Goal: Task Accomplishment & Management: Use online tool/utility

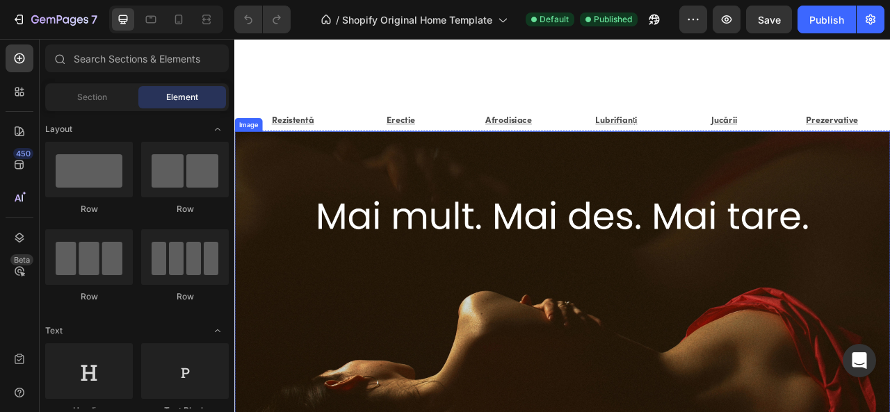
scroll to position [382, 0]
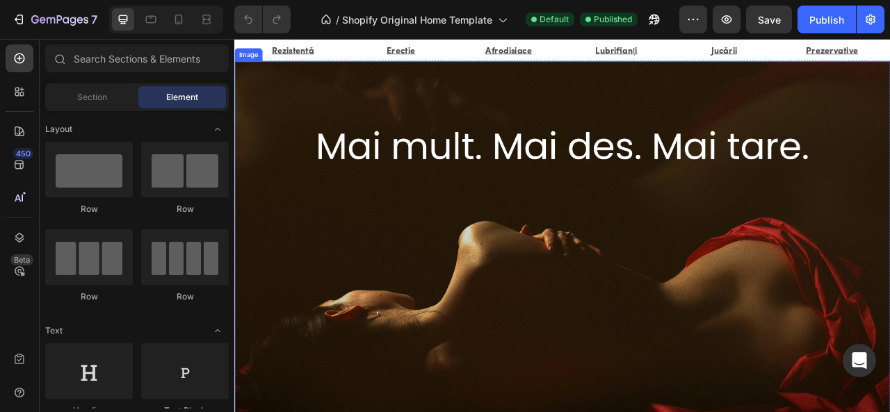
click at [672, 248] on img at bounding box center [651, 330] width 834 height 526
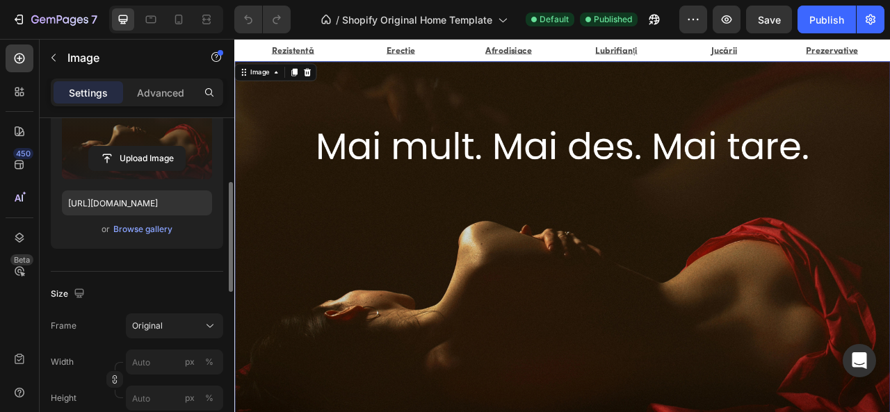
scroll to position [211, 0]
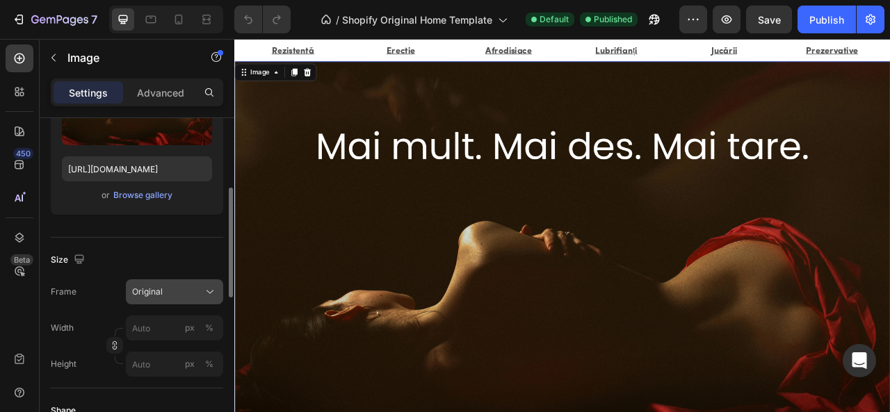
click at [193, 286] on div "Original" at bounding box center [166, 292] width 68 height 13
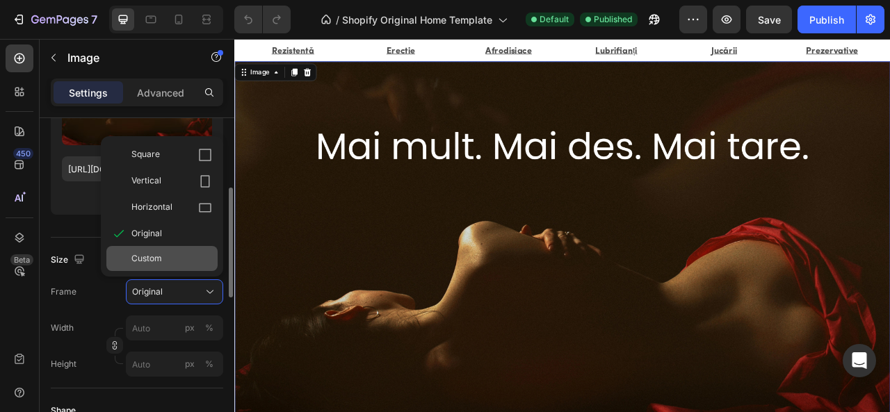
click at [179, 250] on div "Custom" at bounding box center [161, 258] width 111 height 25
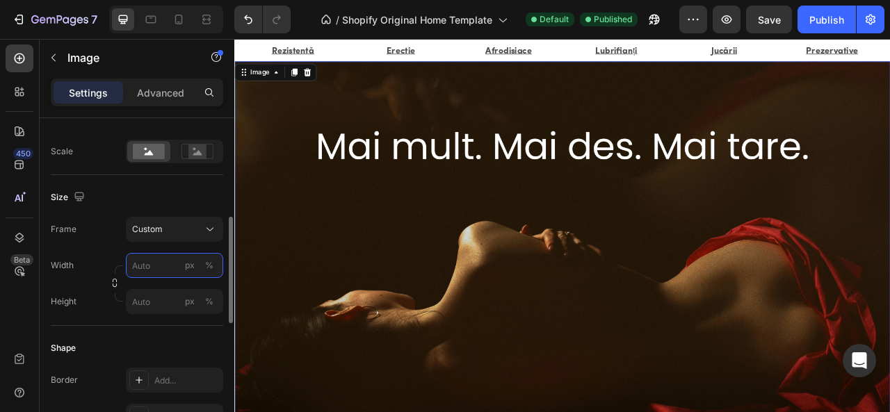
scroll to position [302, 0]
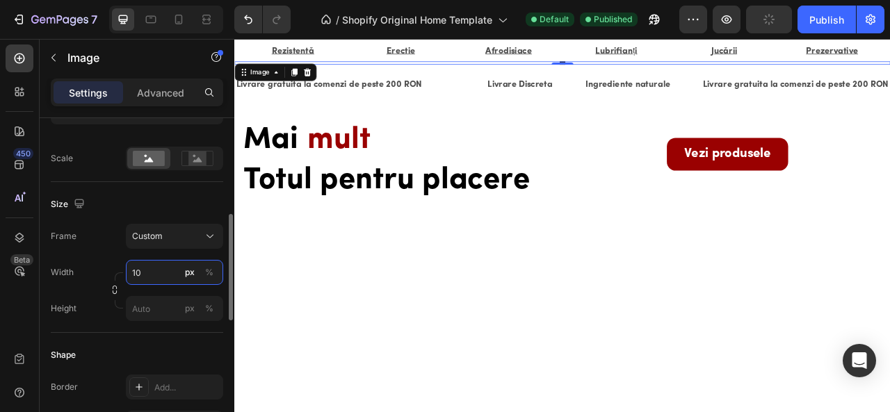
type input "1"
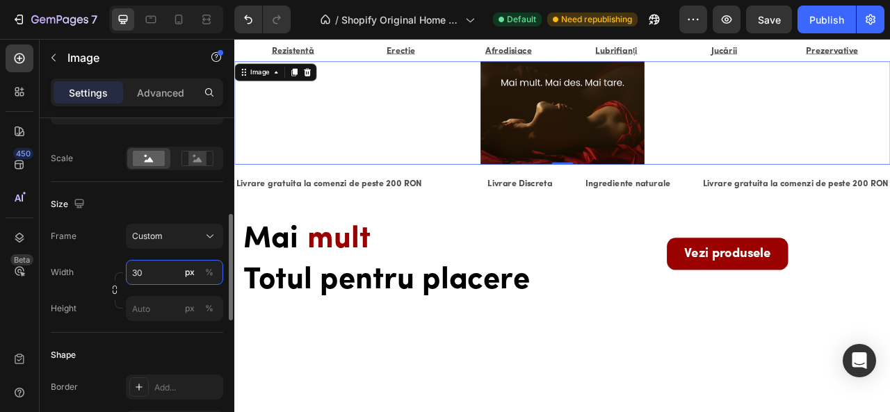
type input "3"
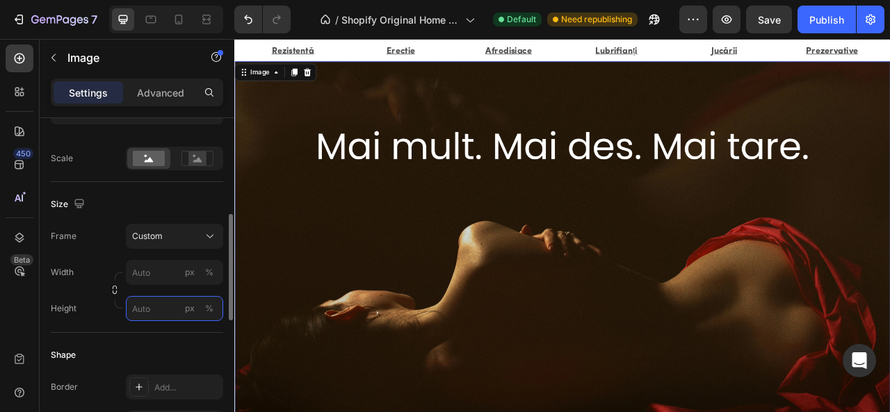
click at [161, 304] on input "px %" at bounding box center [174, 308] width 97 height 25
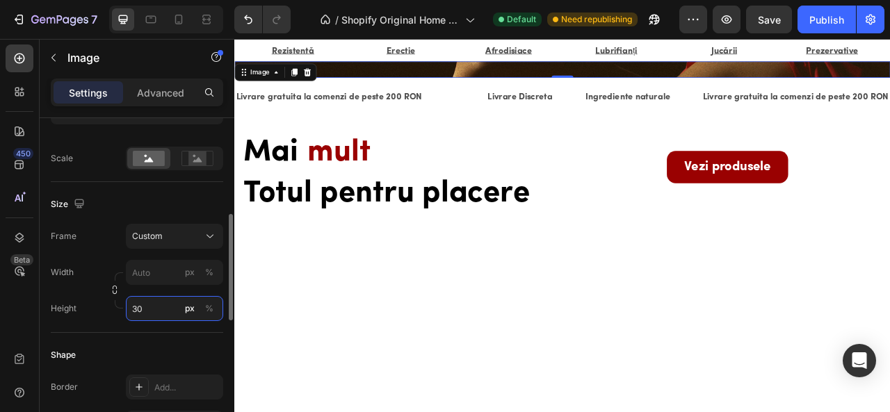
type input "3"
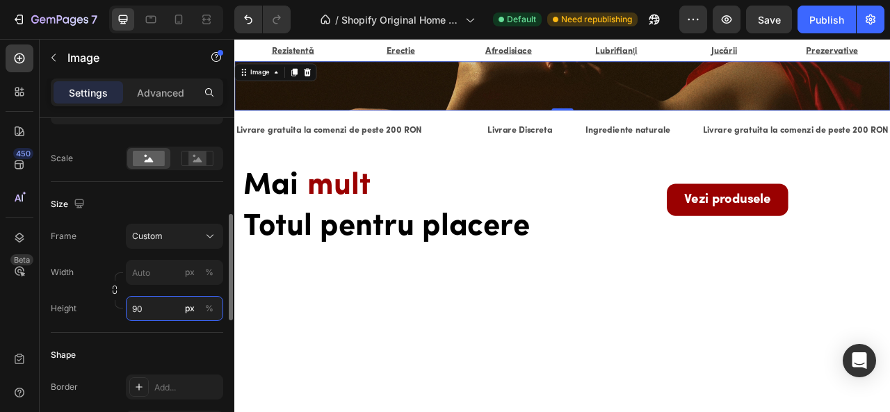
type input "9"
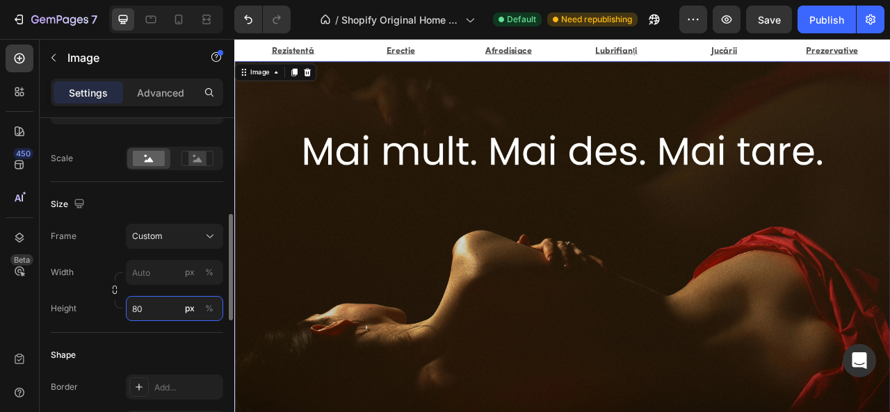
type input "8"
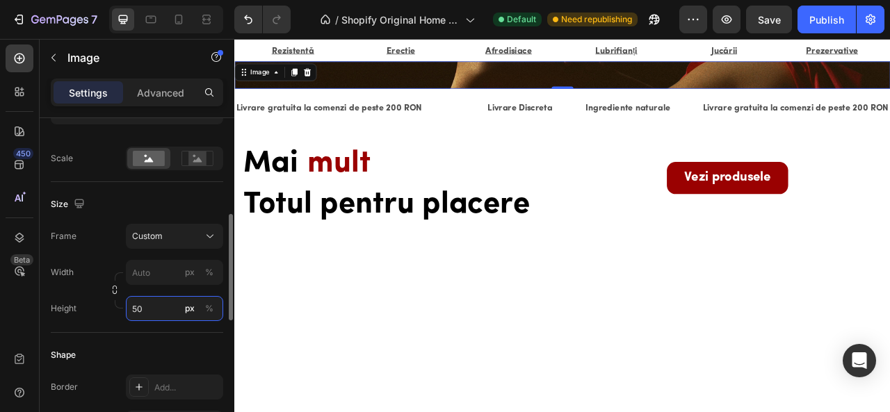
type input "5"
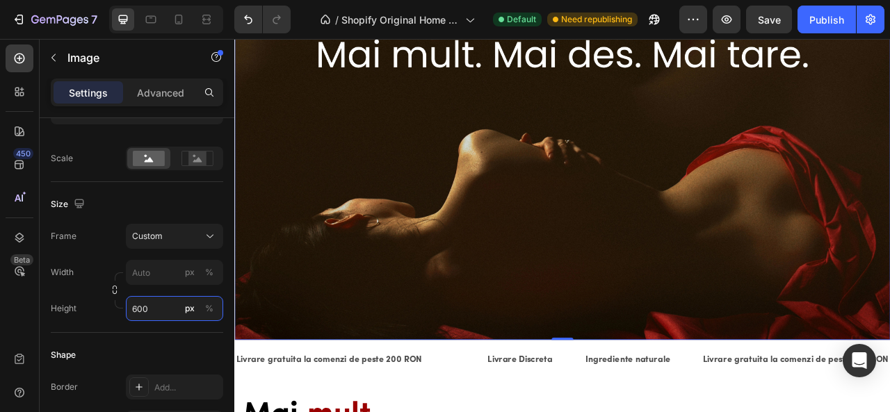
scroll to position [446, 0]
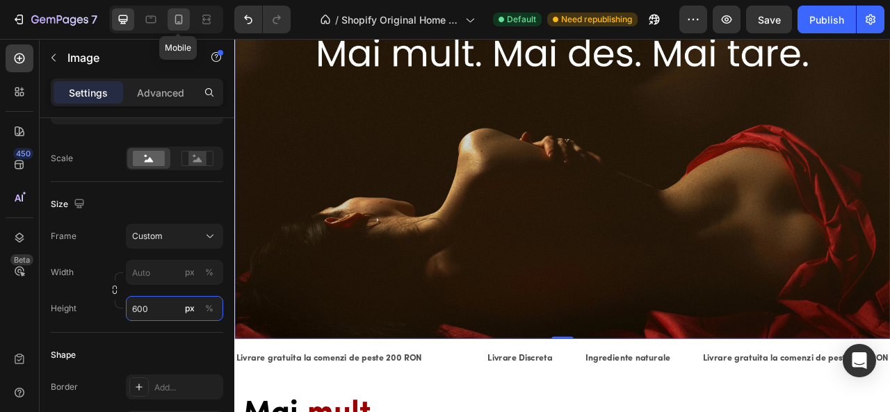
type input "600"
click at [178, 22] on icon at bounding box center [178, 22] width 3 height 1
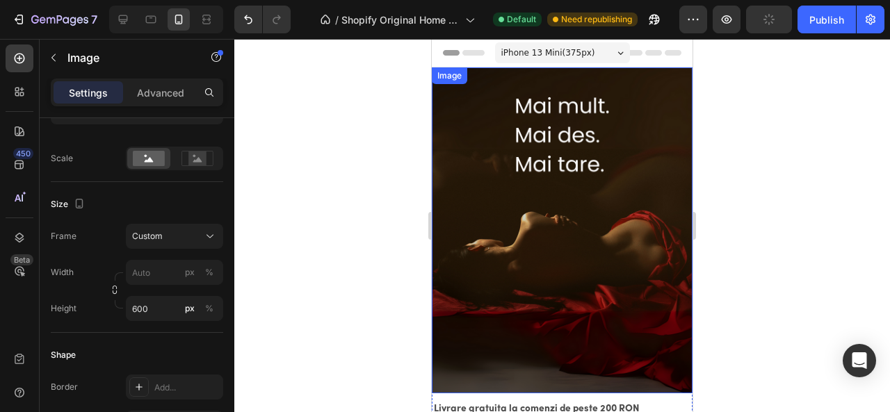
click at [506, 226] on img at bounding box center [562, 230] width 261 height 326
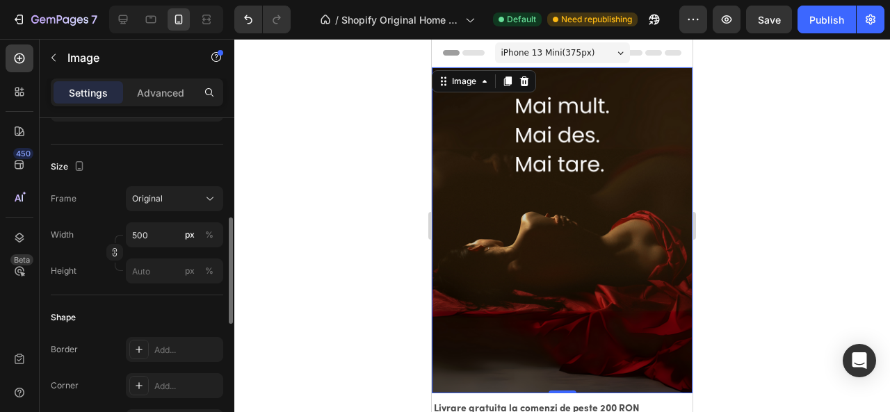
scroll to position [303, 0]
click at [160, 265] on input "px %" at bounding box center [174, 272] width 97 height 25
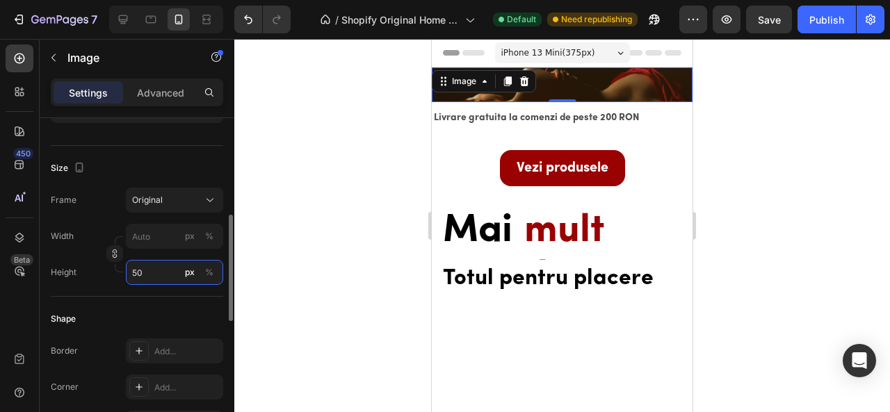
type input "5"
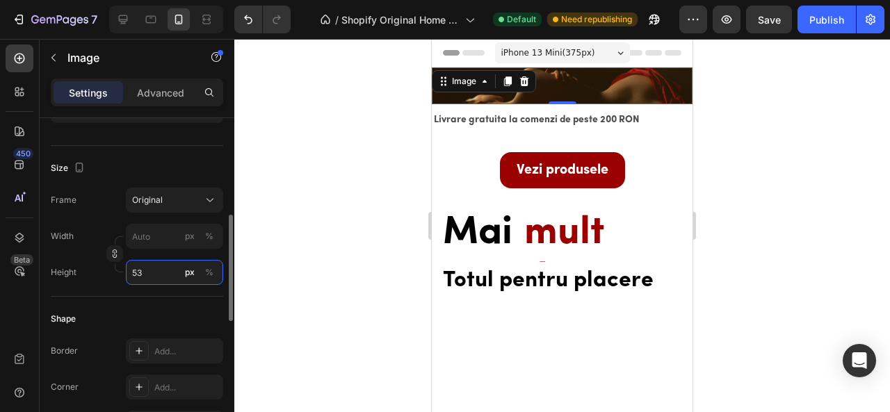
type input "5"
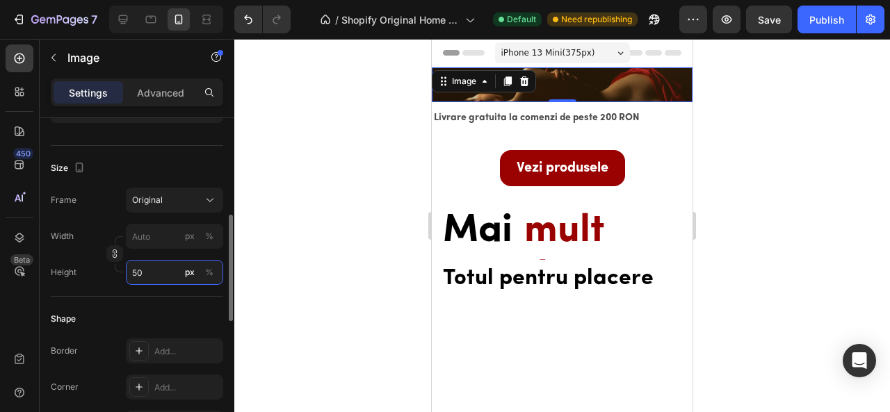
type input "5"
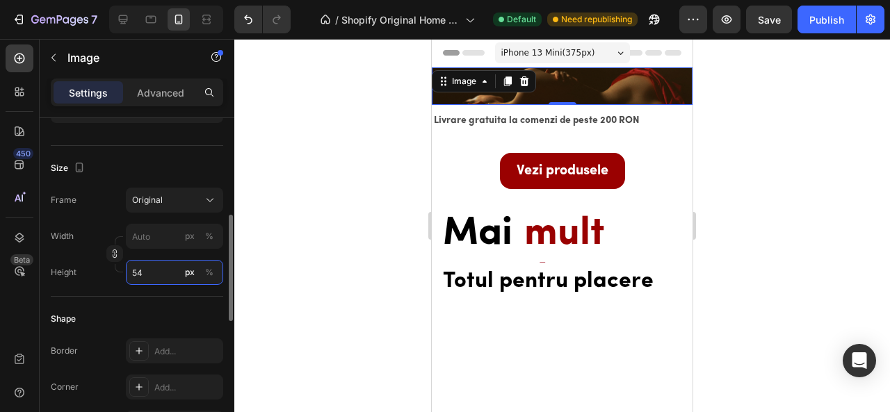
type input "5"
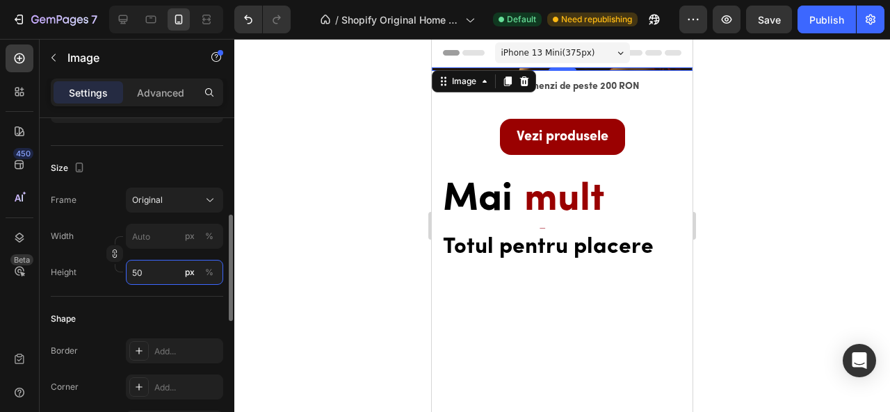
type input "5"
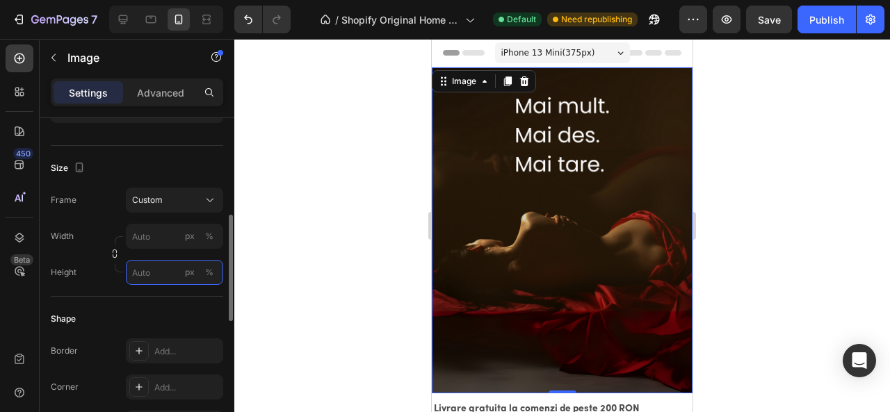
type input "5"
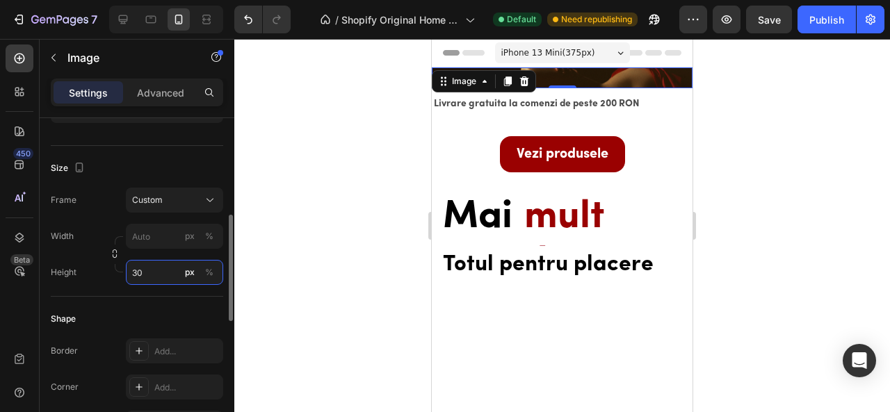
type input "3"
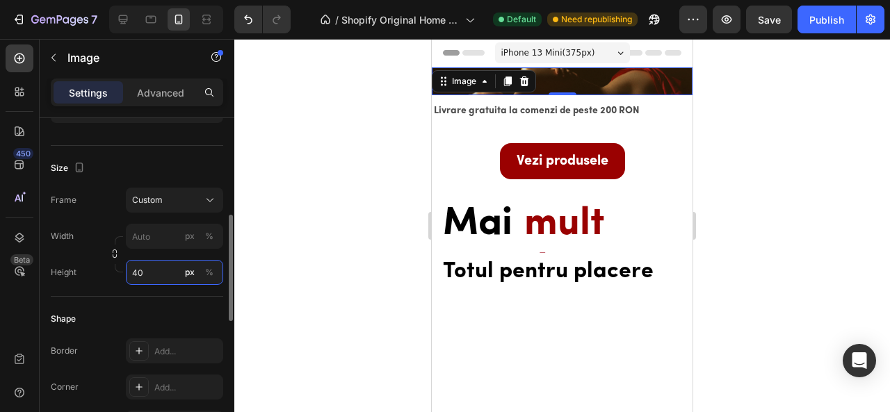
type input "400"
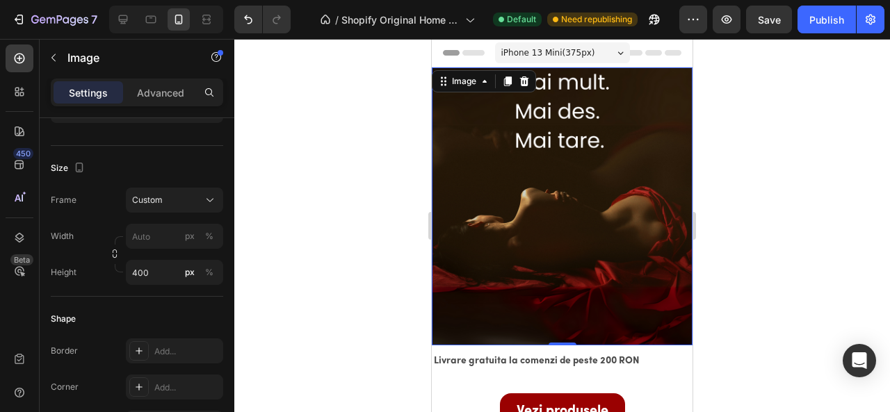
click at [296, 188] on div at bounding box center [562, 225] width 656 height 373
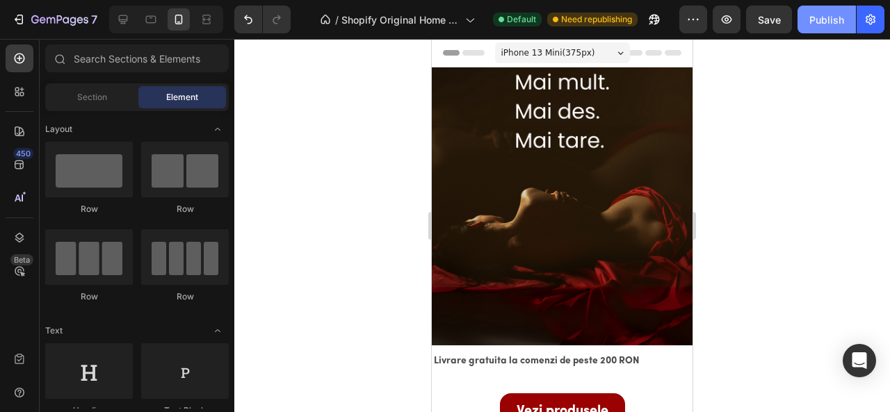
click at [818, 22] on div "Publish" at bounding box center [826, 20] width 35 height 15
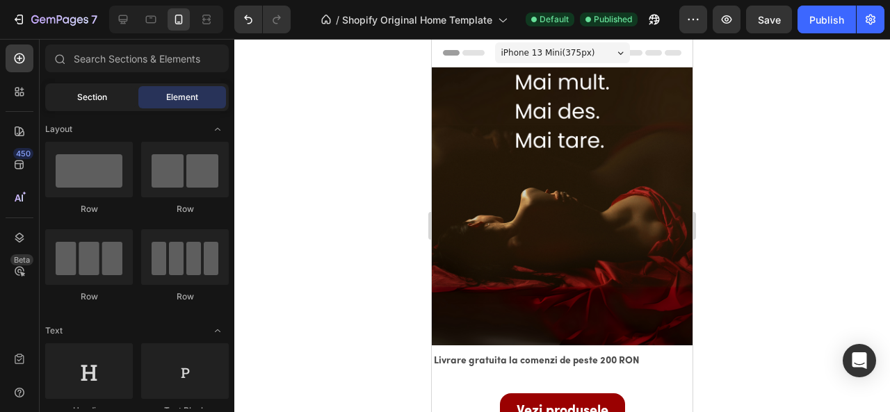
click at [107, 95] on div "Section" at bounding box center [92, 97] width 88 height 22
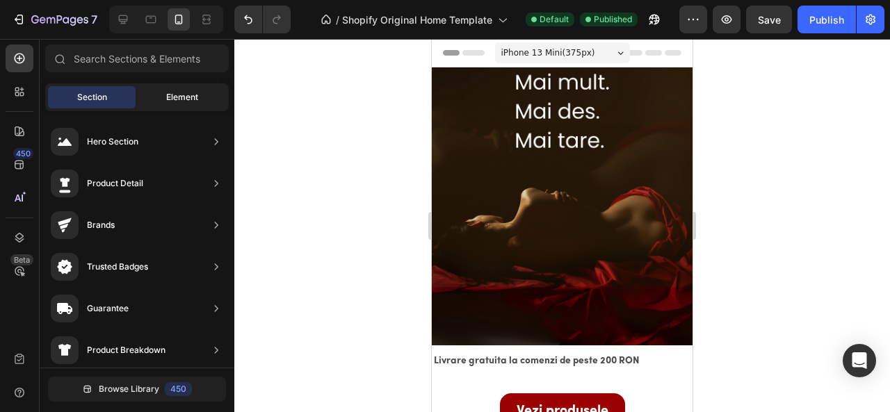
click at [190, 96] on span "Element" at bounding box center [182, 97] width 32 height 13
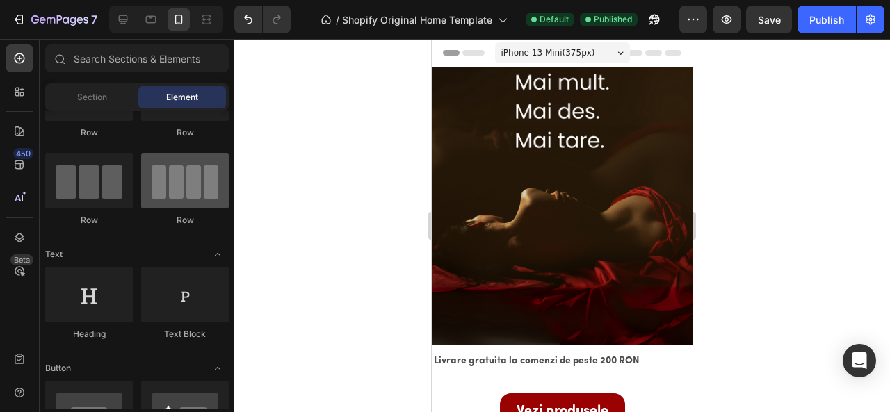
scroll to position [0, 0]
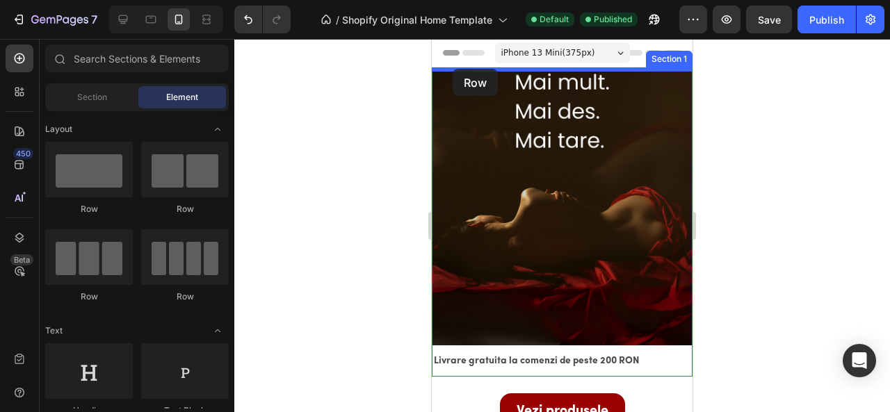
drag, startPoint x: 521, startPoint y: 215, endPoint x: 930, endPoint y: 66, distance: 435.1
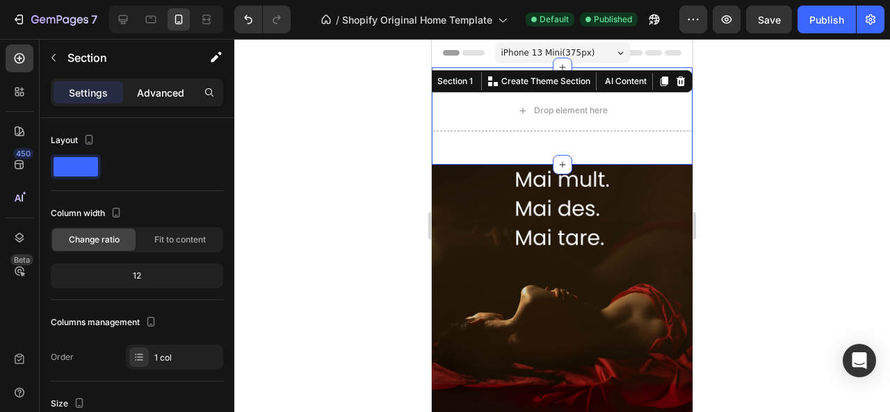
click at [141, 87] on p "Advanced" at bounding box center [160, 93] width 47 height 15
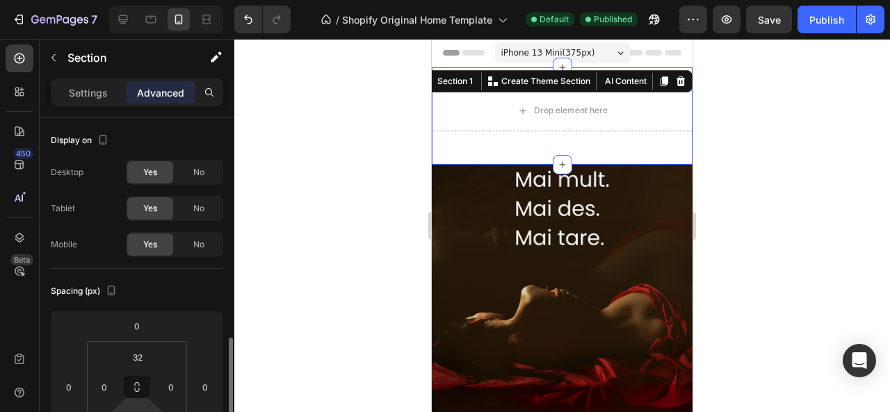
scroll to position [162, 0]
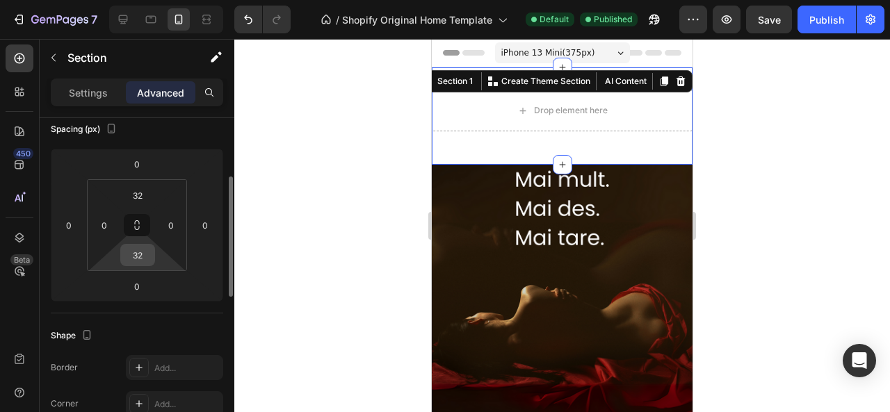
click at [137, 261] on input "32" at bounding box center [138, 255] width 28 height 21
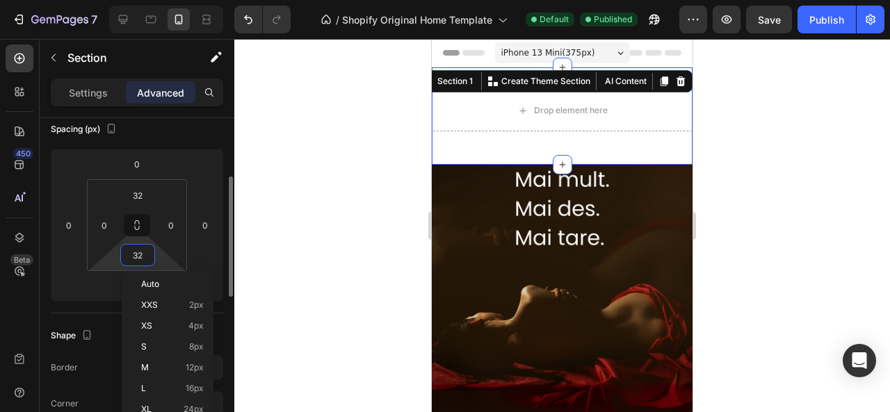
type input "0"
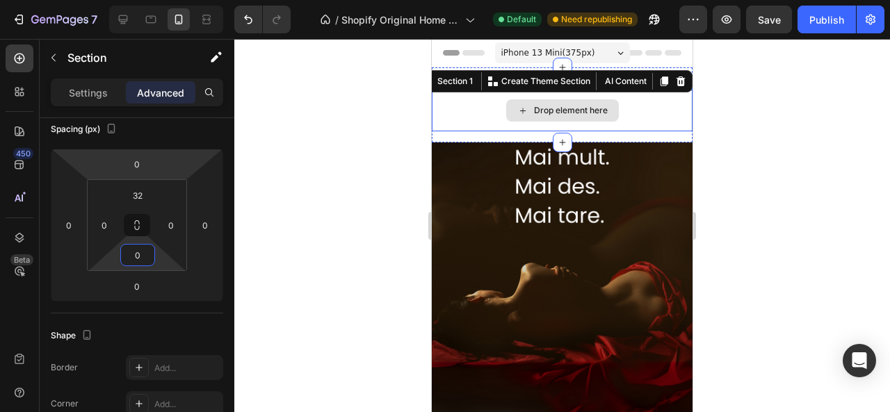
click at [465, 117] on div "Drop element here" at bounding box center [562, 111] width 261 height 42
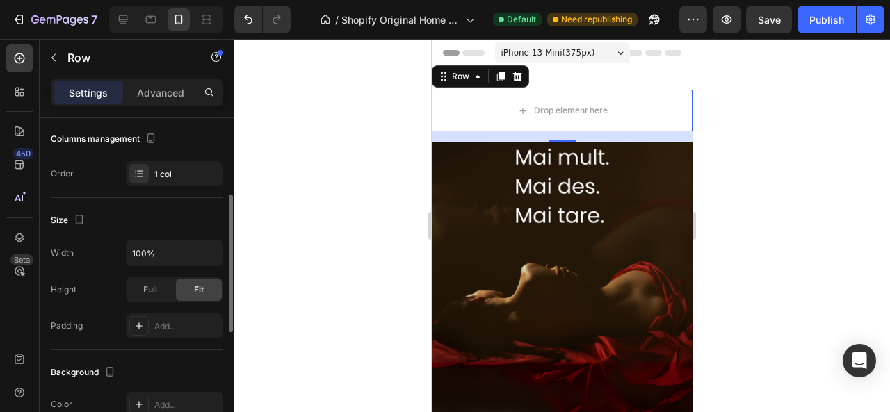
scroll to position [184, 0]
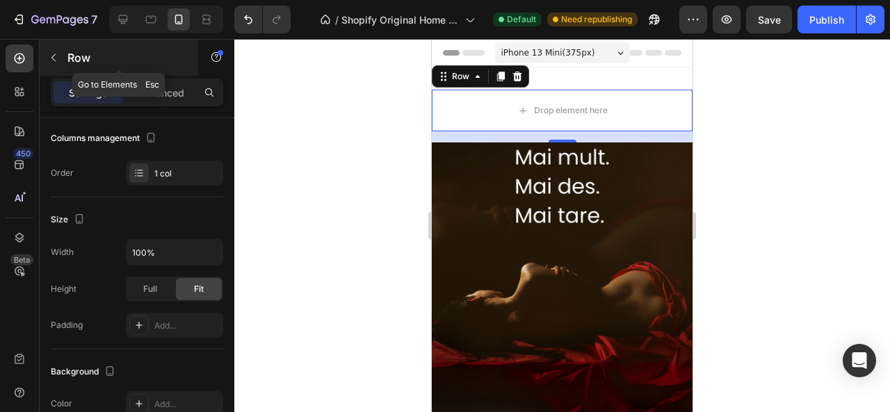
click at [59, 54] on button "button" at bounding box center [53, 58] width 22 height 22
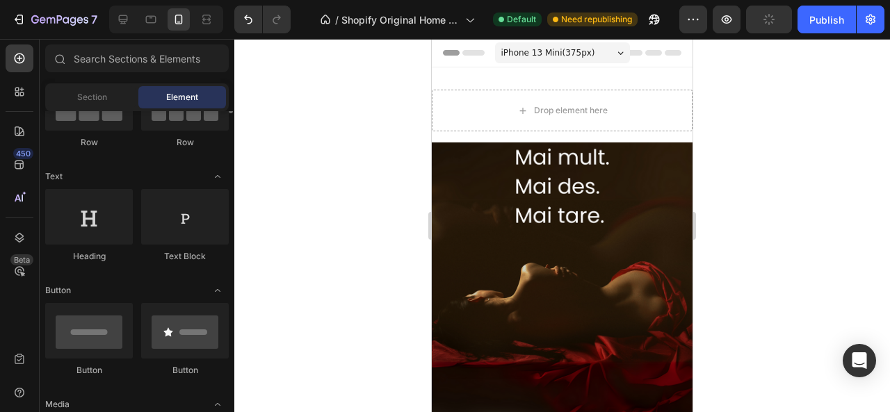
scroll to position [168, 0]
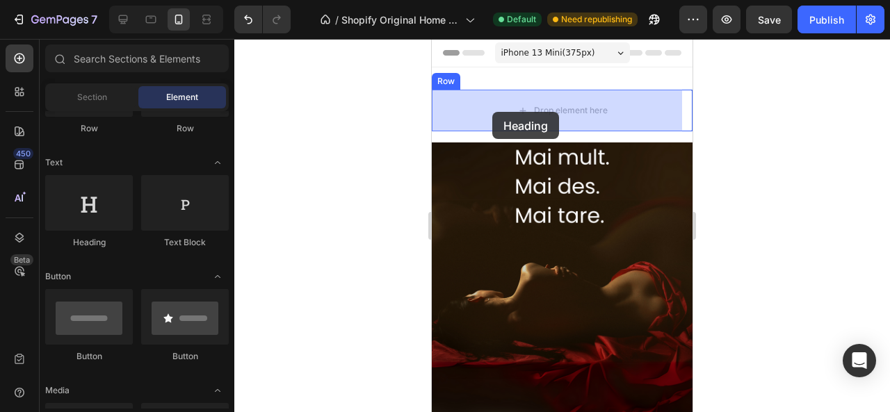
drag, startPoint x: 515, startPoint y: 247, endPoint x: 492, endPoint y: 112, distance: 136.8
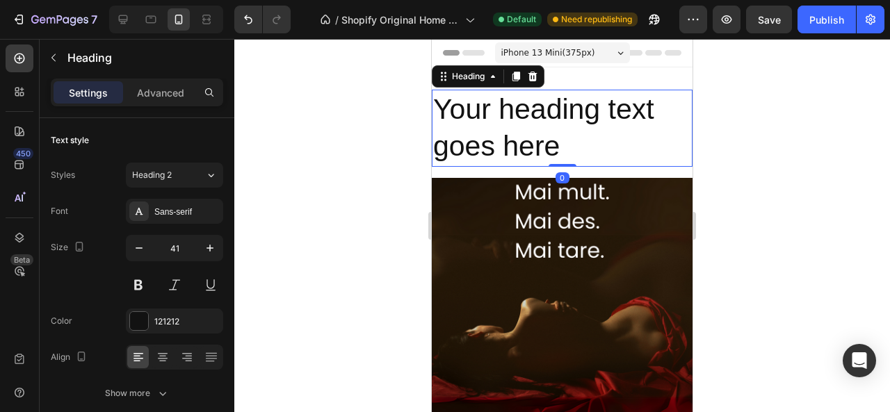
click at [576, 148] on h2 "Your heading text goes here" at bounding box center [562, 128] width 261 height 77
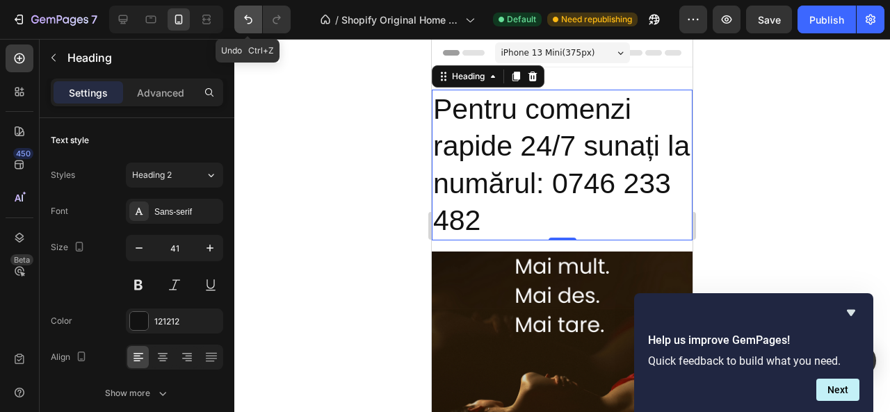
click at [246, 29] on button "Undo/Redo" at bounding box center [248, 20] width 28 height 28
click at [247, 13] on icon "Undo/Redo" at bounding box center [248, 20] width 14 height 14
click at [529, 76] on icon at bounding box center [532, 76] width 11 height 11
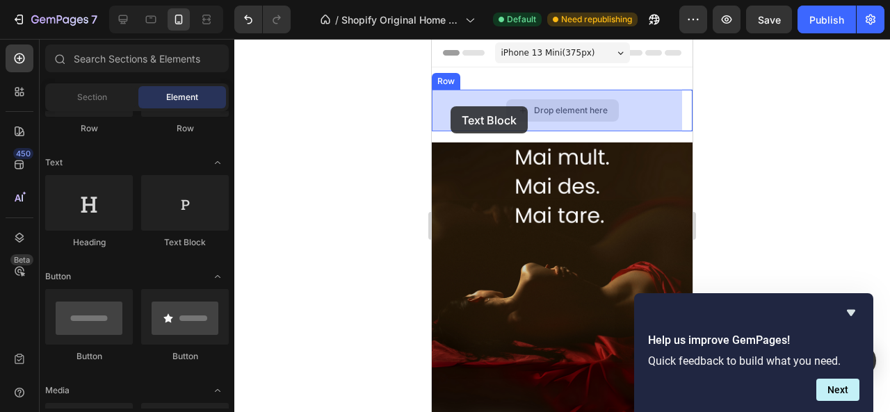
drag, startPoint x: 600, startPoint y: 241, endPoint x: 452, endPoint y: 105, distance: 201.3
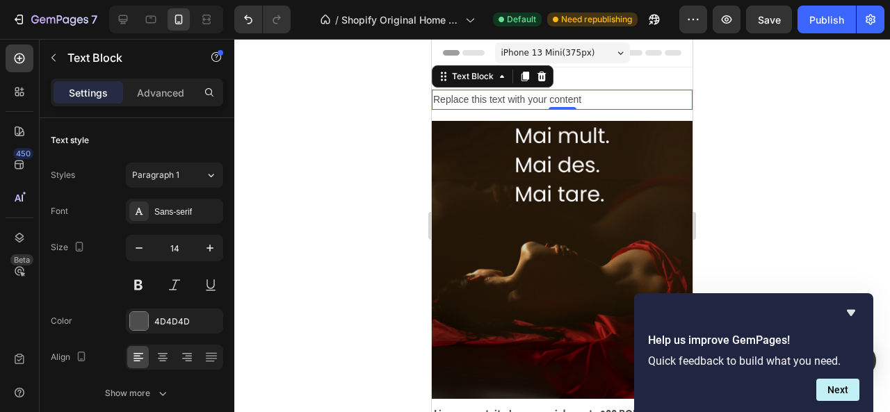
click at [449, 104] on p "Replace this text with your content" at bounding box center [562, 99] width 258 height 17
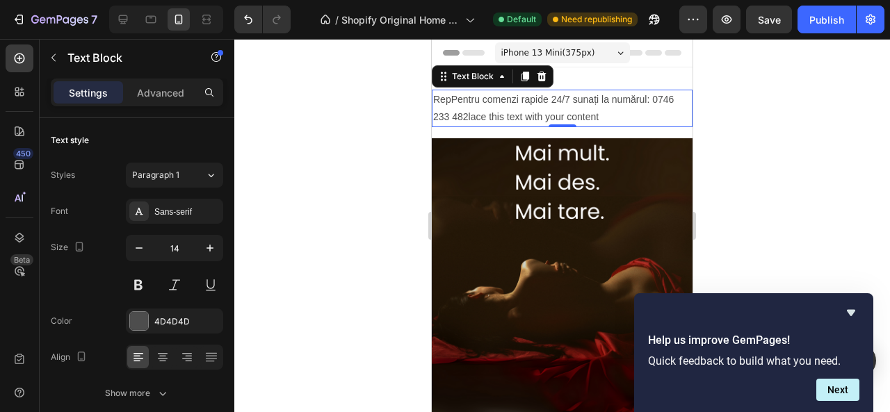
click at [606, 117] on p "RepPentru comenzi rapide 24/7 sunați la numărul: 0746 233 482lace this text wit…" at bounding box center [562, 108] width 258 height 35
click at [451, 97] on p "RepPentru comenzi rapide 24/7 sunați la numărul: 0746 233 482" at bounding box center [562, 108] width 258 height 35
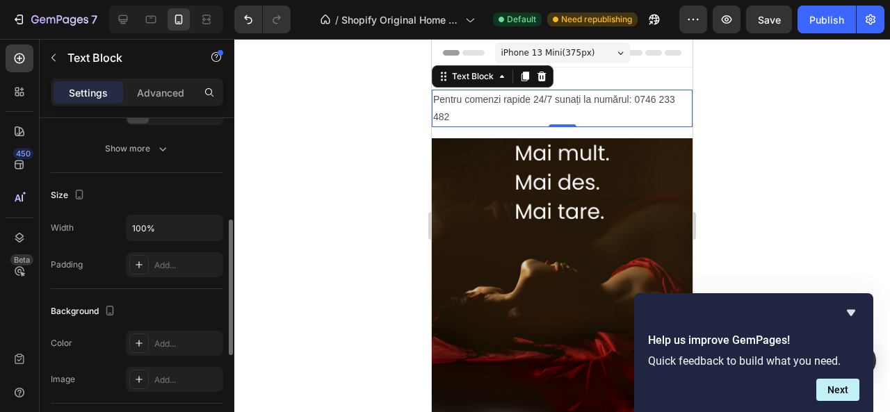
scroll to position [247, 0]
click at [167, 90] on p "Advanced" at bounding box center [160, 93] width 47 height 15
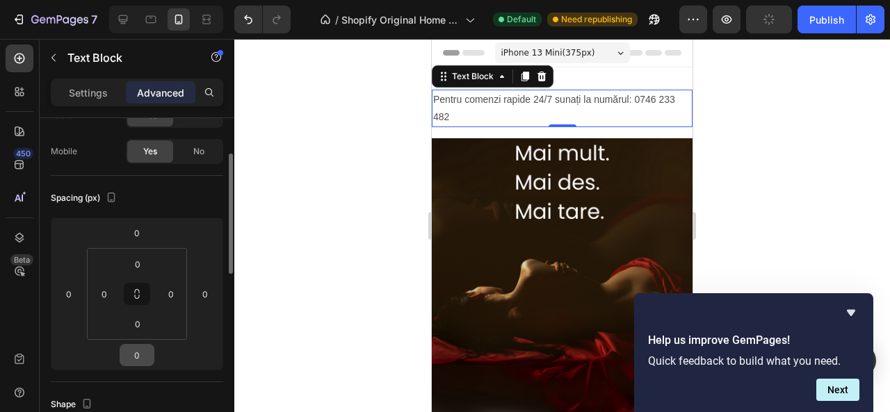
scroll to position [95, 0]
click at [96, 91] on p "Settings" at bounding box center [88, 93] width 39 height 15
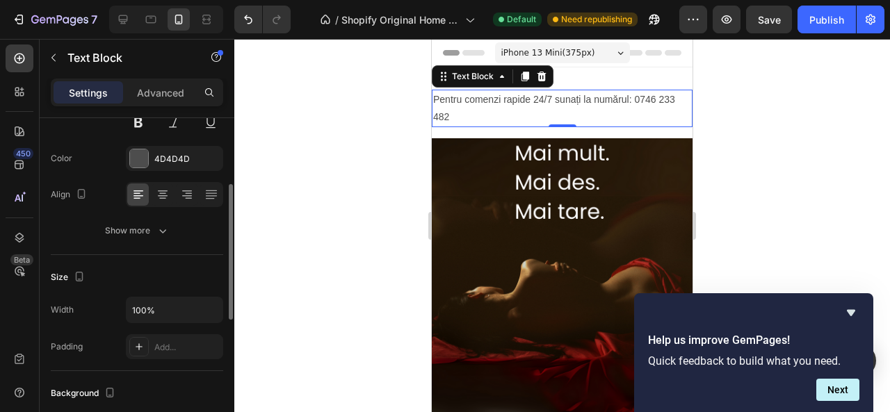
scroll to position [163, 0]
click at [136, 156] on div at bounding box center [139, 158] width 18 height 18
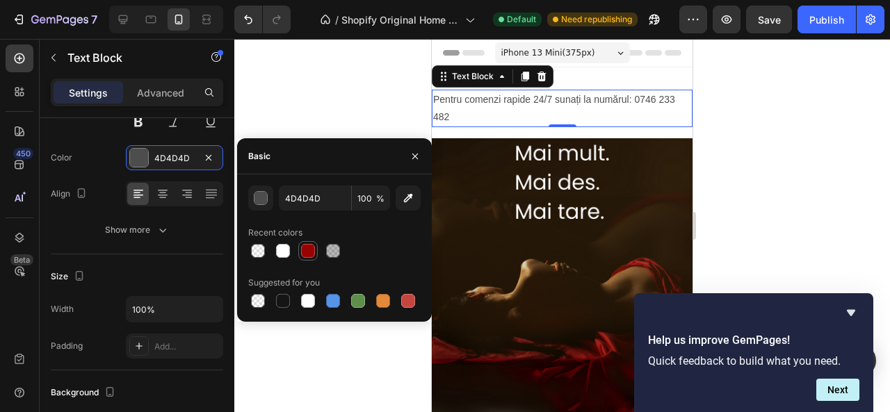
click at [306, 247] on div at bounding box center [308, 251] width 14 height 14
type input "9A0101"
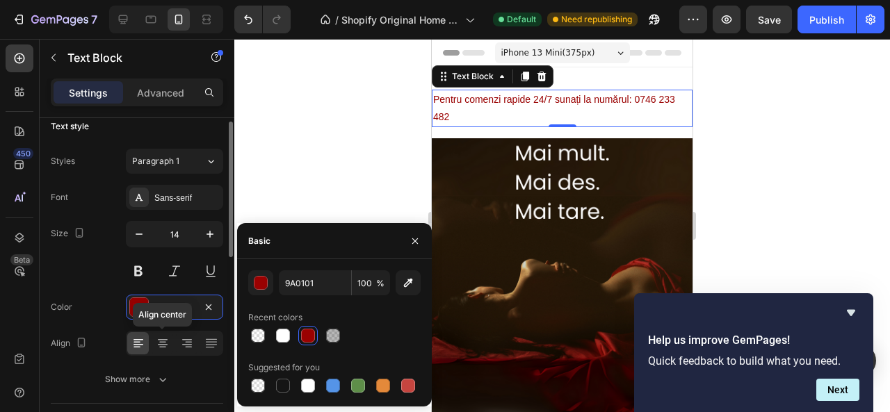
scroll to position [11, 0]
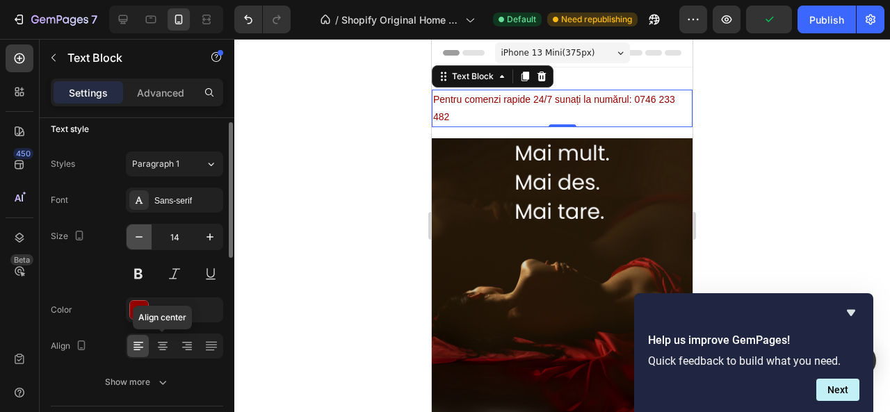
click at [132, 236] on icon "button" at bounding box center [139, 237] width 14 height 14
type input "13"
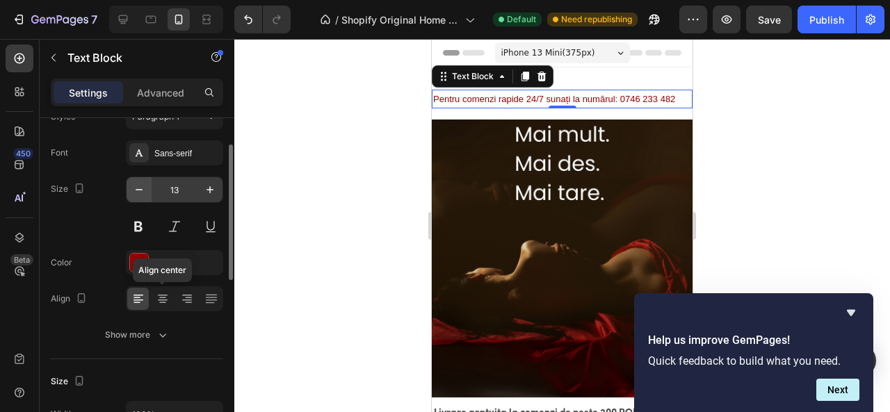
scroll to position [0, 0]
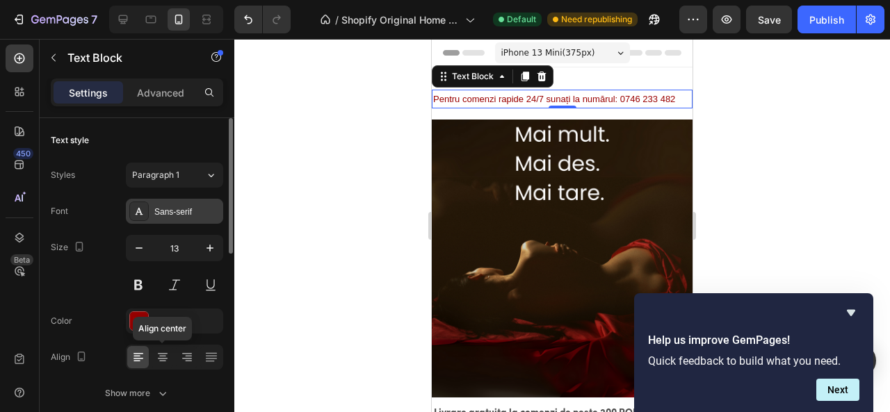
click at [188, 206] on div "Sans-serif" at bounding box center [186, 212] width 65 height 13
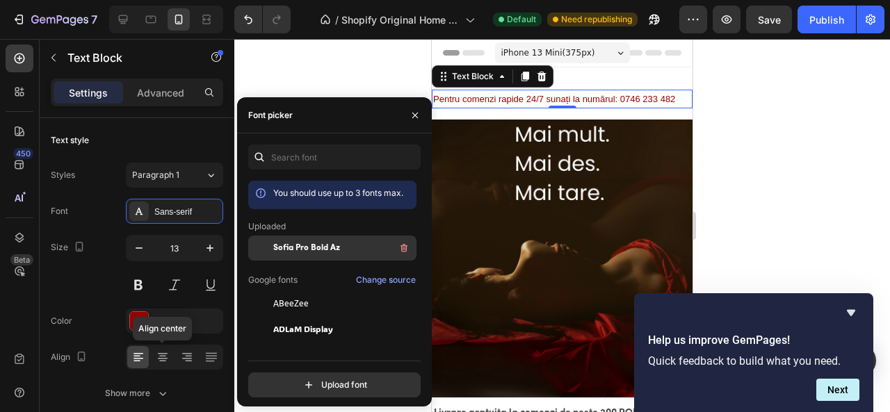
click at [280, 245] on span "Sofia Pro Bold Az" at bounding box center [306, 248] width 67 height 13
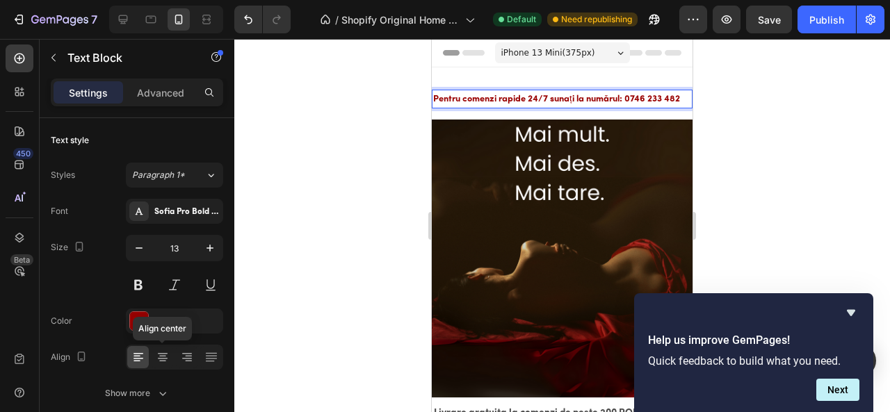
click at [528, 101] on p "Pentru comenzi rapide 24/7 sunați la numărul: 0746 233 482" at bounding box center [562, 99] width 258 height 16
click at [574, 100] on p "Pentru comenzi rapide 24/7 sunați la numărul: 0746 233 482" at bounding box center [562, 99] width 258 height 16
click at [530, 101] on p "Pentru comenzi rapide 24/7 sunati la numărul: 0746 233 482" at bounding box center [562, 99] width 258 height 16
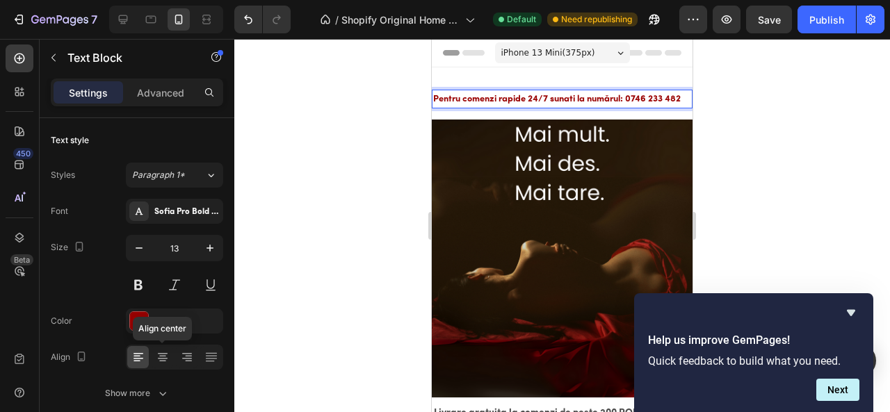
click at [623, 101] on p "Pentru comenzi rapide 24/7 sunati la numărul: 0746 233 482" at bounding box center [562, 99] width 258 height 16
click at [626, 102] on p "Pentru comenzi rapide 24/7 sunati la numărul: 0746 233 482" at bounding box center [562, 99] width 258 height 16
click at [644, 95] on p "Pentru comenzi rapide 24/7 sunati la: 0746 233 482" at bounding box center [562, 99] width 258 height 16
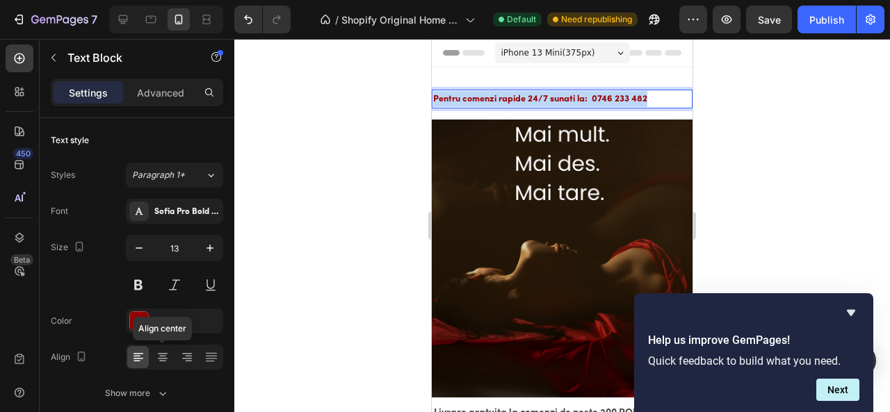
click at [644, 95] on p "Pentru comenzi rapide 24/7 sunati la: 0746 233 482" at bounding box center [562, 99] width 258 height 16
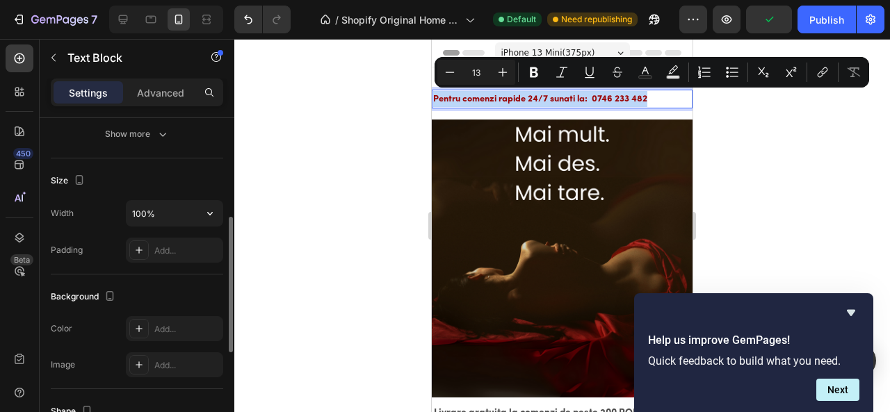
scroll to position [255, 0]
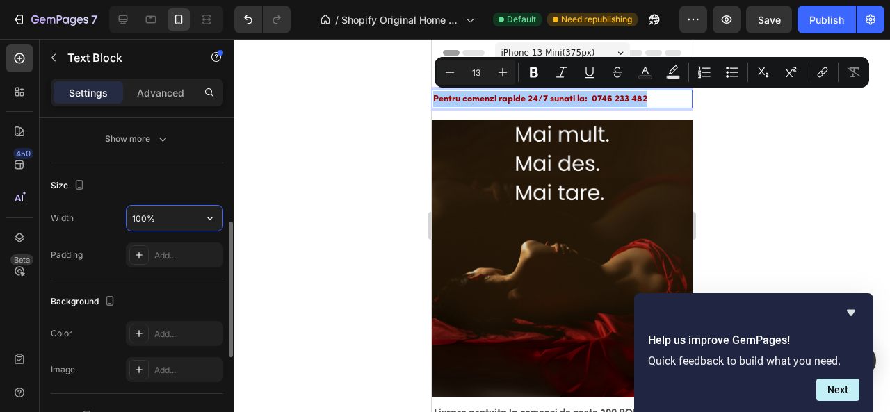
click at [188, 215] on input "100%" at bounding box center [175, 218] width 96 height 25
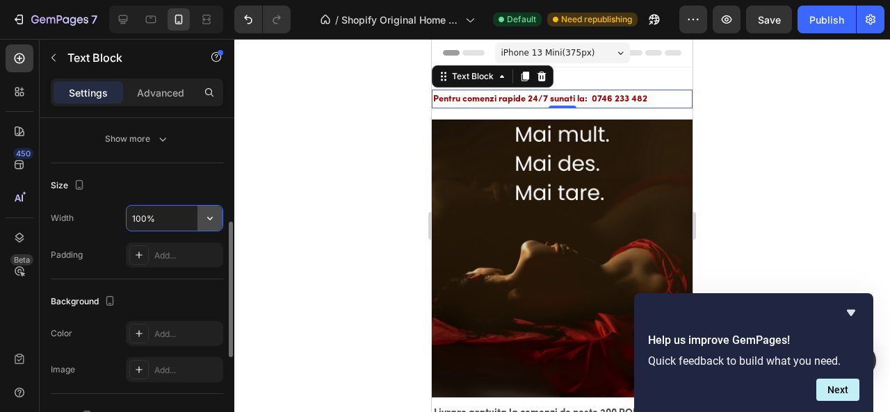
click at [211, 215] on icon "button" at bounding box center [210, 218] width 14 height 14
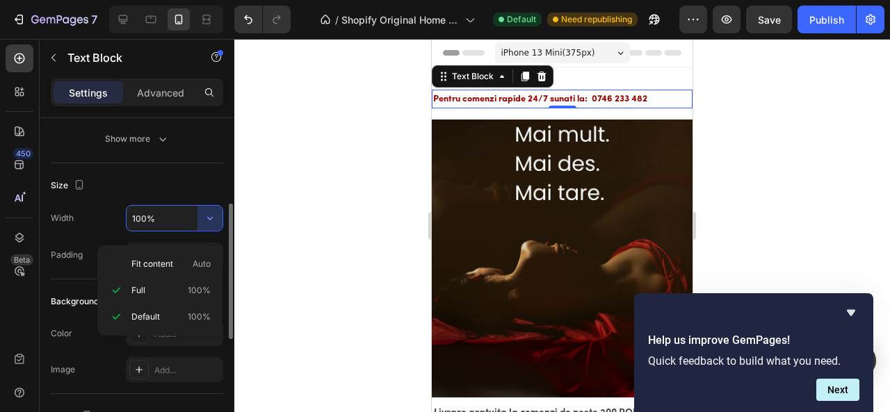
scroll to position [242, 0]
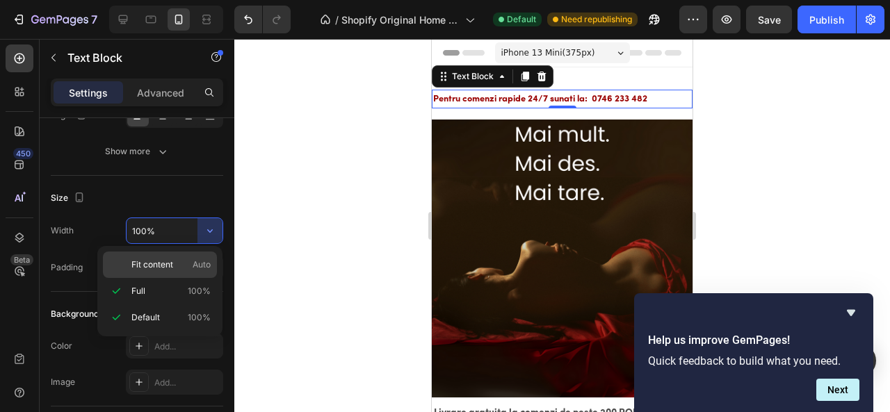
click at [192, 259] on p "Fit content Auto" at bounding box center [170, 265] width 79 height 13
type input "Auto"
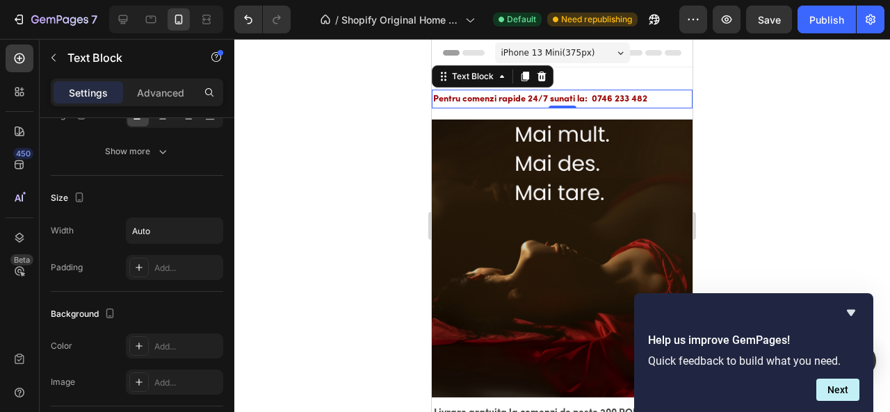
scroll to position [488, 0]
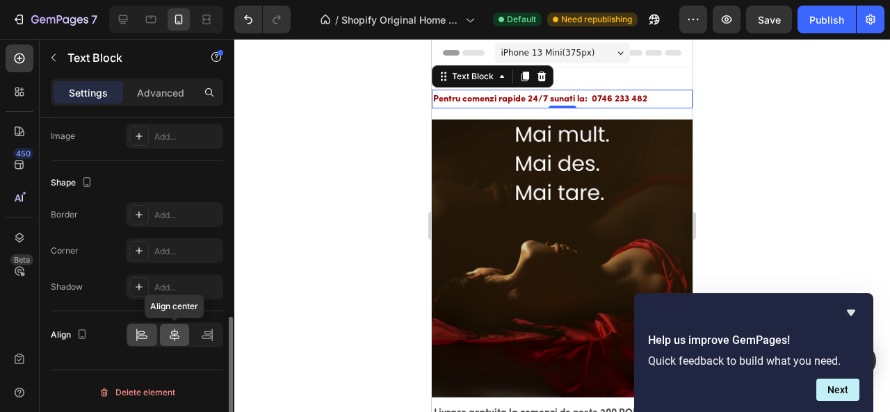
click at [175, 332] on icon at bounding box center [175, 335] width 14 height 14
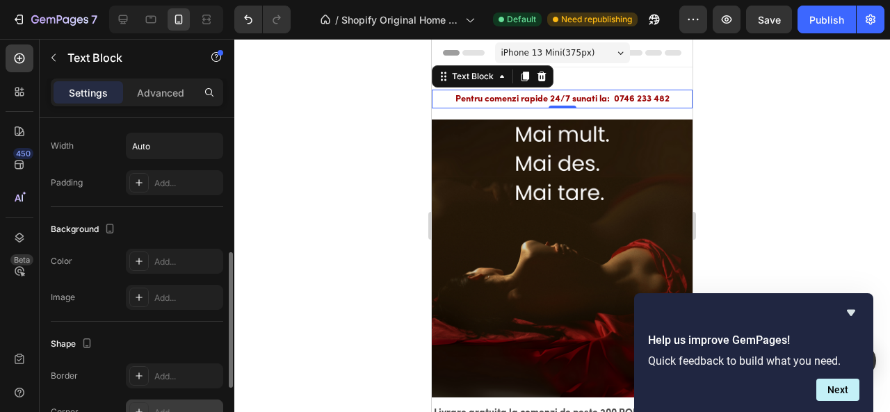
scroll to position [328, 0]
click at [185, 248] on div "Add..." at bounding box center [174, 260] width 97 height 25
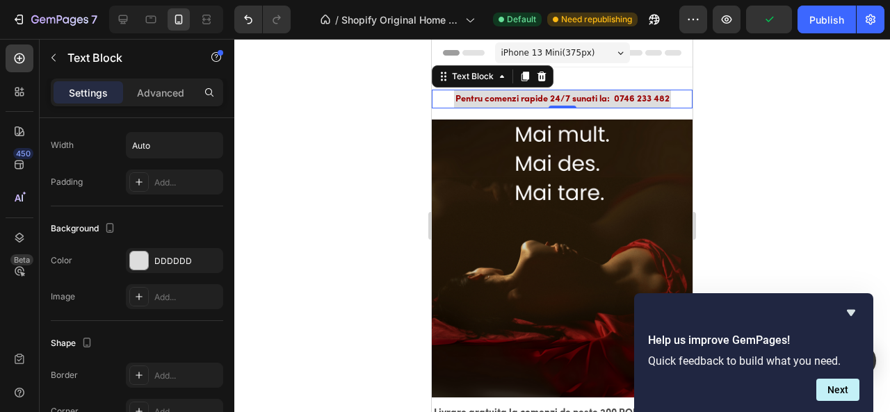
click at [306, 124] on div at bounding box center [562, 225] width 656 height 373
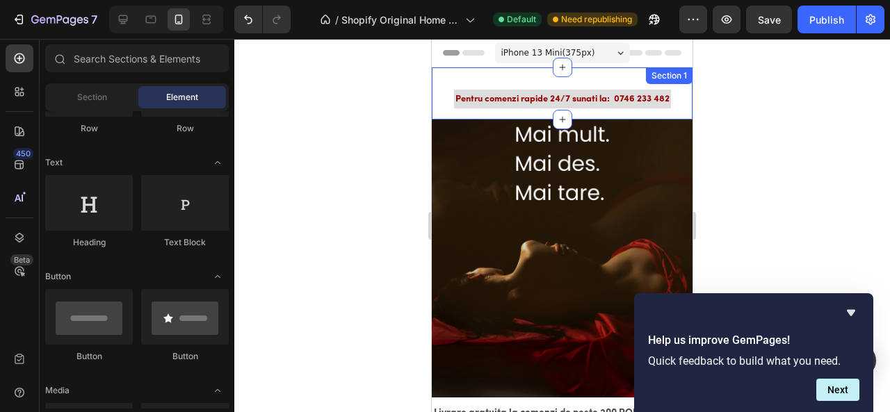
click at [452, 115] on div "Pentru comenzi rapide 24/7 sunati la: 0746 233 482 Text Block Row" at bounding box center [562, 105] width 261 height 30
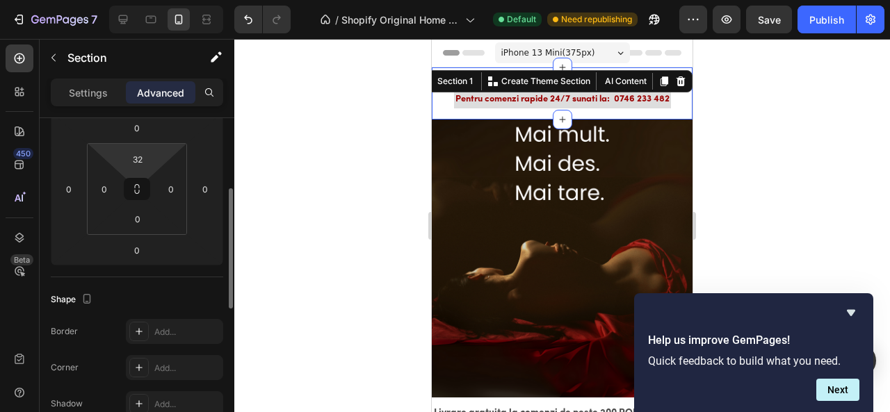
scroll to position [197, 0]
click at [135, 162] on input "32" at bounding box center [138, 160] width 28 height 21
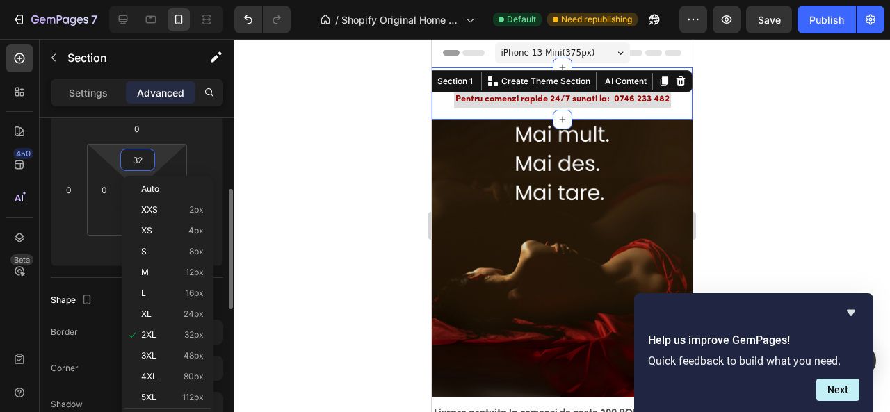
type input "02"
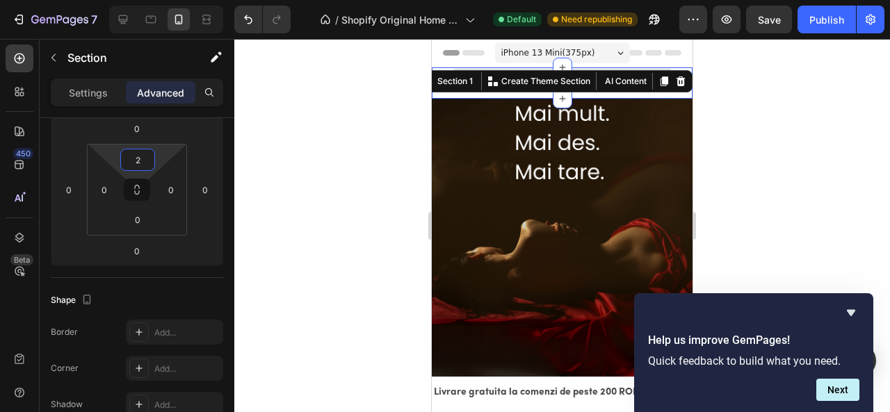
click at [341, 147] on div at bounding box center [562, 225] width 656 height 373
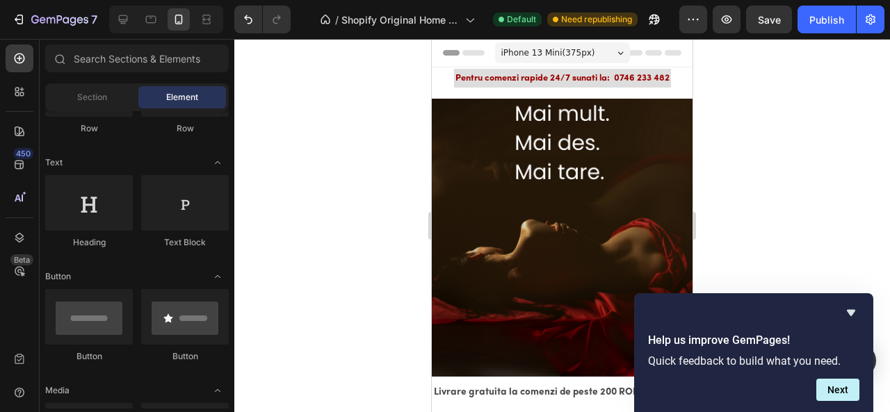
click at [341, 147] on div at bounding box center [562, 225] width 656 height 373
click at [490, 76] on p "Pentru comenzi rapide 24/7 sunati la: 0746 233 482" at bounding box center [562, 78] width 214 height 16
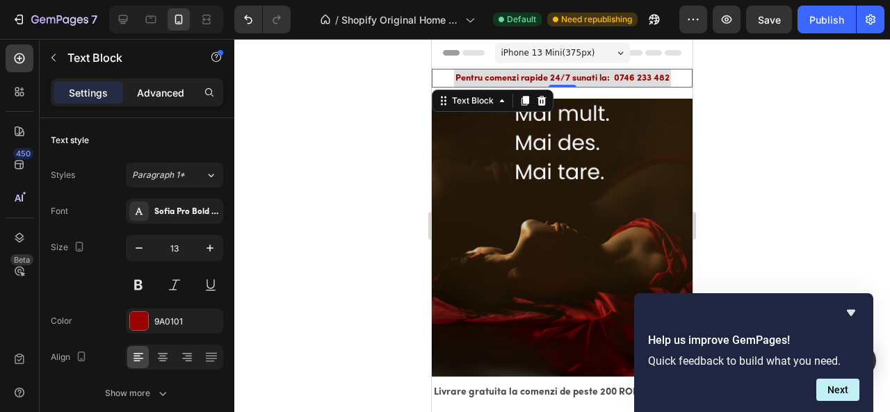
click at [166, 90] on p "Advanced" at bounding box center [160, 93] width 47 height 15
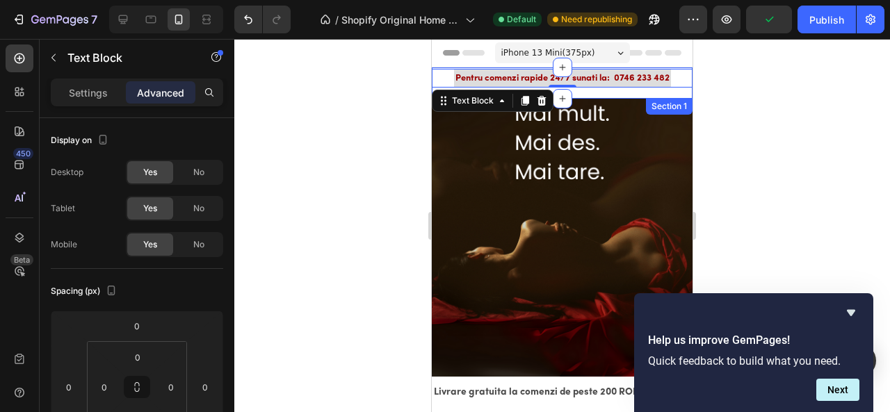
click at [591, 91] on div "Pentru comenzi rapide 24/7 sunati la: 0746 233 482 Text Block 0 Row" at bounding box center [562, 84] width 261 height 30
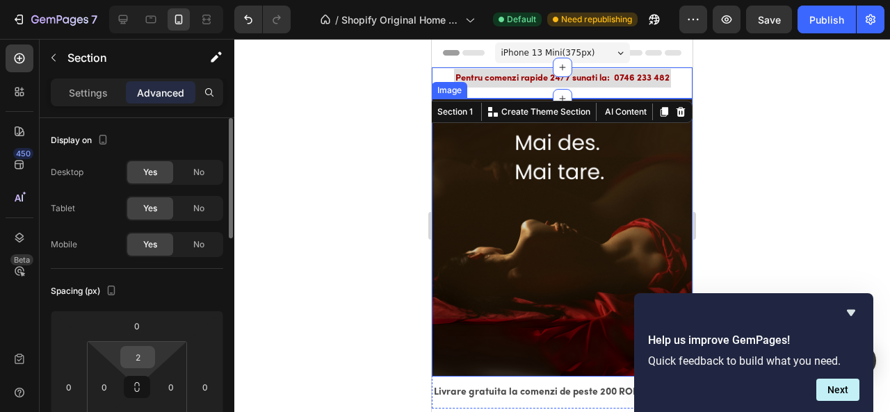
click at [138, 365] on input "2" at bounding box center [138, 357] width 28 height 21
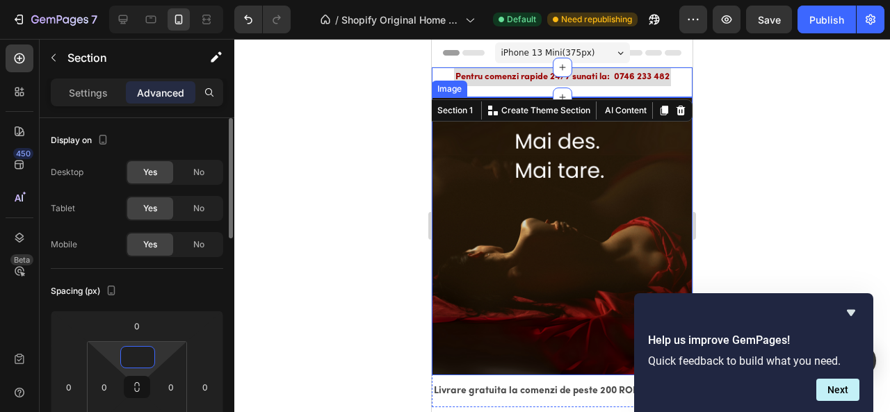
type input "0"
click at [281, 207] on div at bounding box center [562, 225] width 656 height 373
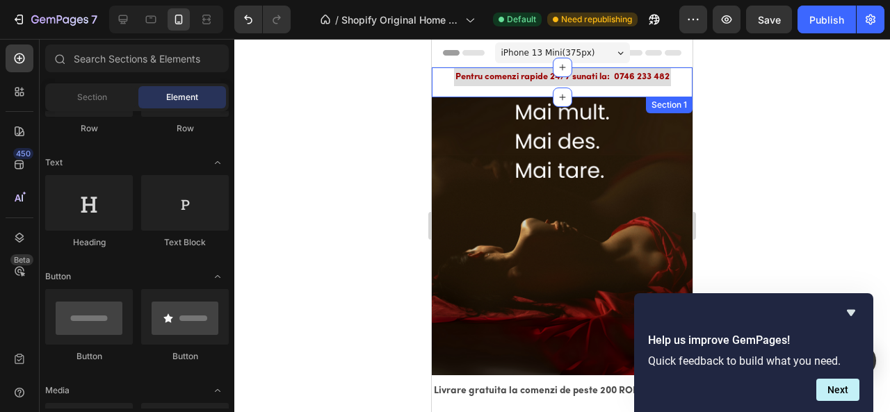
click at [504, 91] on div "Pentru comenzi rapide 24/7 sunati la: 0746 233 482 Text Block Row" at bounding box center [562, 82] width 261 height 30
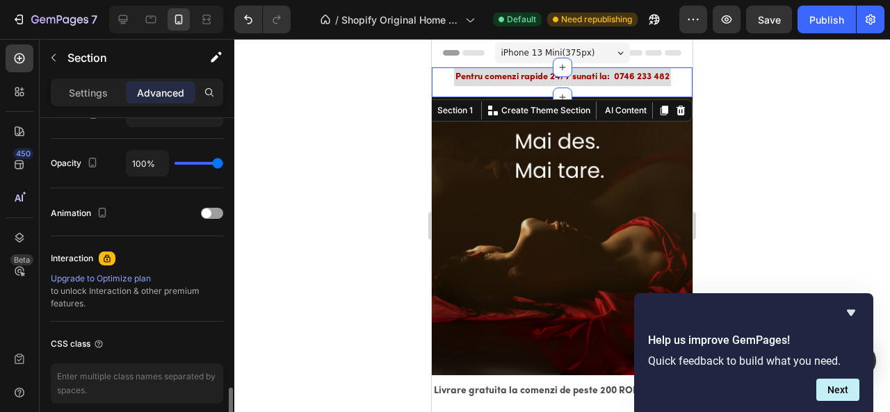
scroll to position [591, 0]
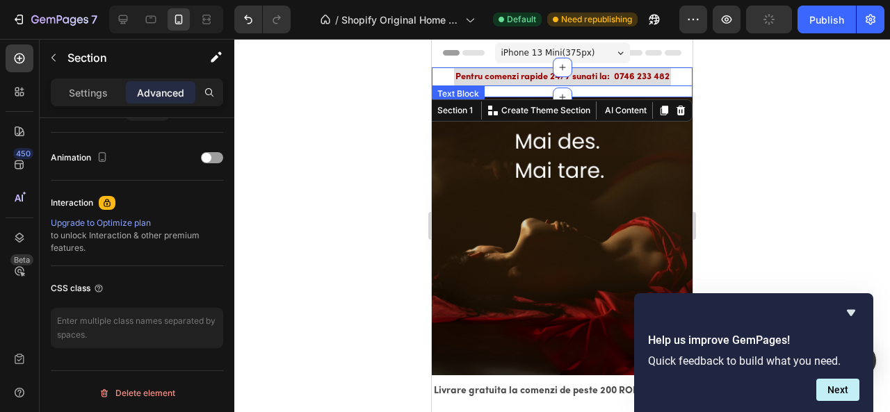
click at [528, 74] on p "Pentru comenzi rapide 24/7 sunati la: 0746 233 482" at bounding box center [562, 77] width 214 height 16
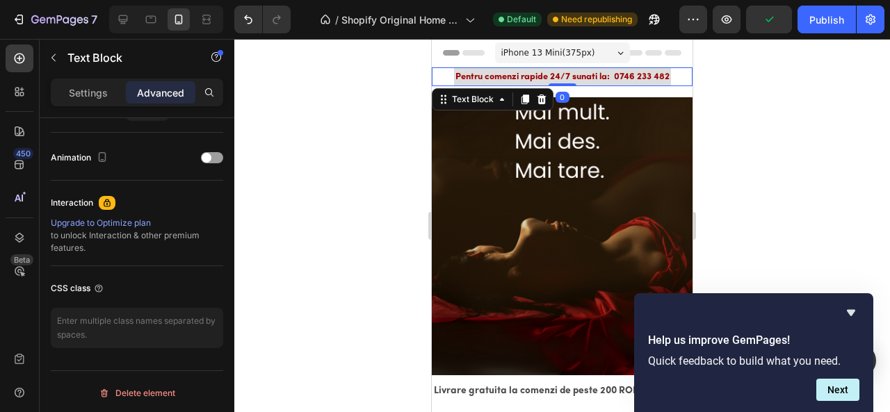
scroll to position [0, 0]
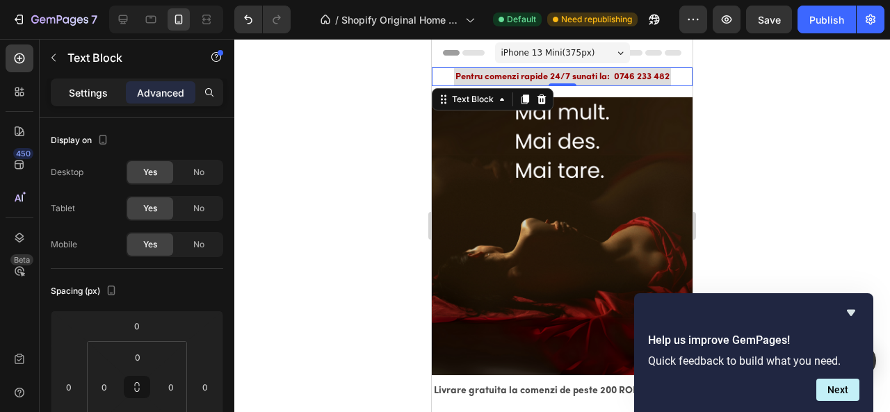
click at [102, 93] on p "Settings" at bounding box center [88, 93] width 39 height 15
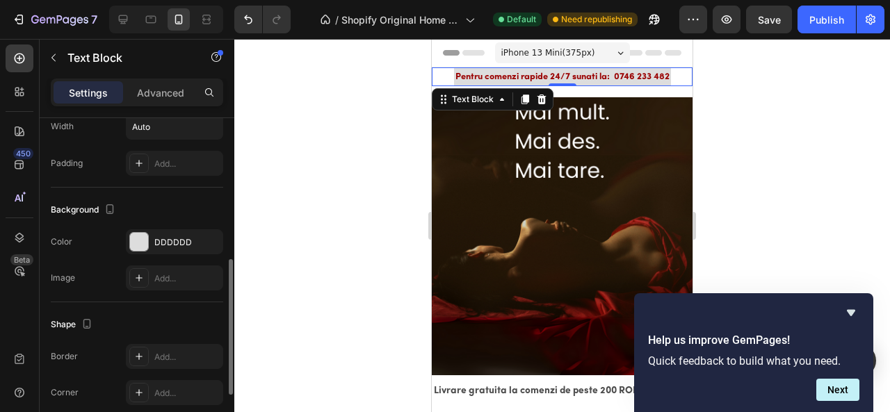
scroll to position [348, 0]
click at [158, 235] on div "DDDDDD" at bounding box center [174, 241] width 40 height 13
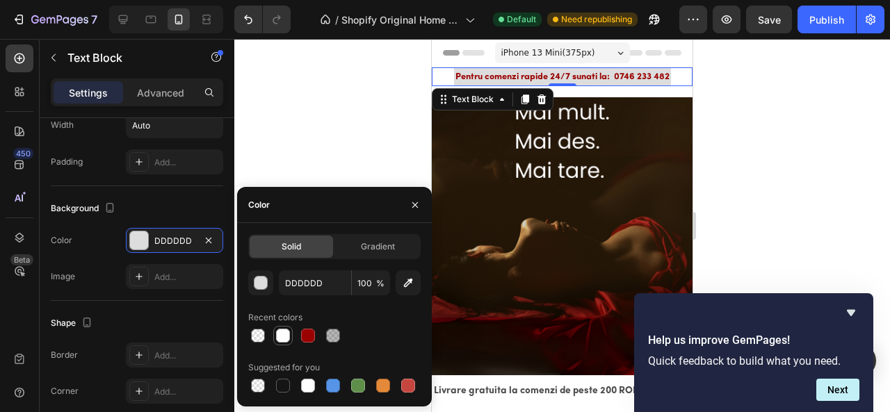
click at [283, 334] on div at bounding box center [283, 336] width 14 height 14
type input "FFFFFF"
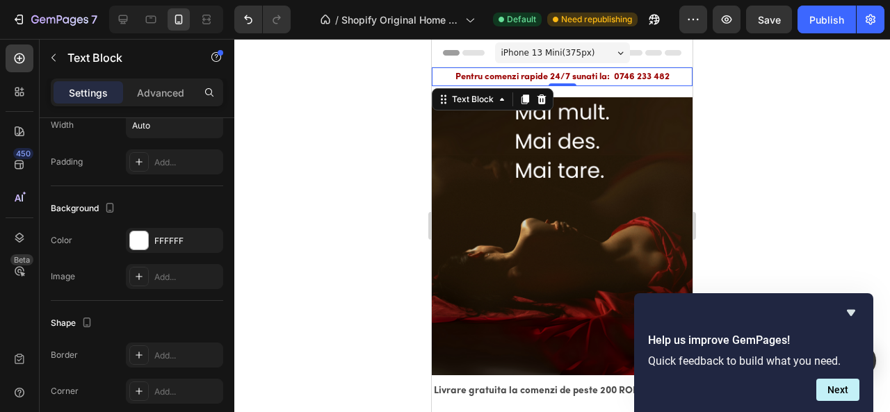
click at [324, 112] on div at bounding box center [562, 225] width 656 height 373
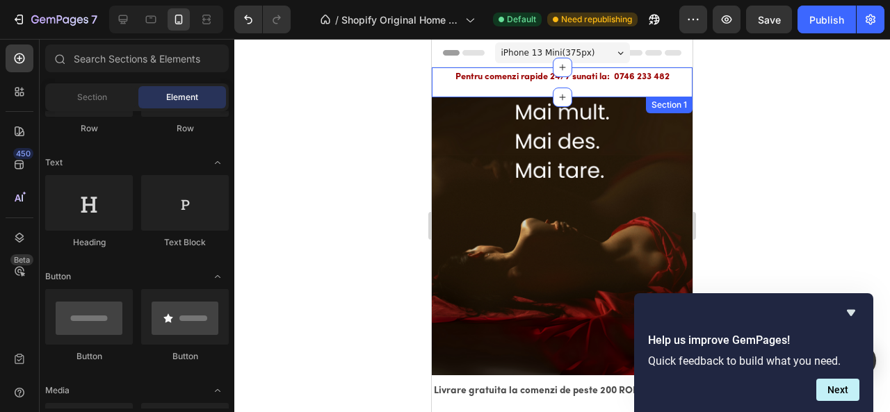
click at [487, 90] on div "Pentru comenzi rapide 24/7 sunati la: 0746 233 482 Text Block Row" at bounding box center [562, 82] width 261 height 30
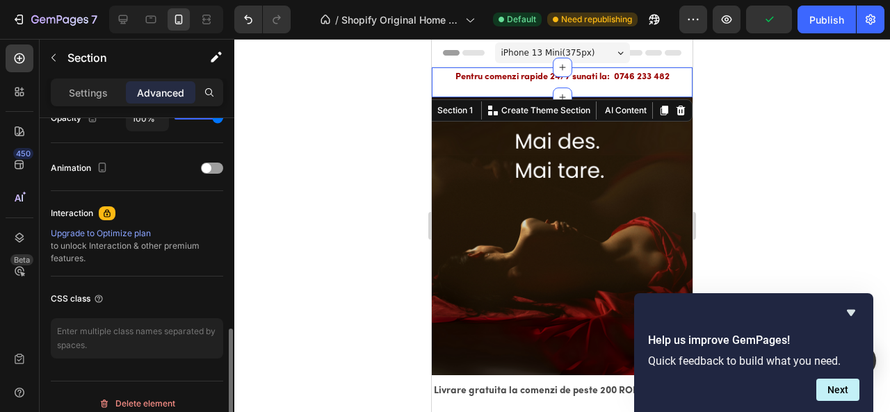
scroll to position [581, 0]
click at [814, 17] on div "Publish" at bounding box center [826, 20] width 35 height 15
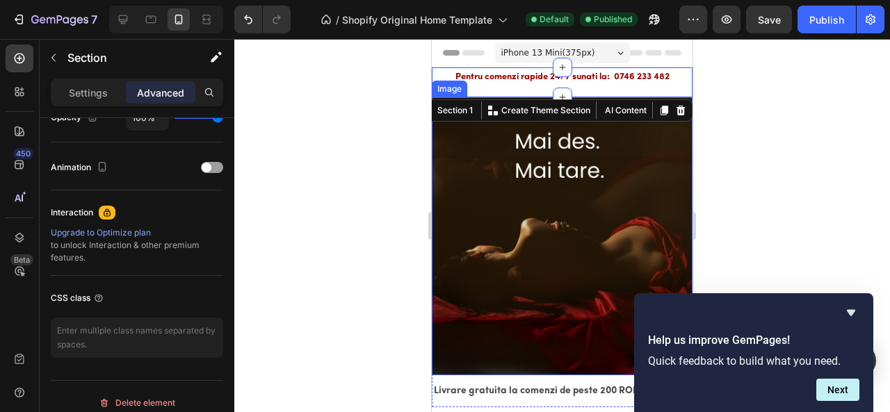
click at [640, 159] on img at bounding box center [562, 236] width 261 height 278
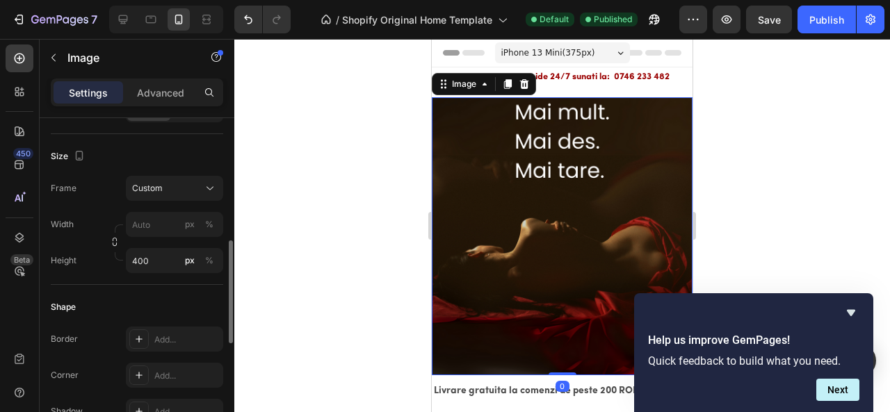
scroll to position [361, 0]
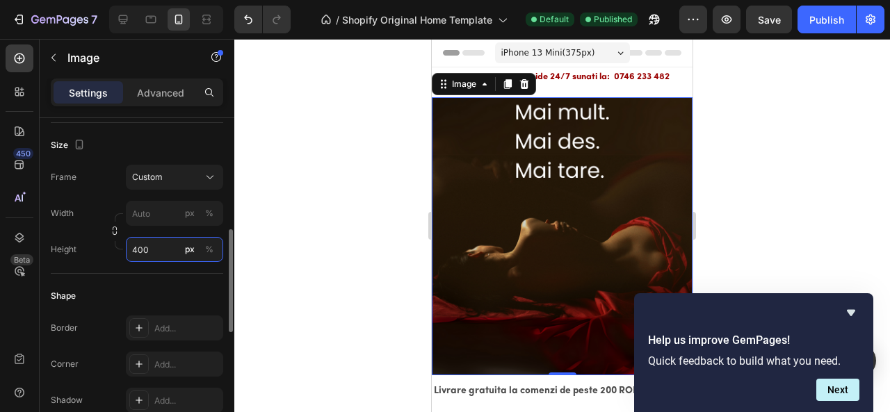
click at [154, 244] on input "400" at bounding box center [174, 249] width 97 height 25
type input "4"
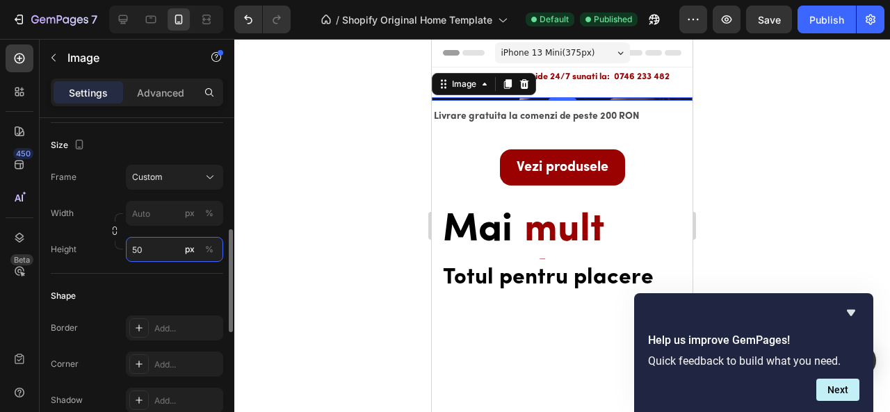
type input "500"
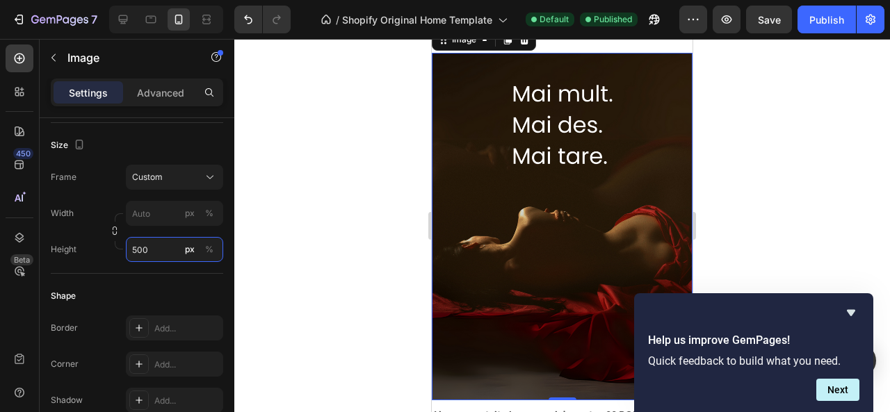
scroll to position [25, 0]
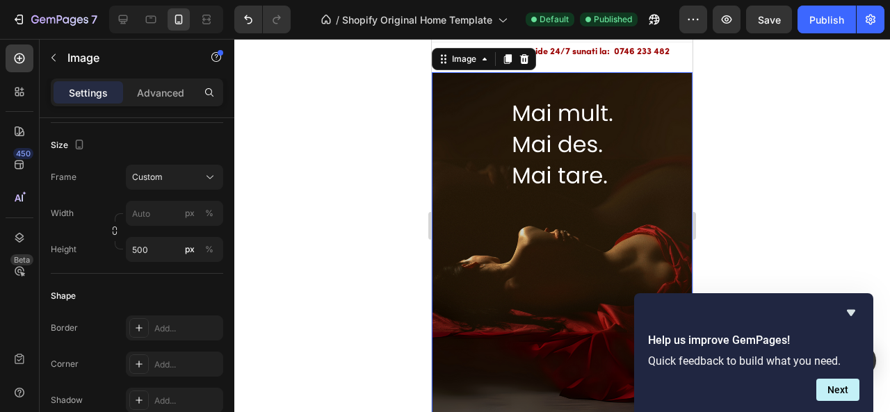
click at [796, 72] on div at bounding box center [562, 225] width 656 height 373
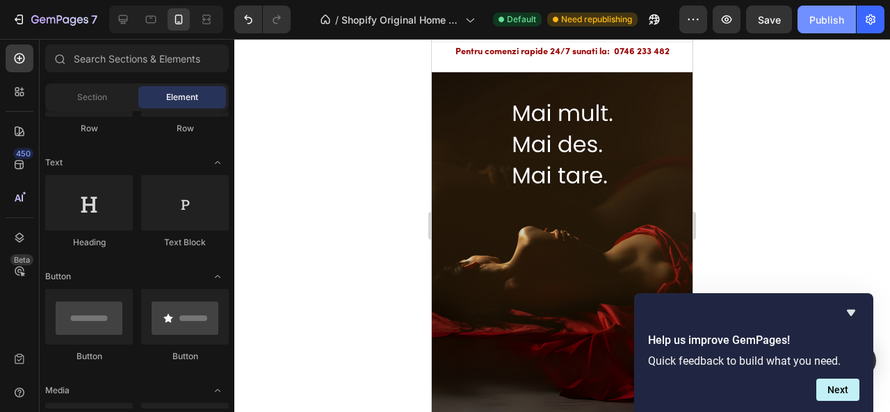
click at [828, 24] on div "Publish" at bounding box center [826, 20] width 35 height 15
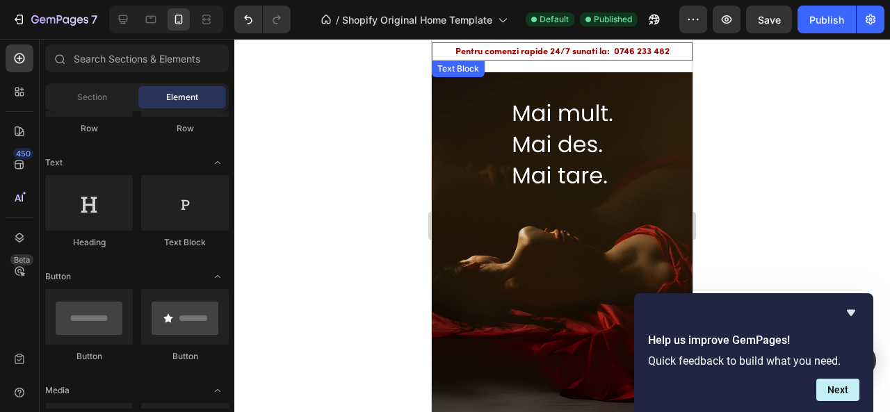
click at [613, 47] on p "Pentru comenzi rapide 24/7 sunati la: 0746 233 482" at bounding box center [562, 52] width 214 height 16
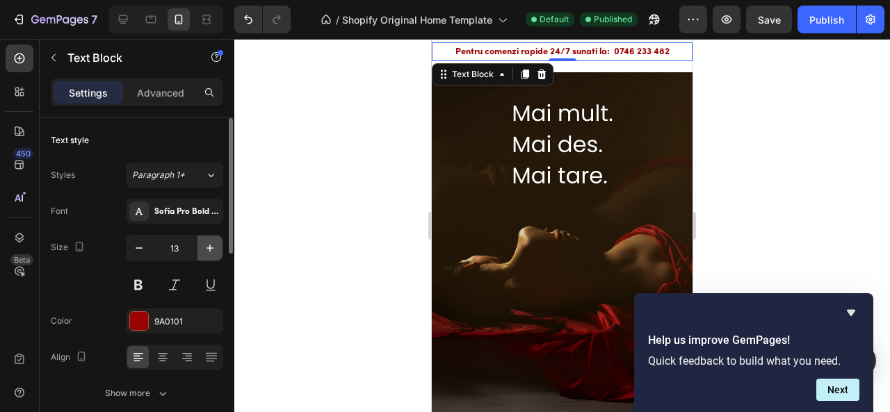
click at [215, 243] on icon "button" at bounding box center [210, 248] width 14 height 14
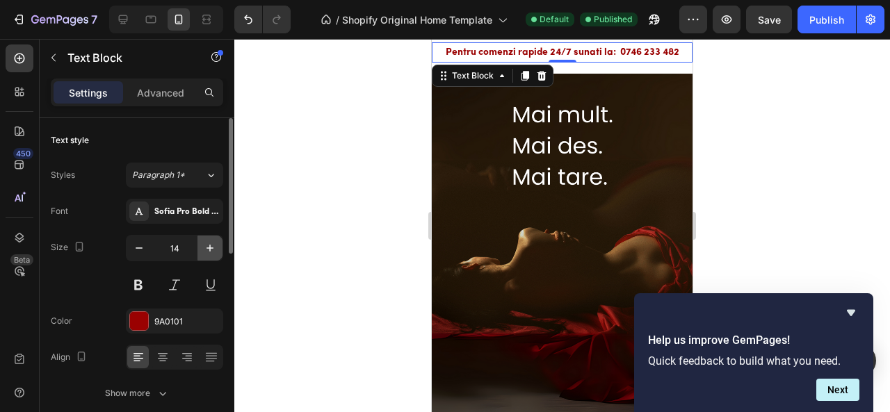
click at [215, 243] on icon "button" at bounding box center [210, 248] width 14 height 14
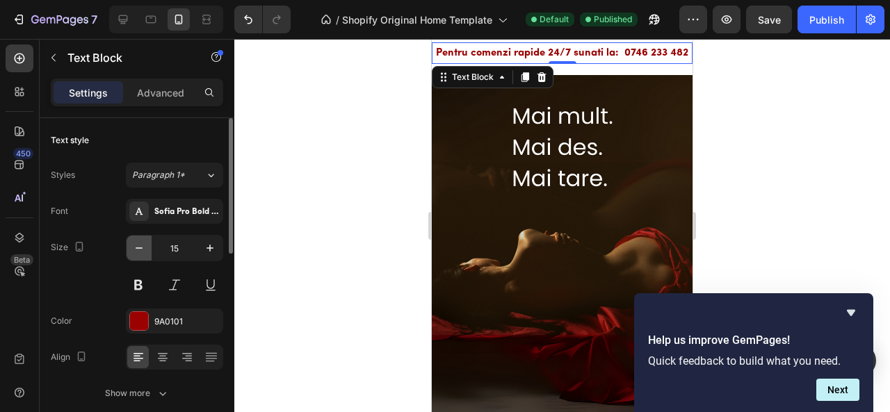
click at [138, 251] on icon "button" at bounding box center [139, 248] width 14 height 14
type input "14"
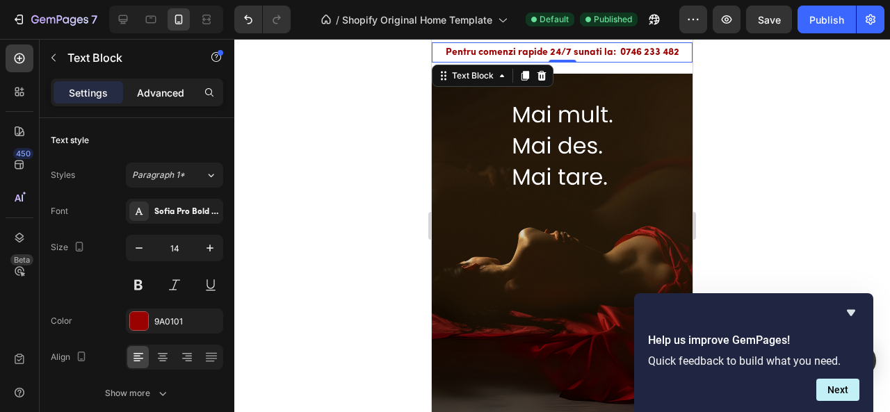
click at [167, 91] on p "Advanced" at bounding box center [160, 93] width 47 height 15
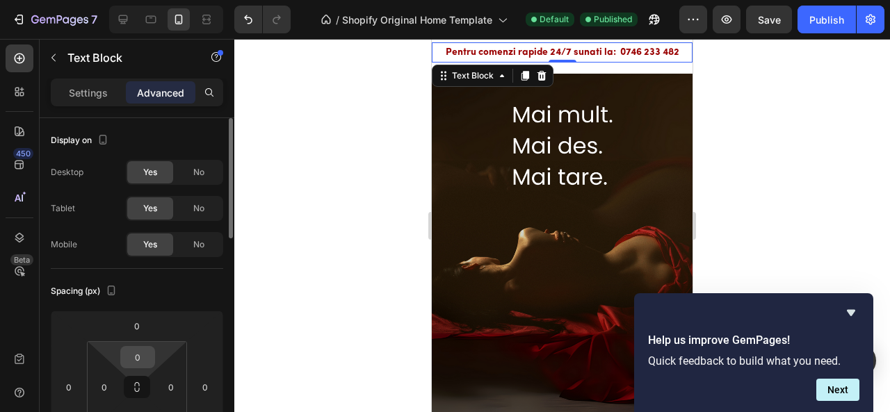
click at [138, 362] on input "0" at bounding box center [138, 357] width 28 height 21
type input "7"
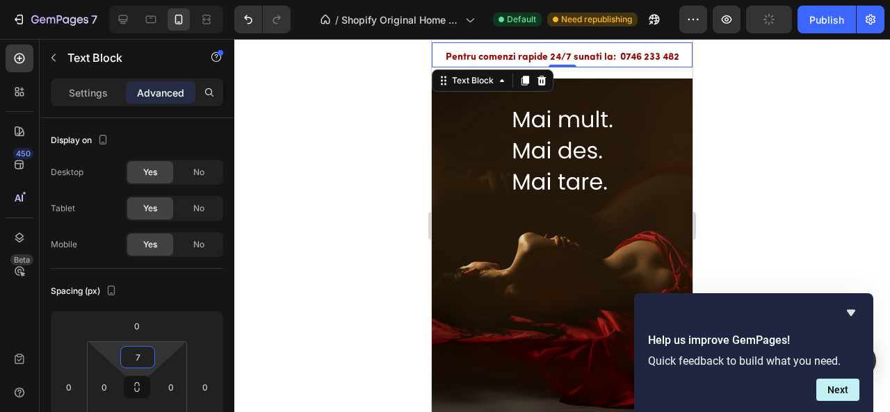
click at [332, 233] on div at bounding box center [562, 225] width 656 height 373
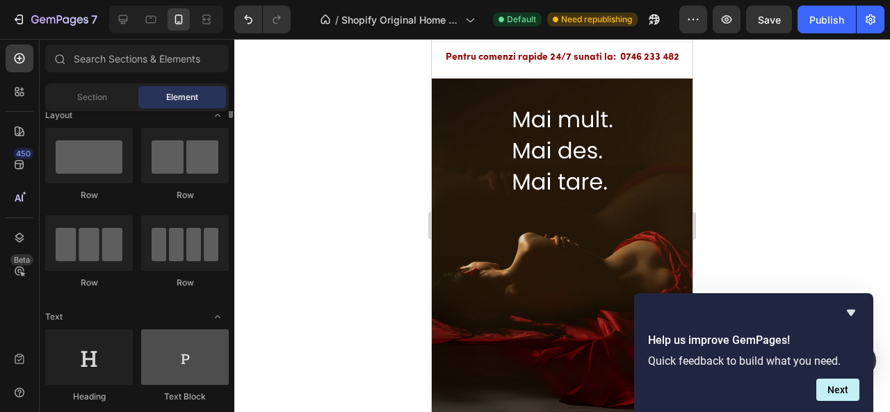
scroll to position [0, 0]
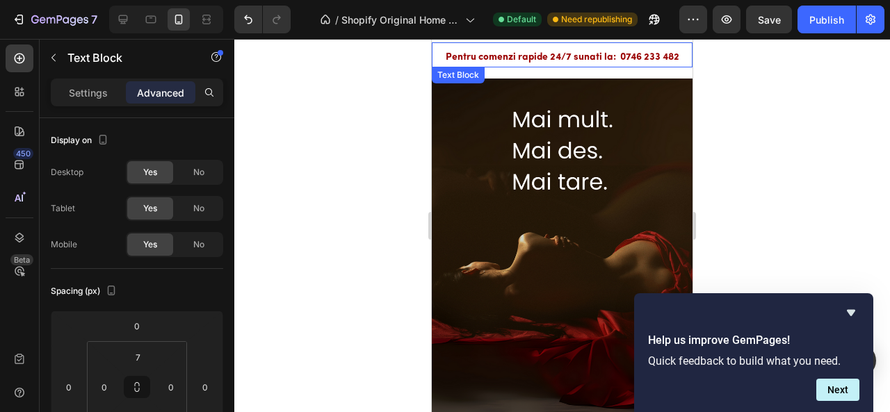
click at [469, 54] on p "Pentru comenzi rapide 24/7 sunati la: 0746 233 482" at bounding box center [563, 57] width 234 height 17
click at [502, 51] on p "Pentru comenzi rapide 24/7 sunati la: 0746 233 482" at bounding box center [563, 57] width 234 height 17
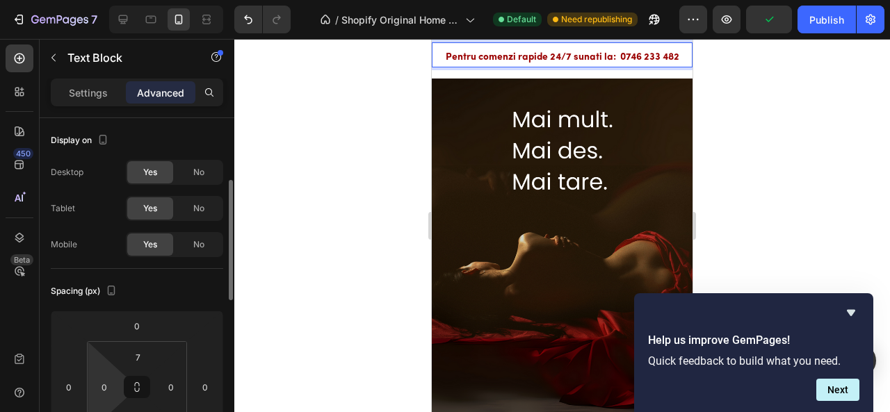
scroll to position [47, 0]
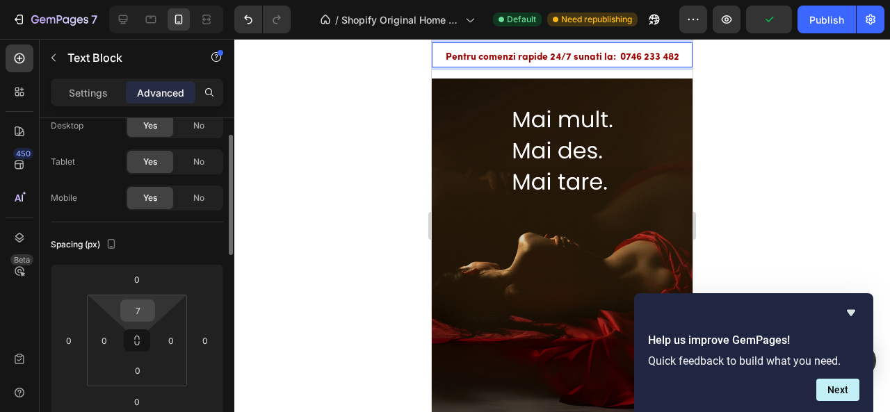
click at [134, 313] on input "7" at bounding box center [138, 310] width 28 height 21
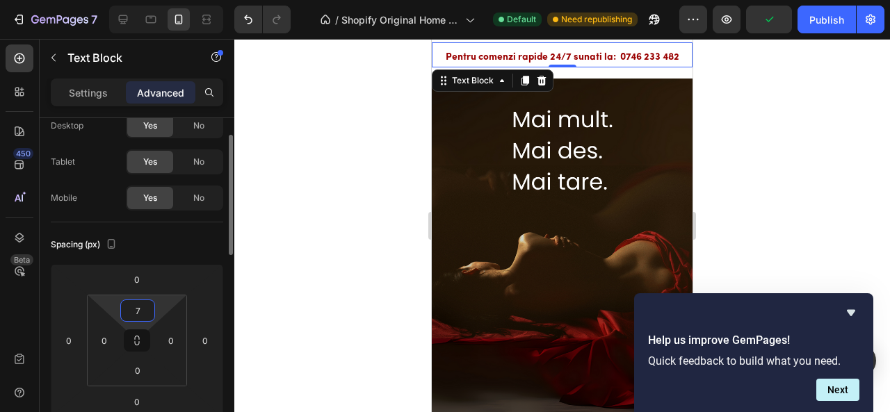
click at [134, 313] on input "7" at bounding box center [138, 310] width 28 height 21
click at [138, 312] on input "7" at bounding box center [138, 310] width 28 height 21
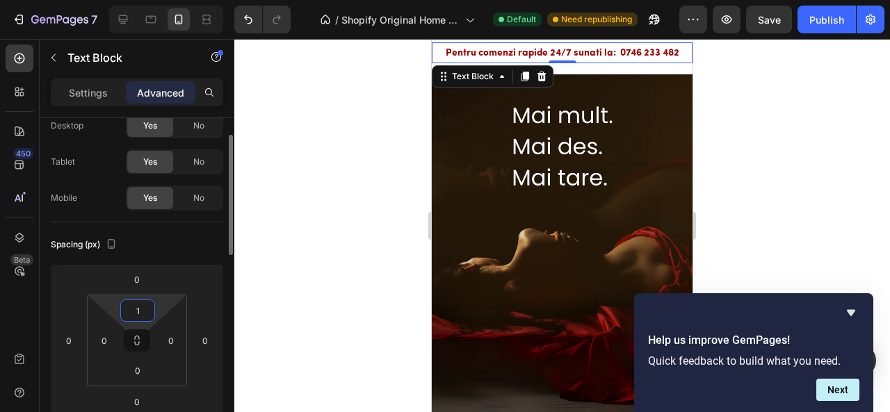
type input "10"
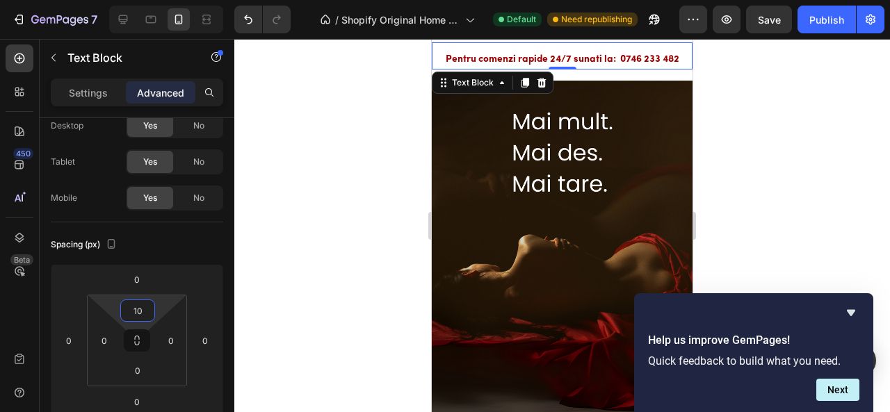
click at [296, 207] on div at bounding box center [562, 225] width 656 height 373
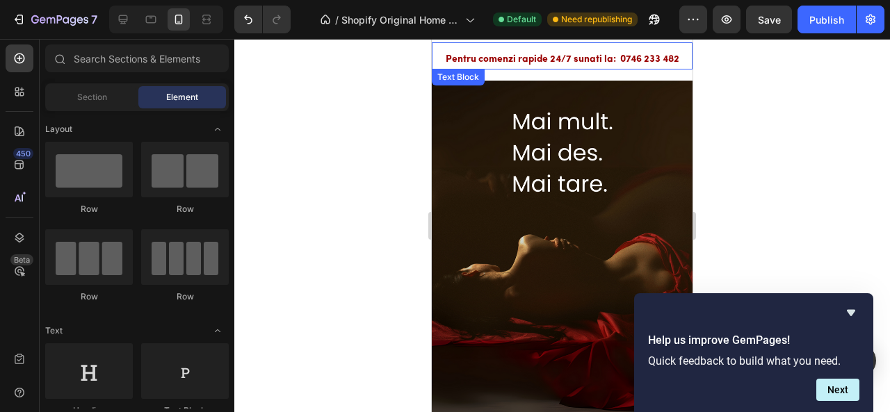
click at [516, 49] on div "Pentru comenzi rapide 24/7 sunati la: 0746 233 482" at bounding box center [562, 59] width 236 height 20
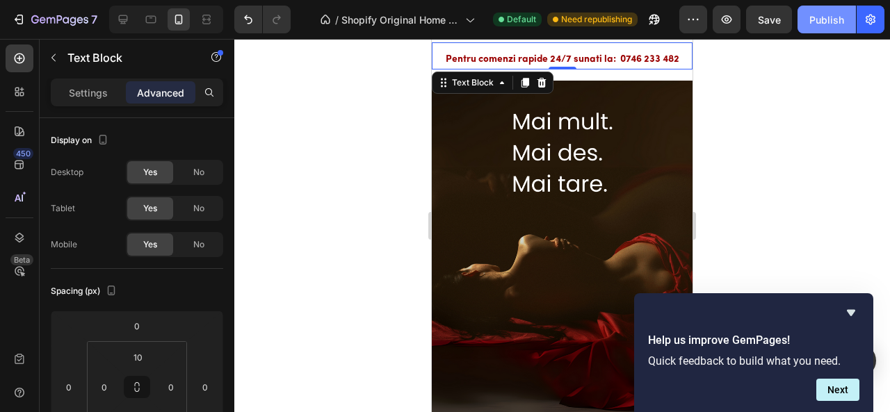
click at [816, 19] on div "Publish" at bounding box center [826, 20] width 35 height 15
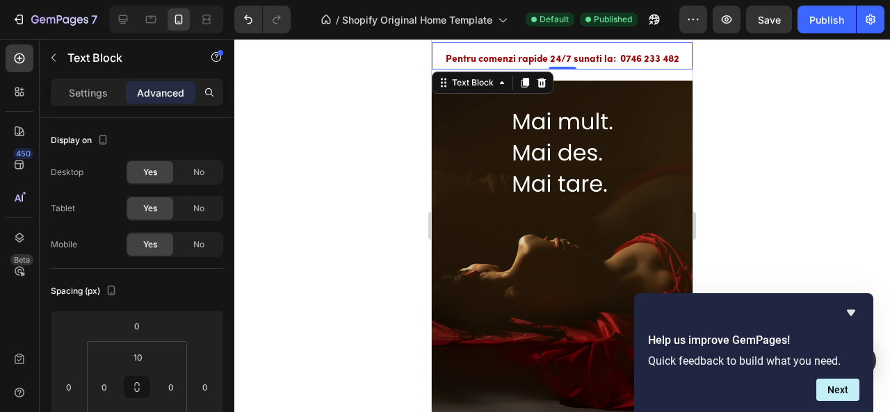
click at [802, 195] on div at bounding box center [562, 225] width 656 height 373
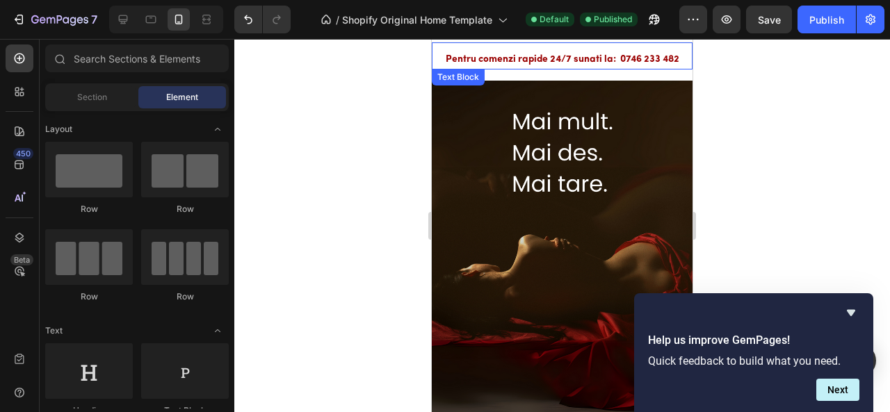
click at [608, 48] on div "Pentru comenzi rapide 24/7 sunati la: 0746 233 482 Text Block" at bounding box center [562, 55] width 261 height 27
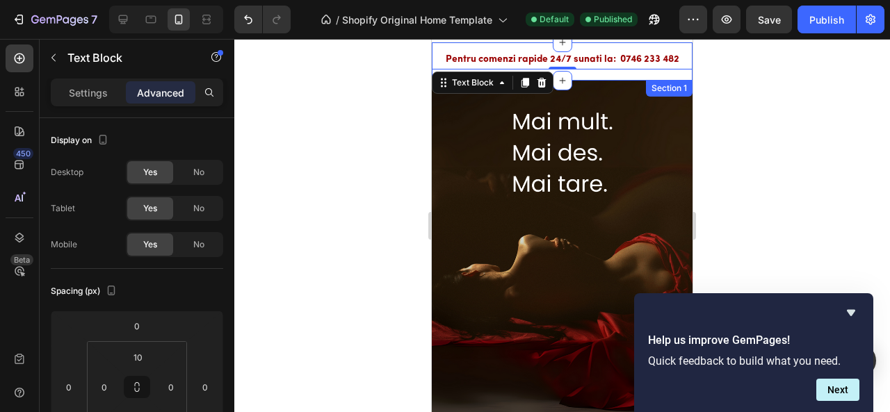
click at [608, 73] on div "Pentru comenzi rapide 24/7 sunati la: 0746 233 482 Text Block 0 Row" at bounding box center [562, 61] width 261 height 38
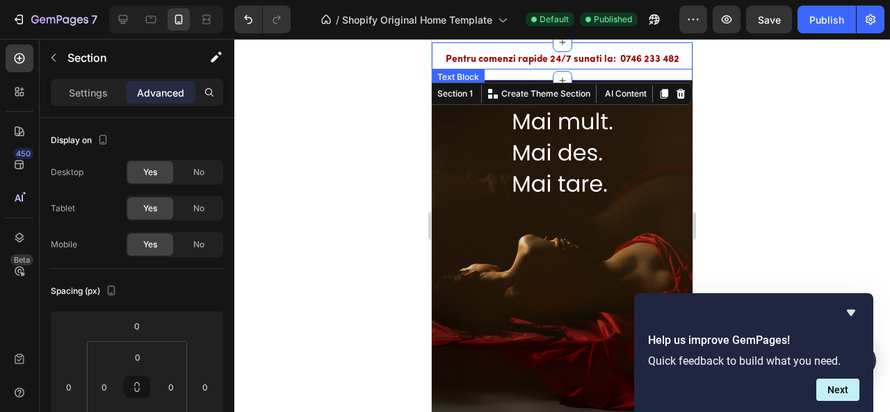
drag, startPoint x: 559, startPoint y: 75, endPoint x: 559, endPoint y: 59, distance: 16.0
click at [560, 60] on div "Pentru comenzi rapide 24/7 sunati la: 0746 233 482 Text Block Row Section 1 Cre…" at bounding box center [562, 61] width 261 height 38
click at [750, 165] on div at bounding box center [562, 225] width 656 height 373
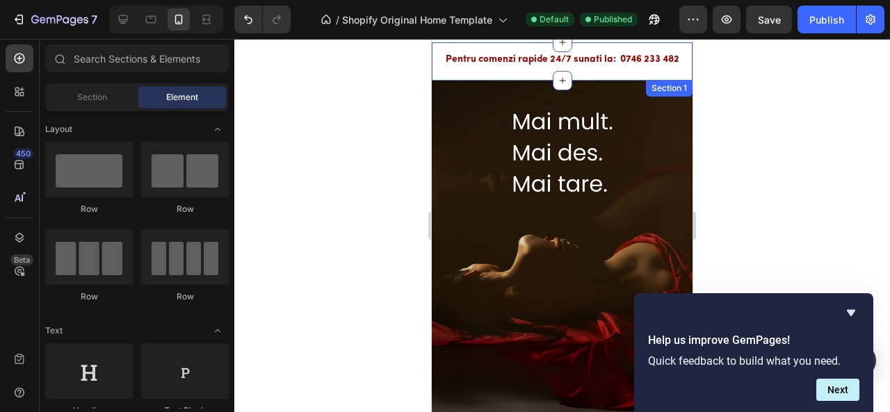
click at [522, 78] on div "Pentru comenzi rapide 24/7 sunati la: 0746 233 482 Text Block Row" at bounding box center [562, 61] width 261 height 38
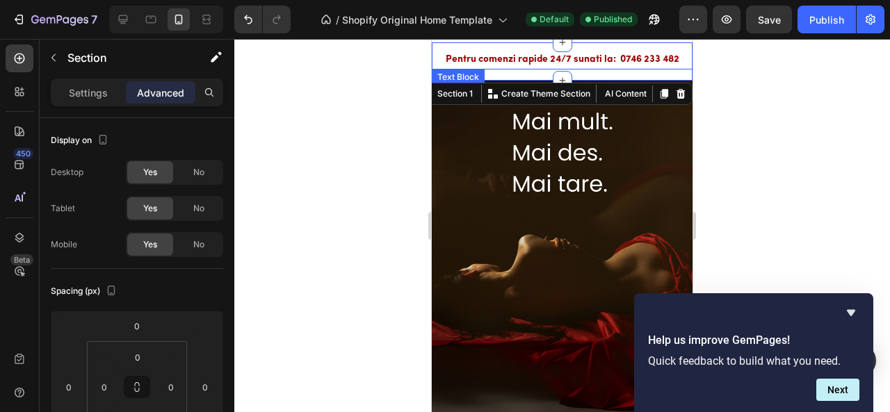
click at [513, 48] on div "Pentru comenzi rapide 24/7 sunati la: 0746 233 482 Text Block" at bounding box center [562, 55] width 261 height 27
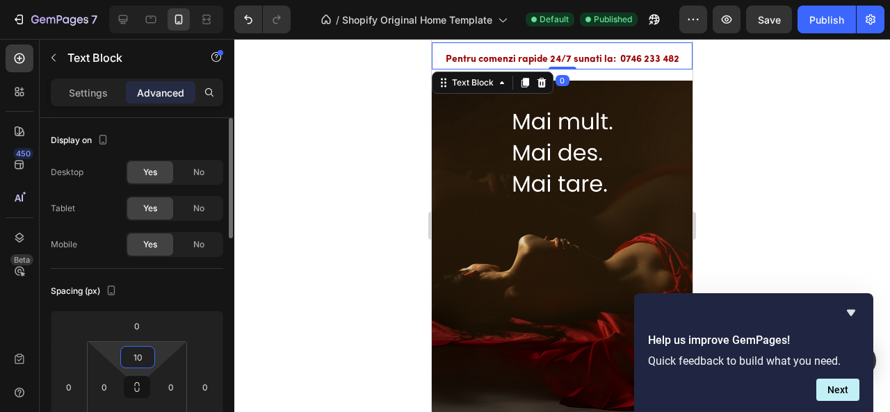
click at [141, 362] on input "10" at bounding box center [138, 357] width 28 height 21
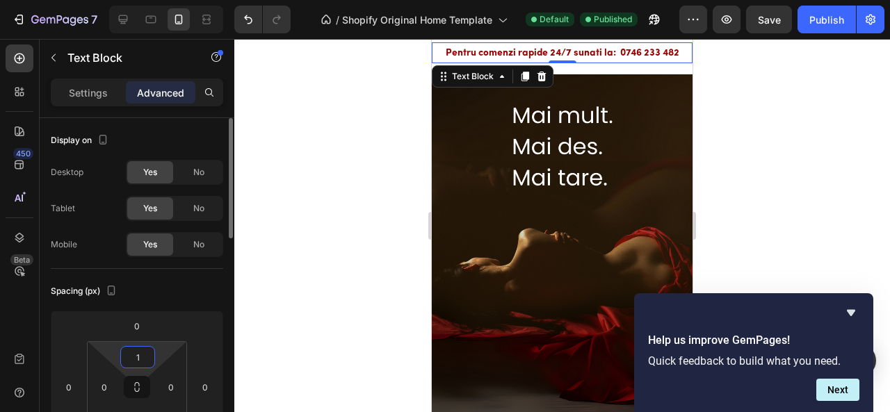
type input "12"
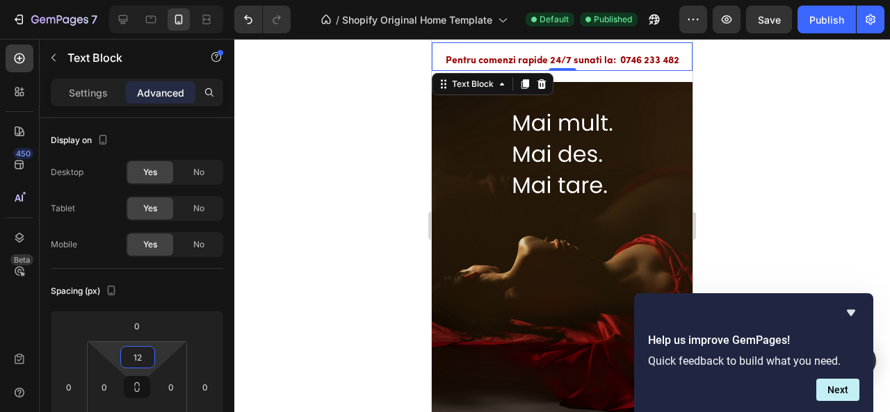
click at [272, 257] on div at bounding box center [562, 225] width 656 height 373
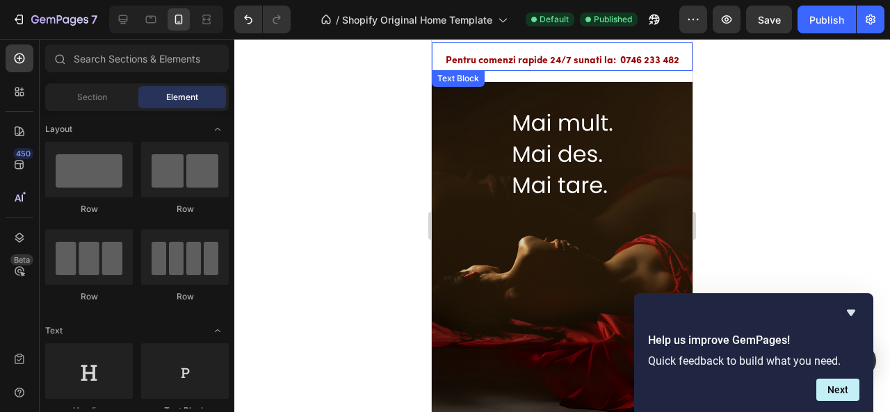
click at [521, 45] on div "Pentru comenzi rapide 24/7 sunati la: 0746 233 482 Text Block" at bounding box center [562, 56] width 261 height 29
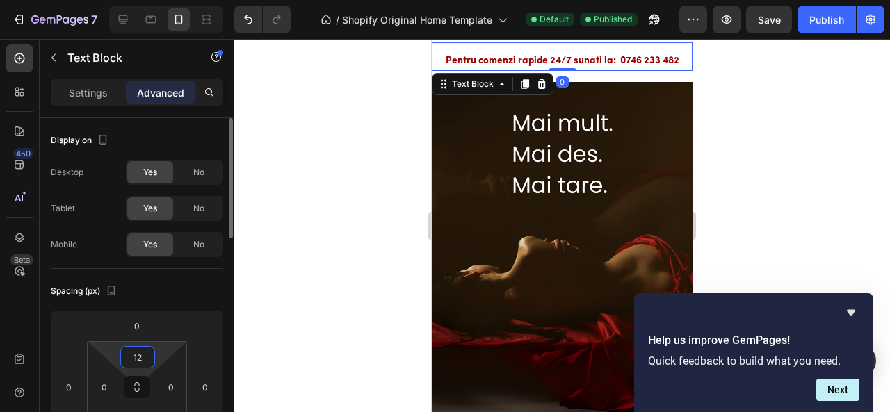
click at [145, 362] on input "12" at bounding box center [138, 357] width 28 height 21
type input "3"
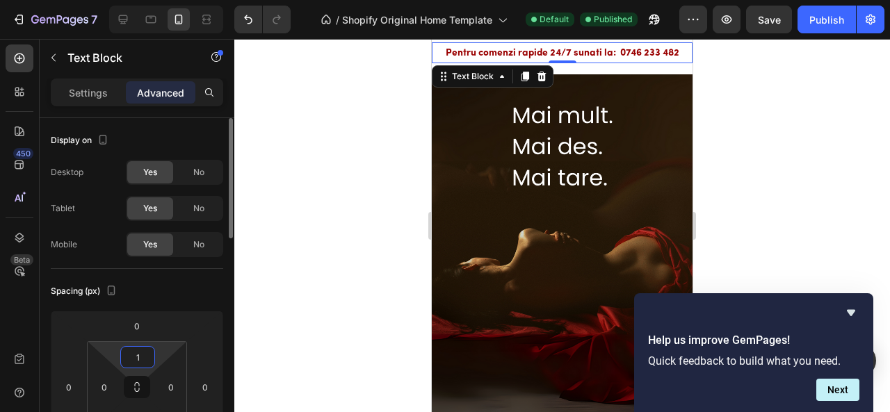
type input "13"
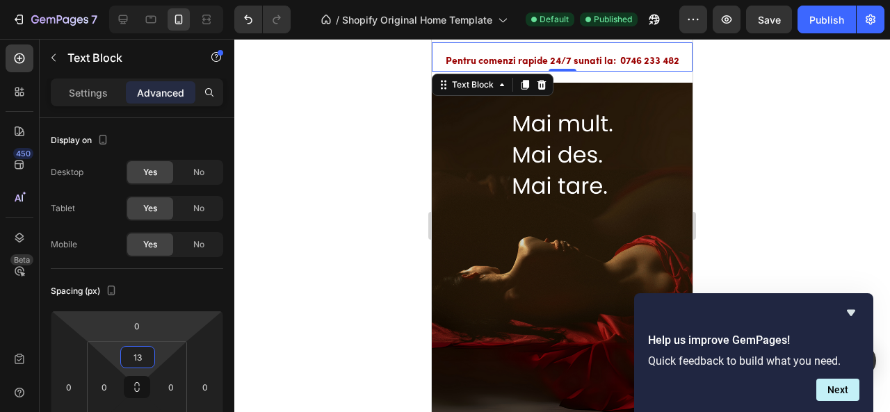
click at [280, 202] on div at bounding box center [562, 225] width 656 height 373
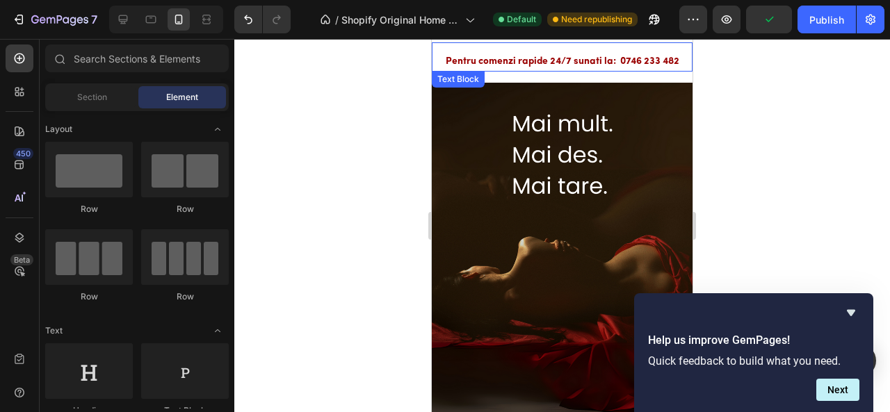
click at [497, 50] on div "Pentru comenzi rapide 24/7 sunati la: 0746 233 482 Text Block" at bounding box center [562, 56] width 261 height 29
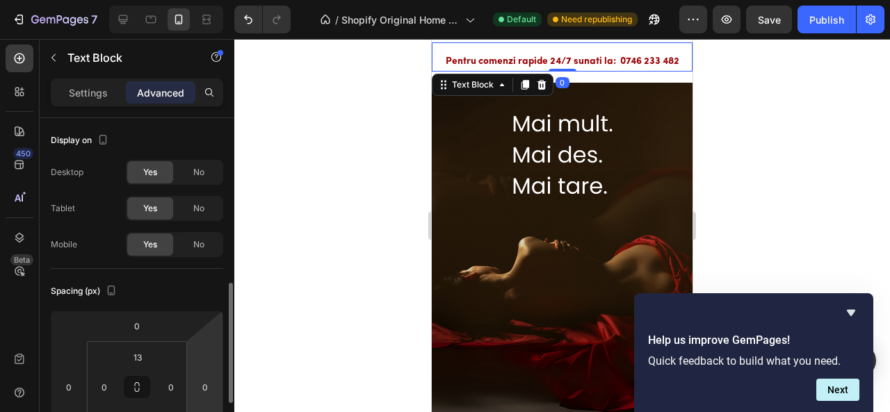
scroll to position [127, 0]
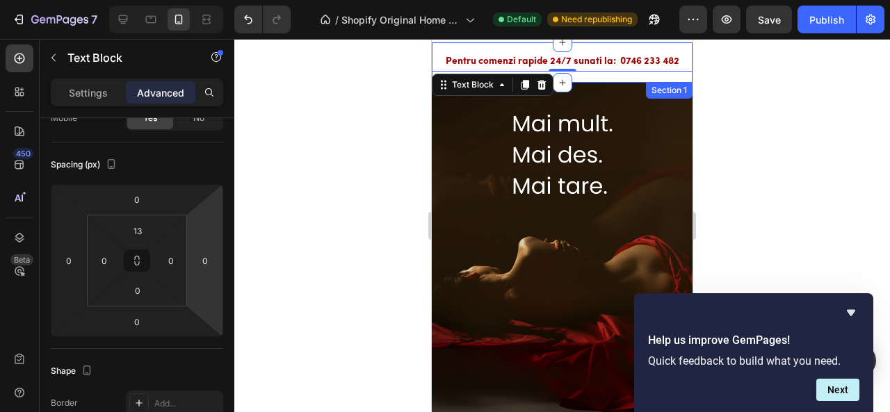
click at [619, 80] on div "Pentru comenzi rapide 24/7 sunati la: 0746 233 482 Text Block 0 Row" at bounding box center [562, 62] width 261 height 40
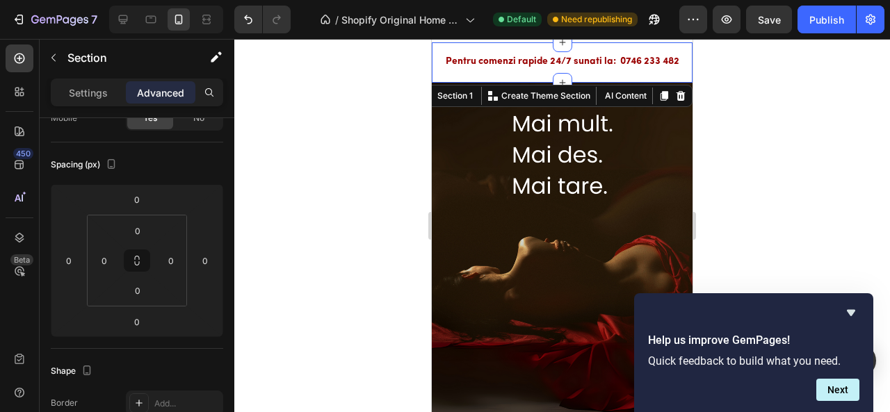
scroll to position [0, 0]
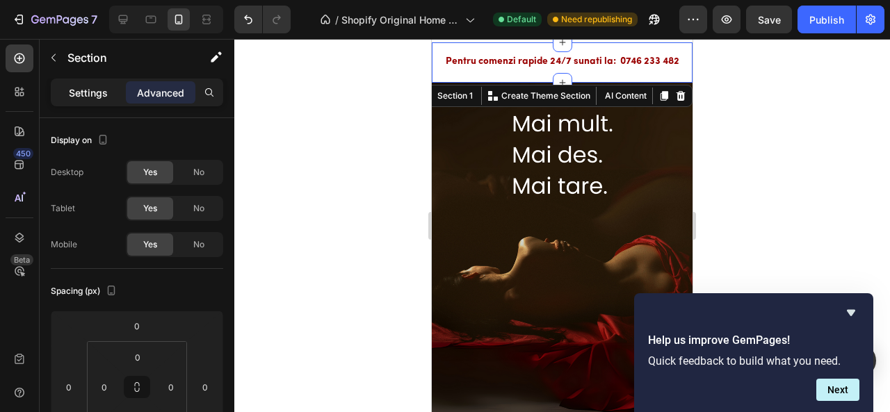
click at [96, 102] on div "Settings" at bounding box center [89, 92] width 70 height 22
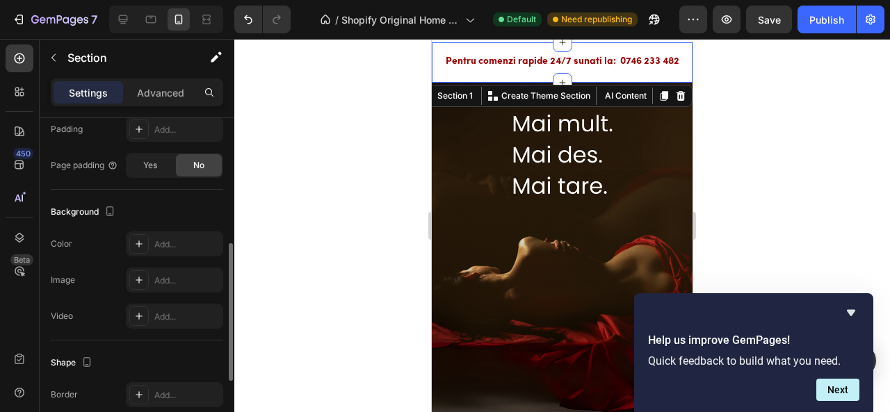
scroll to position [349, 0]
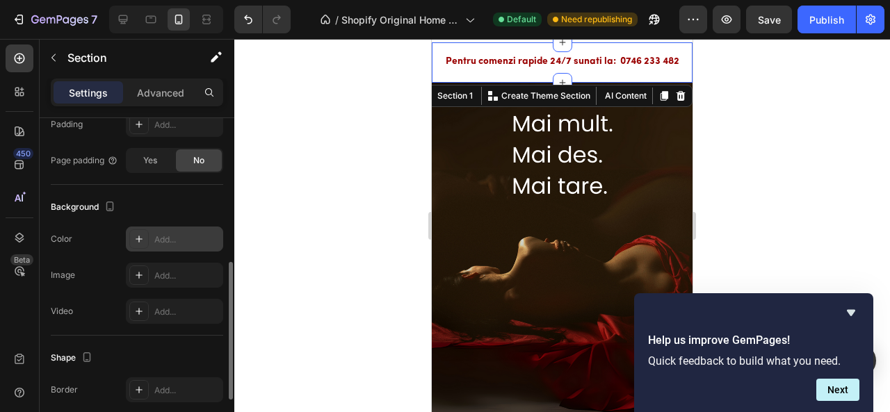
click at [134, 239] on icon at bounding box center [139, 239] width 11 height 11
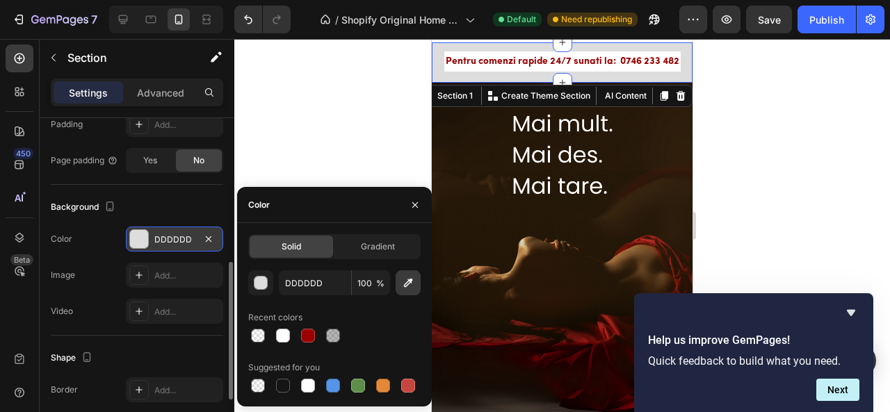
click at [407, 280] on icon "button" at bounding box center [408, 283] width 14 height 14
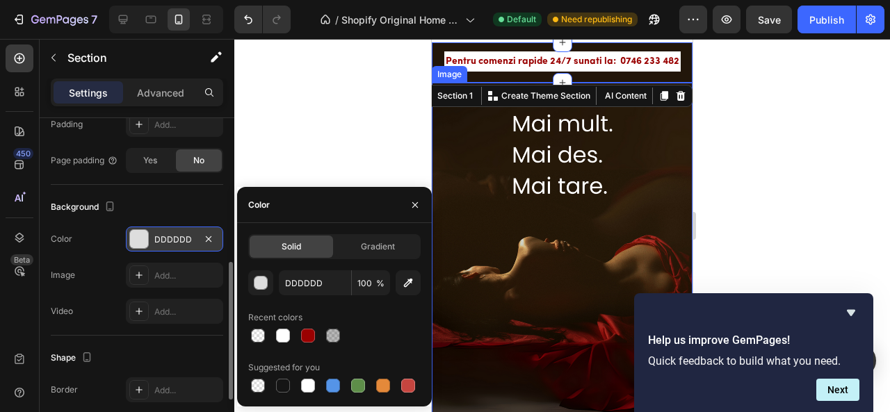
type input "22160A"
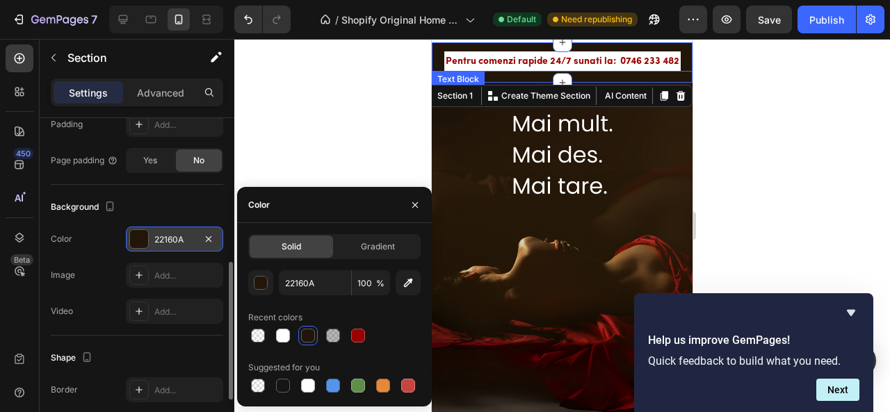
click at [507, 67] on p "Pentru comenzi rapide 24/7 sunati la: 0746 233 482" at bounding box center [563, 61] width 234 height 17
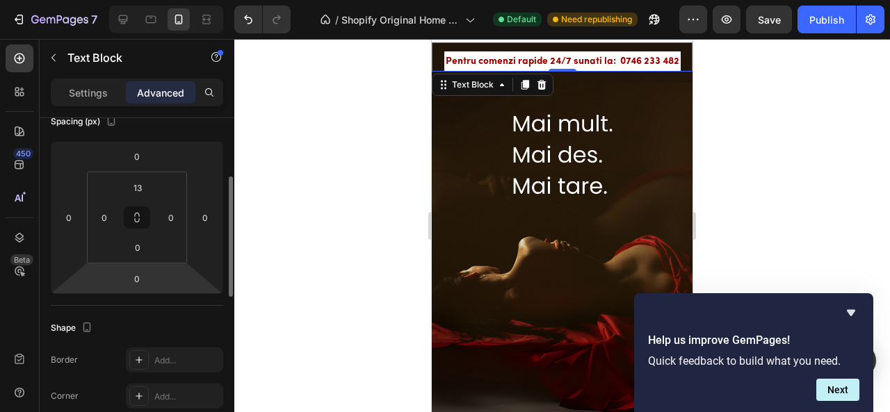
scroll to position [168, 0]
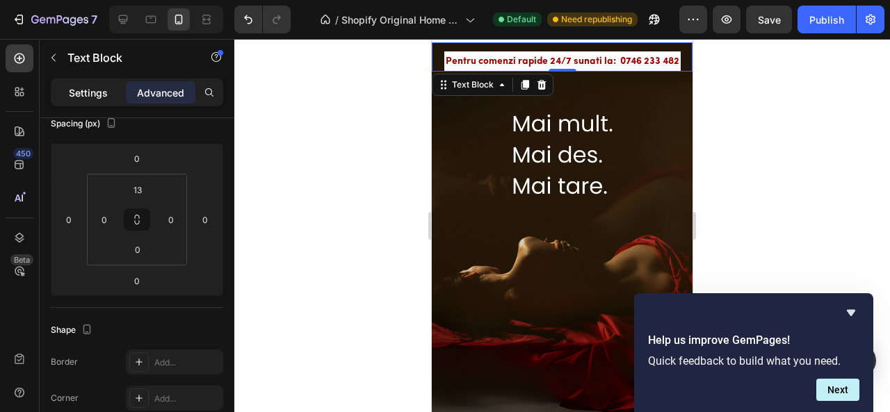
click at [99, 94] on p "Settings" at bounding box center [88, 93] width 39 height 15
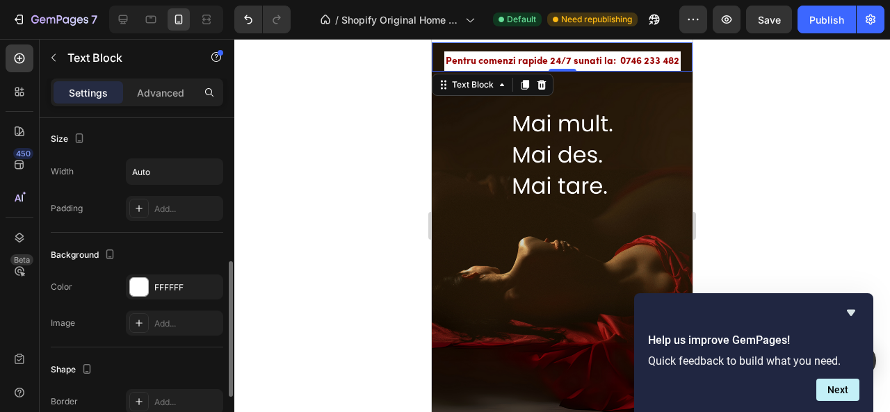
scroll to position [328, 0]
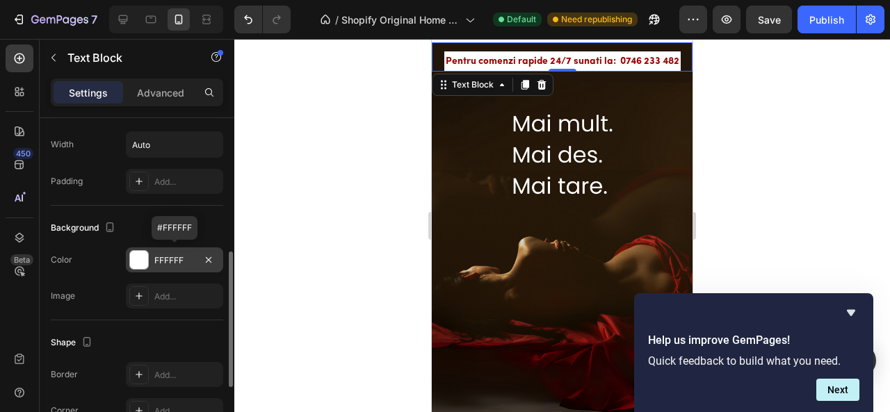
click at [142, 251] on div at bounding box center [139, 260] width 18 height 18
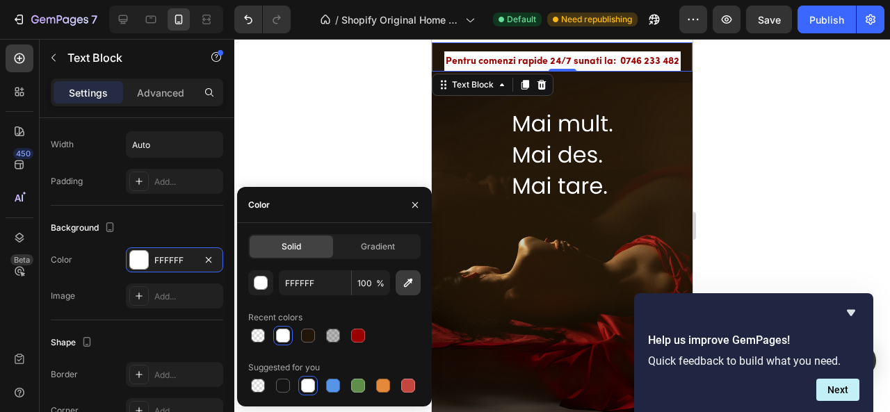
click at [412, 282] on icon "button" at bounding box center [408, 283] width 14 height 14
type input "22160A"
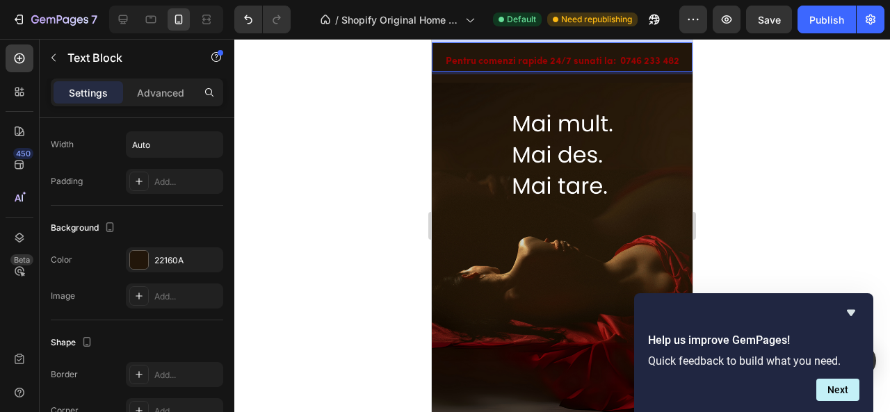
click at [568, 62] on p "Pentru comenzi rapide 24/7 sunati la: 0746 233 482" at bounding box center [563, 61] width 234 height 17
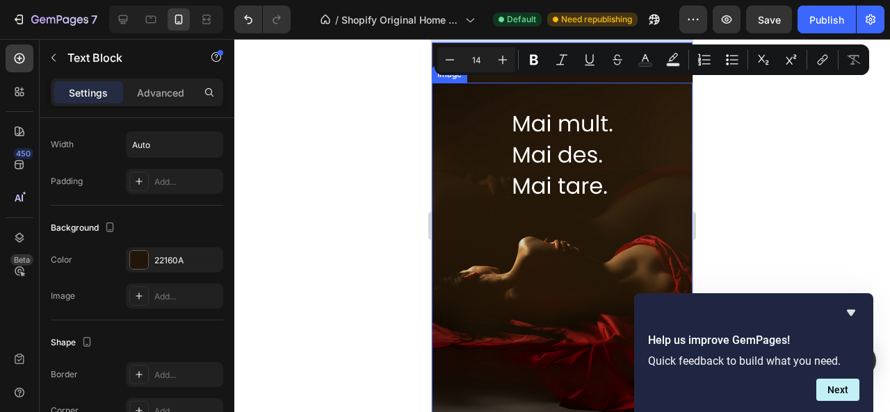
click at [565, 90] on img at bounding box center [562, 257] width 261 height 348
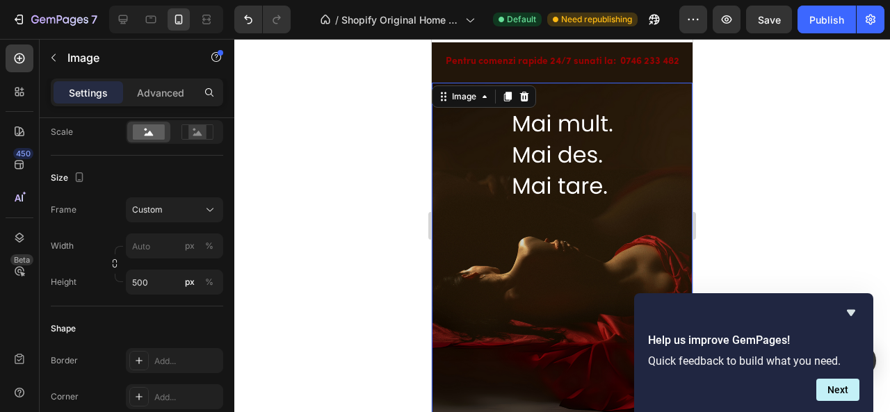
scroll to position [0, 0]
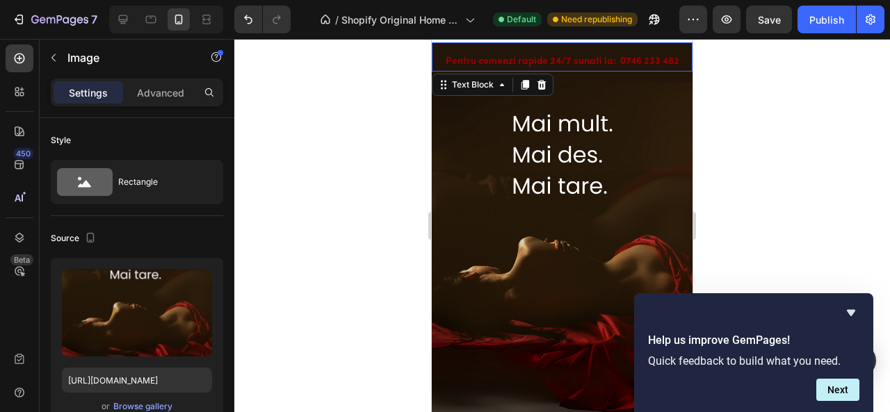
click at [538, 56] on p "Pentru comenzi rapide 24/7 sunati la: 0746 233 482" at bounding box center [563, 61] width 234 height 17
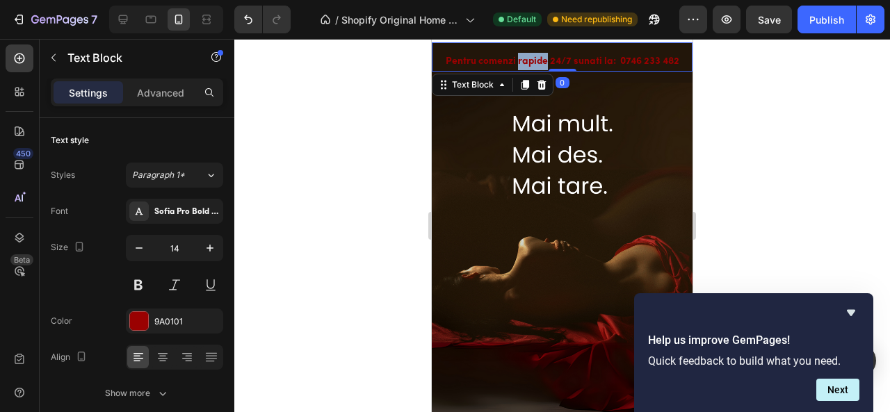
click at [538, 56] on p "Pentru comenzi rapide 24/7 sunati la: 0746 233 482" at bounding box center [563, 61] width 234 height 17
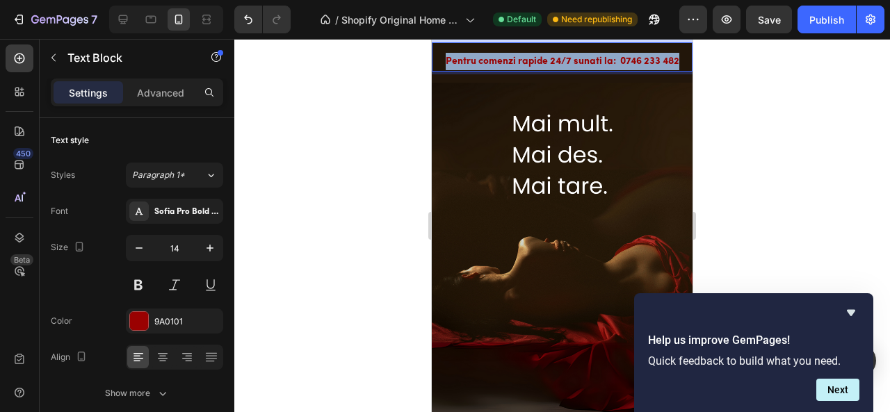
click at [538, 56] on p "Pentru comenzi rapide 24/7 sunati la: 0746 233 482" at bounding box center [563, 61] width 234 height 17
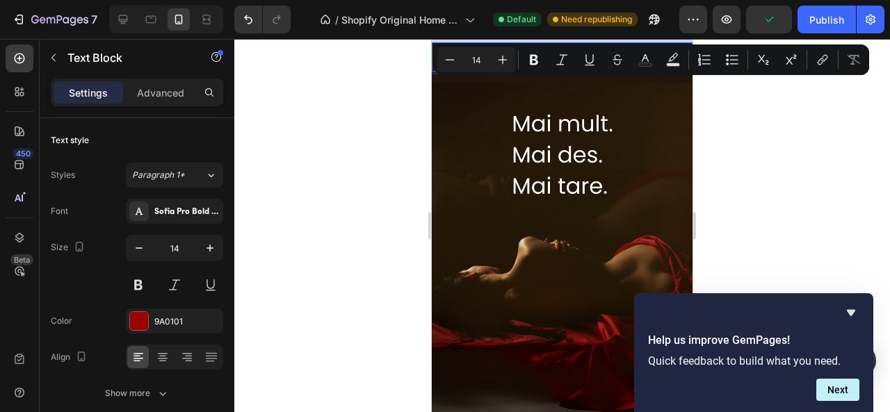
click at [544, 76] on div "Pentru comenzi rapide 24/7 sunati la: 0746 233 482 Text Block 0 Row" at bounding box center [562, 62] width 261 height 40
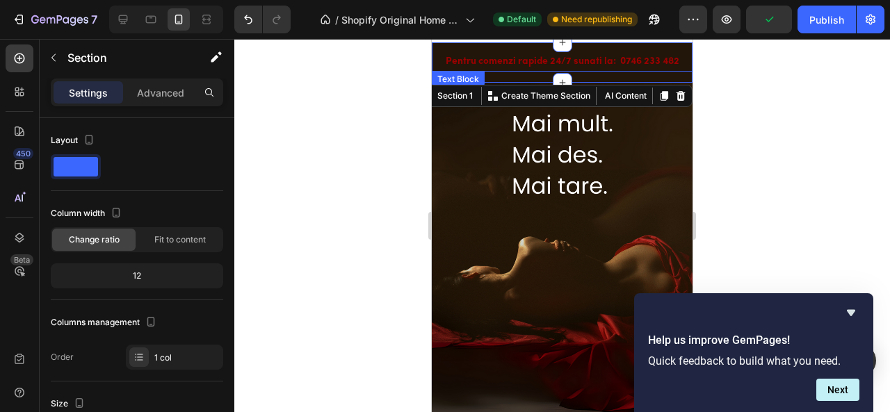
click at [536, 63] on p "Pentru comenzi rapide 24/7 sunati la: 0746 233 482" at bounding box center [563, 61] width 234 height 17
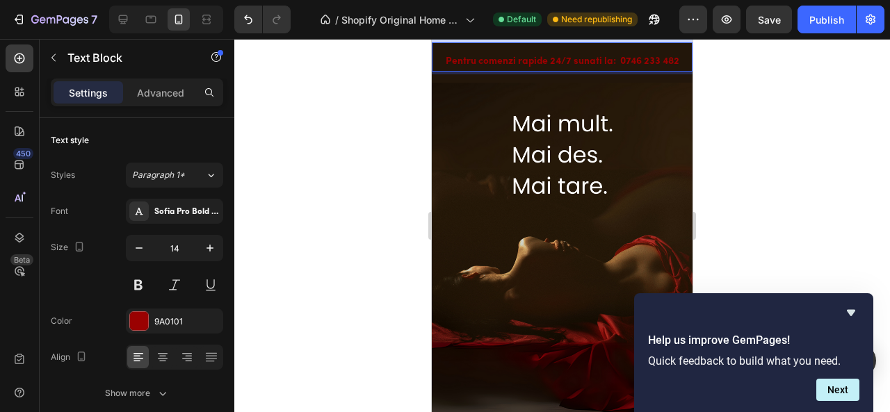
click at [536, 63] on p "Pentru comenzi rapide 24/7 sunati la: 0746 233 482" at bounding box center [563, 61] width 234 height 17
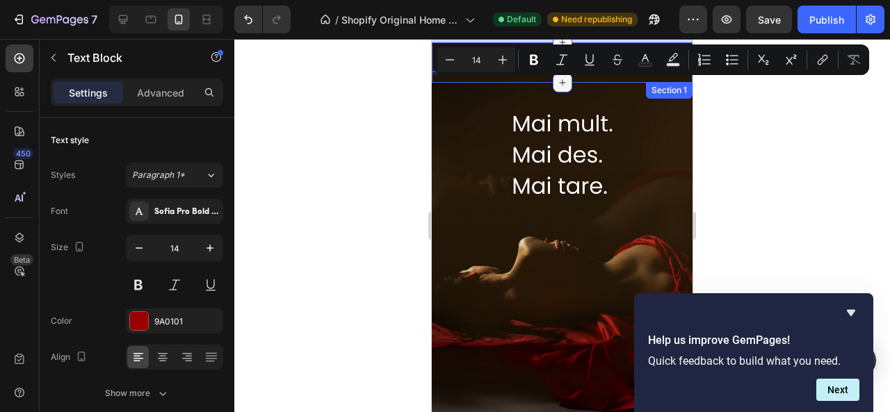
click at [548, 81] on div "Pentru comenzi rapide 24/7 sunati la: 0746 233 482 Text Block 0 Row Section 1" at bounding box center [562, 62] width 261 height 40
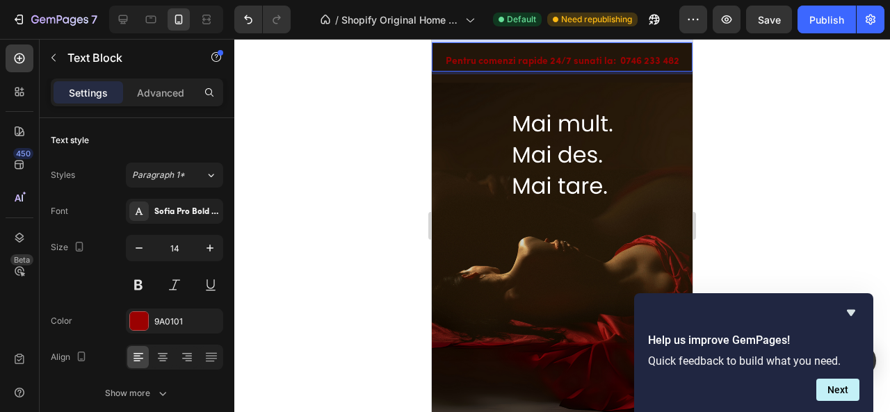
click at [575, 59] on p "Pentru comenzi rapide 24/7 sunati la: 0746 233 482" at bounding box center [563, 61] width 234 height 17
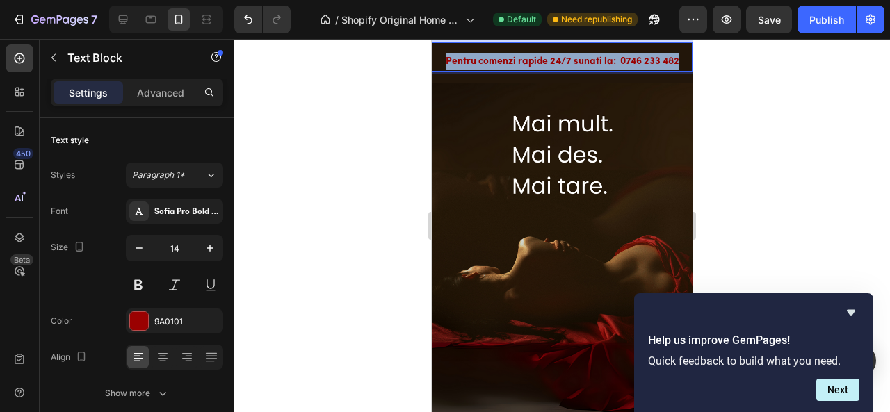
click at [575, 59] on p "Pentru comenzi rapide 24/7 sunati la: 0746 233 482" at bounding box center [563, 61] width 234 height 17
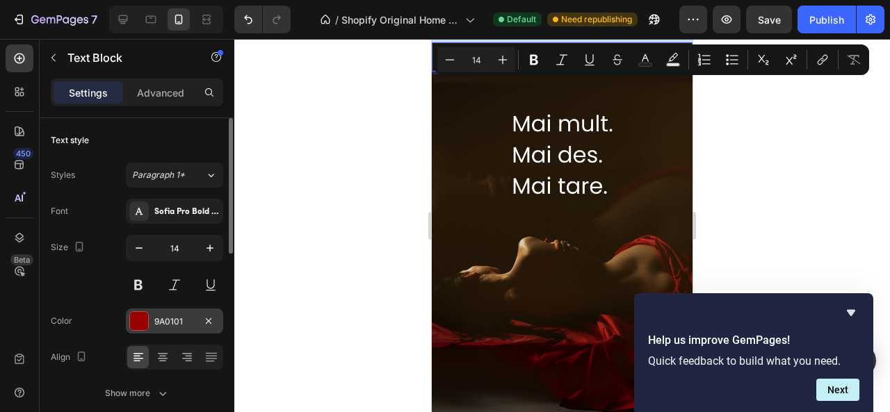
click at [140, 321] on div at bounding box center [139, 321] width 18 height 18
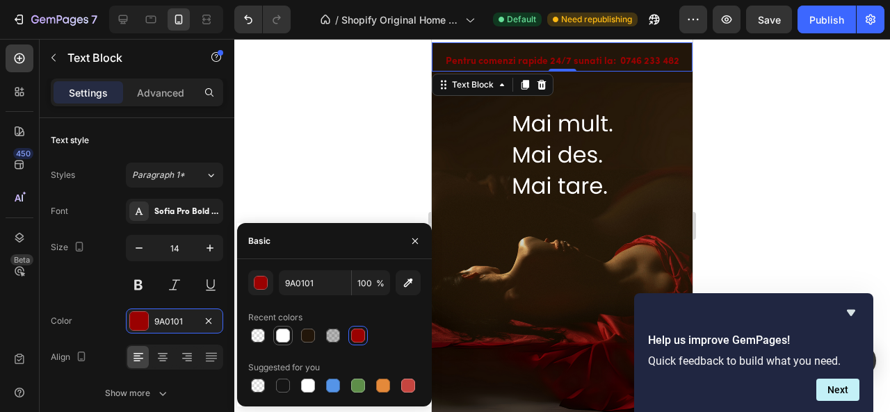
click at [282, 332] on div at bounding box center [283, 336] width 14 height 14
type input "FFFFFF"
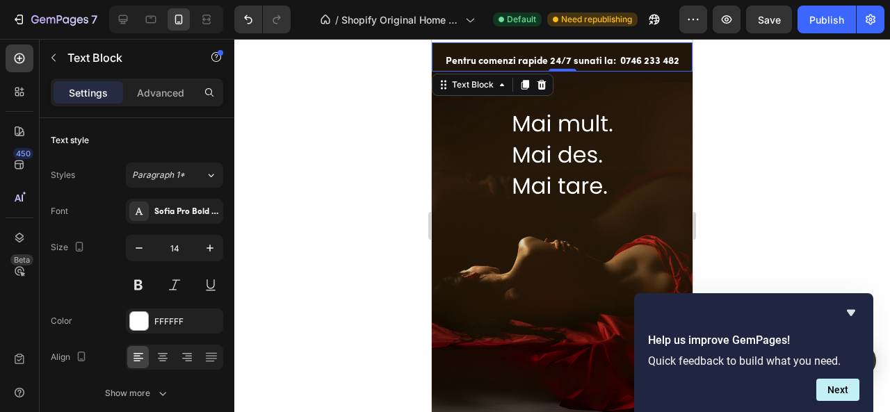
click at [325, 166] on div at bounding box center [562, 225] width 656 height 373
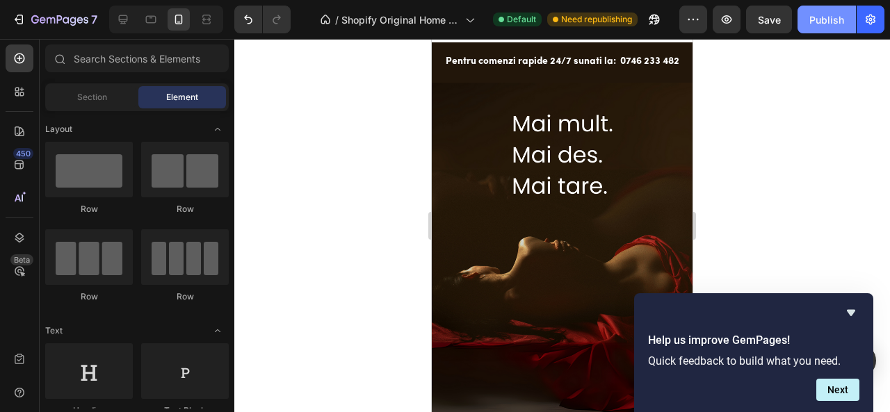
click at [815, 19] on div "Publish" at bounding box center [826, 20] width 35 height 15
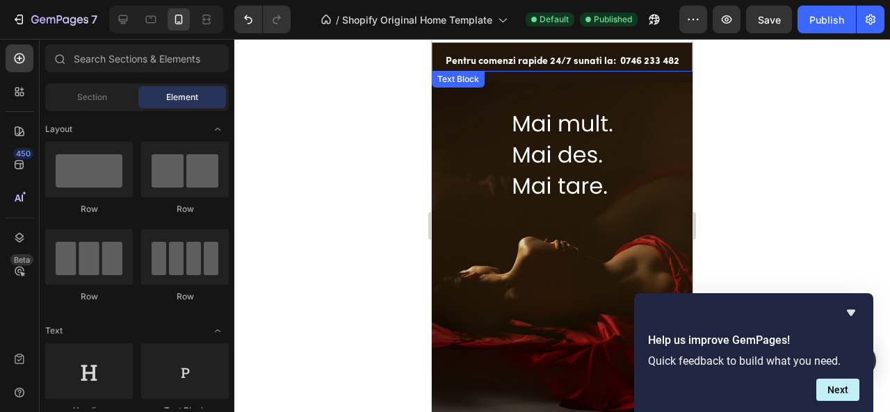
click at [615, 45] on div "Pentru comenzi rapide 24/7 sunati la: 0746 233 482 Text Block" at bounding box center [562, 56] width 261 height 29
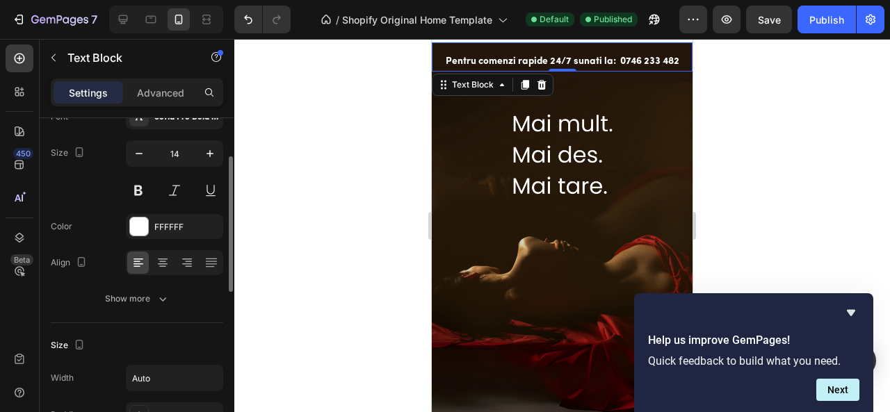
scroll to position [102, 0]
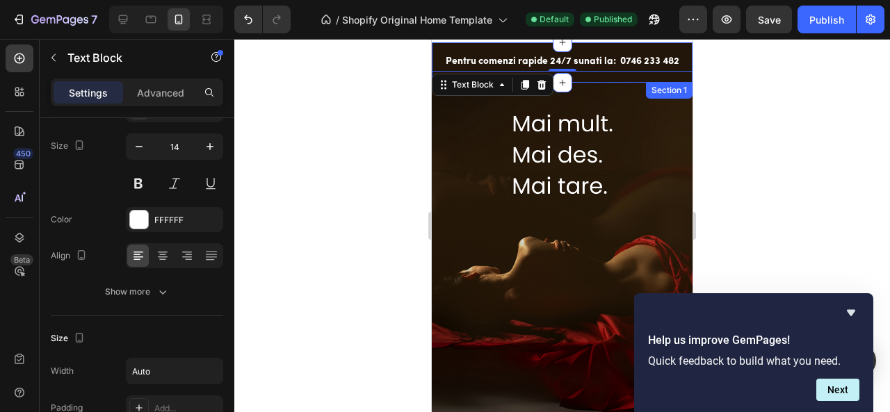
click at [606, 77] on div "Pentru comenzi rapide 24/7 sunati la: 0746 233 482 Text Block 0 Row" at bounding box center [562, 62] width 261 height 40
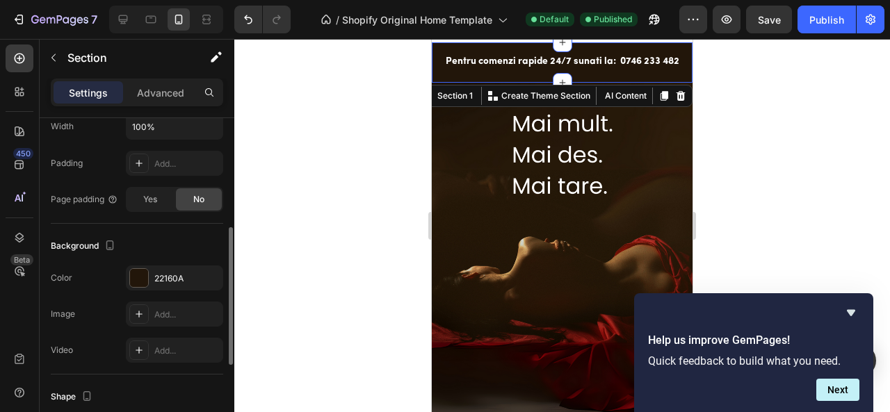
scroll to position [312, 0]
click at [138, 269] on div at bounding box center [139, 276] width 18 height 18
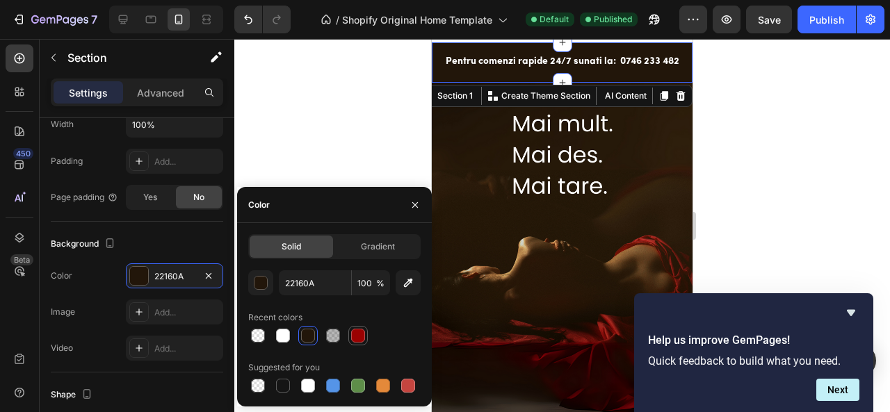
click at [360, 335] on div at bounding box center [358, 336] width 14 height 14
type input "9A0101"
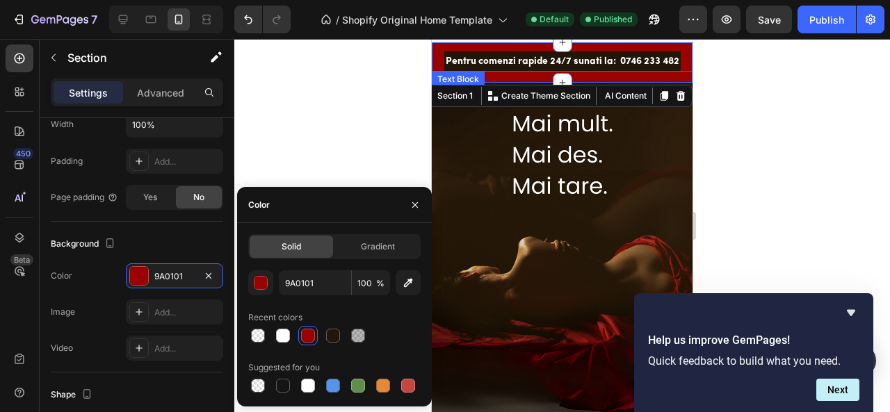
click at [490, 53] on p "Pentru comenzi rapide 24/7 sunati la: 0746 233 482" at bounding box center [563, 61] width 234 height 17
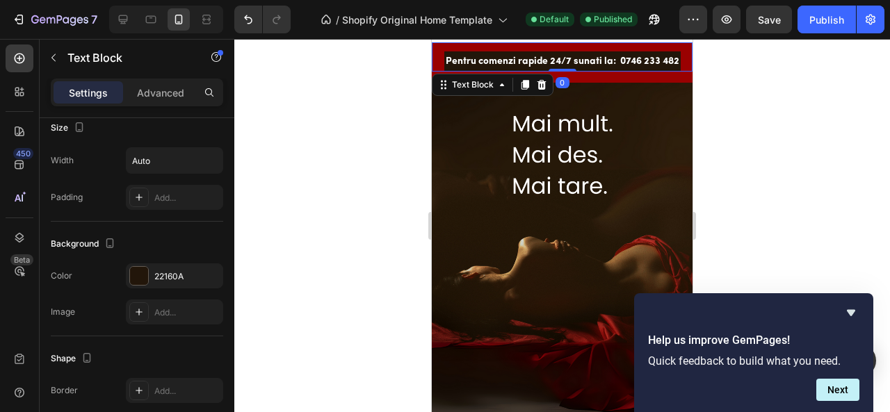
scroll to position [0, 0]
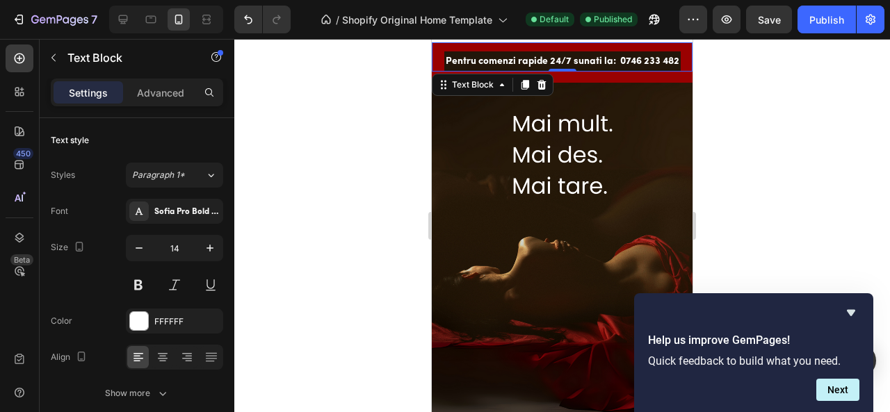
click at [576, 51] on div "Pentru comenzi rapide 24/7 sunati la: 0746 233 482 Text Block 0" at bounding box center [562, 56] width 261 height 29
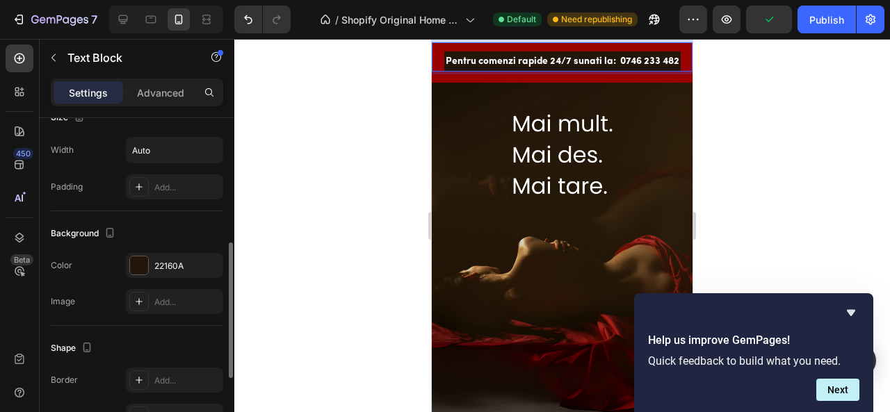
scroll to position [325, 0]
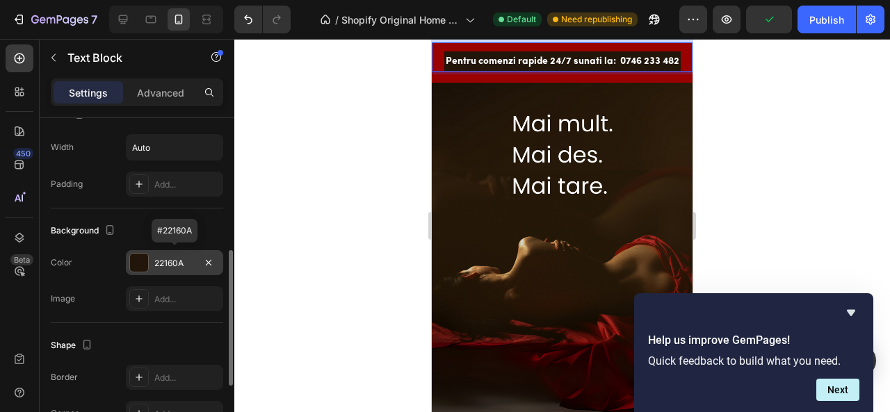
click at [139, 257] on div at bounding box center [139, 263] width 18 height 18
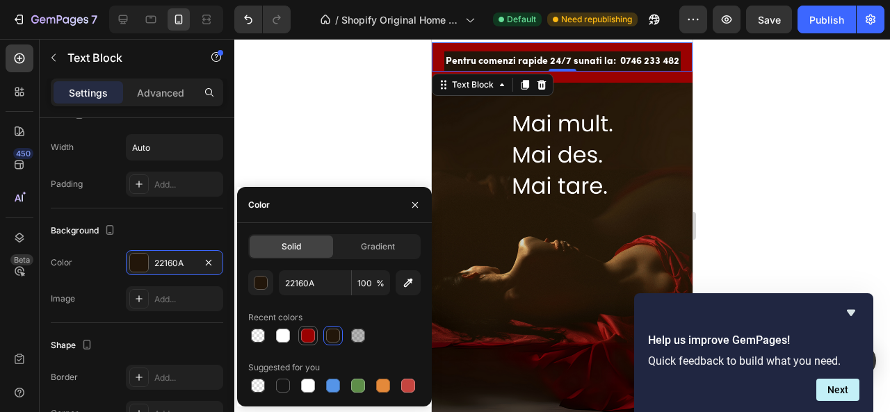
click at [307, 332] on div at bounding box center [308, 336] width 14 height 14
type input "9A0101"
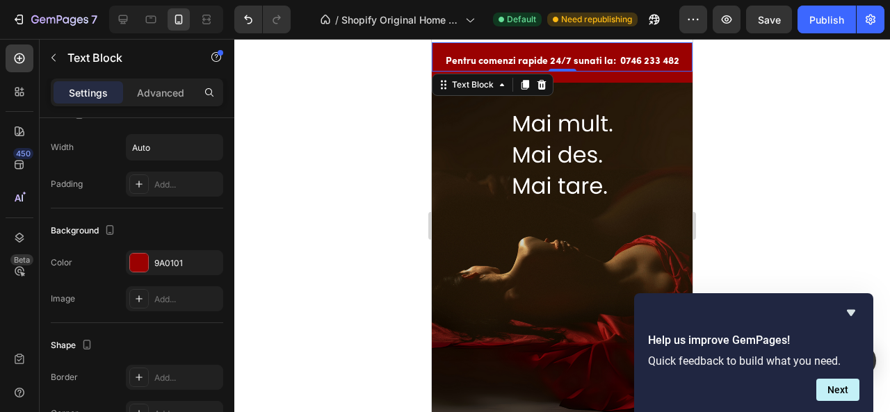
click at [328, 108] on div at bounding box center [562, 225] width 656 height 373
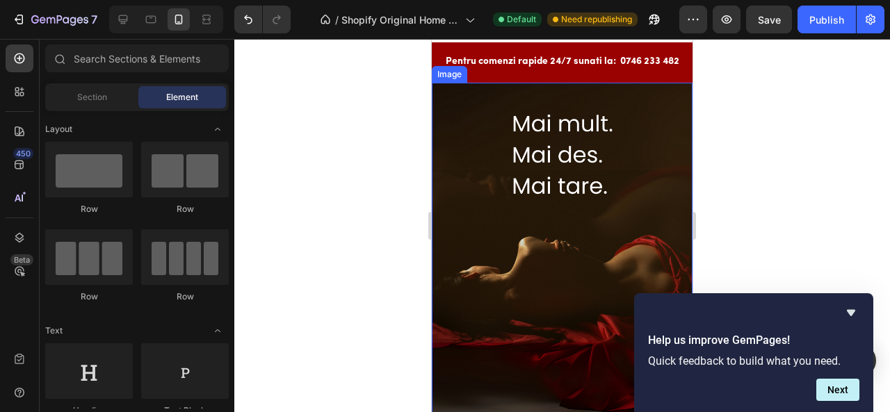
scroll to position [0, 0]
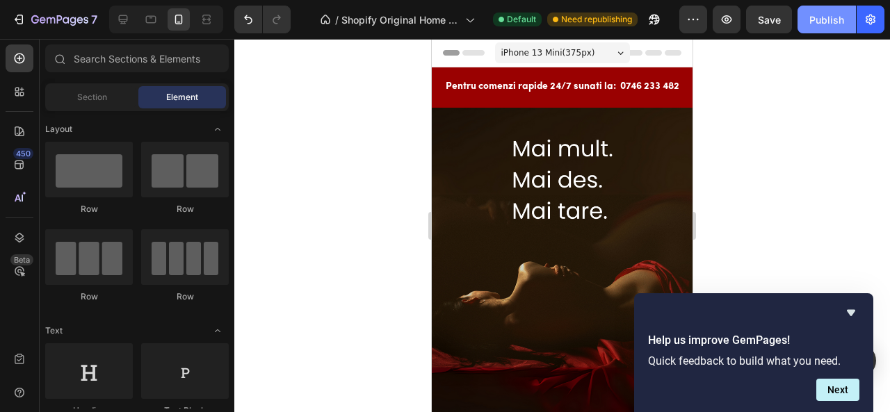
click at [823, 16] on div "Publish" at bounding box center [826, 20] width 35 height 15
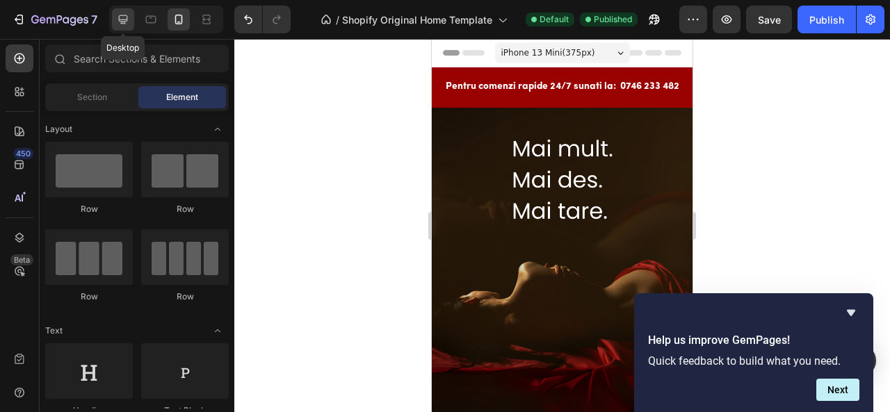
click at [122, 9] on div at bounding box center [123, 19] width 22 height 22
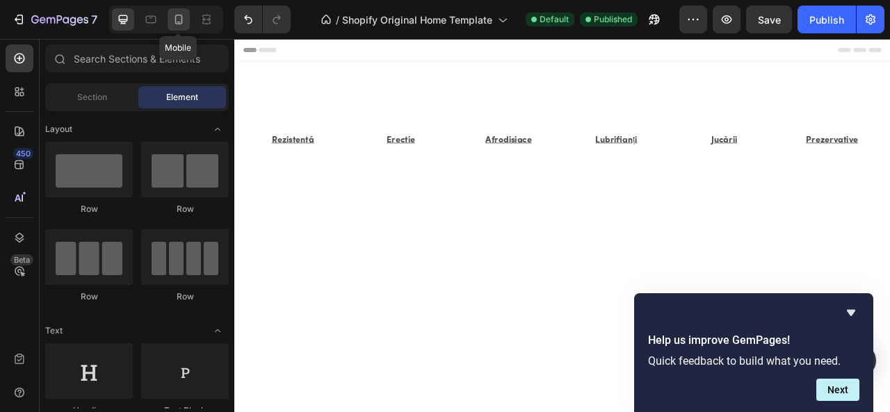
click at [170, 16] on div at bounding box center [179, 19] width 22 height 22
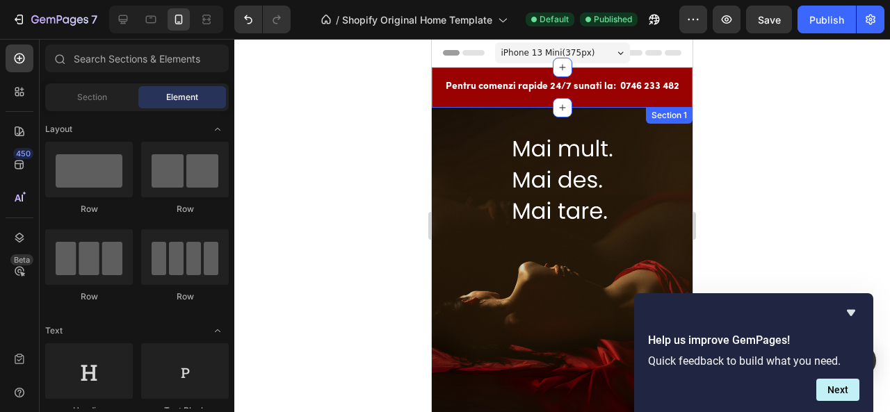
click at [501, 99] on div "Pentru comenzi rapide 24/7 sunati la: 0746 233 482 Text Block Row" at bounding box center [562, 87] width 261 height 40
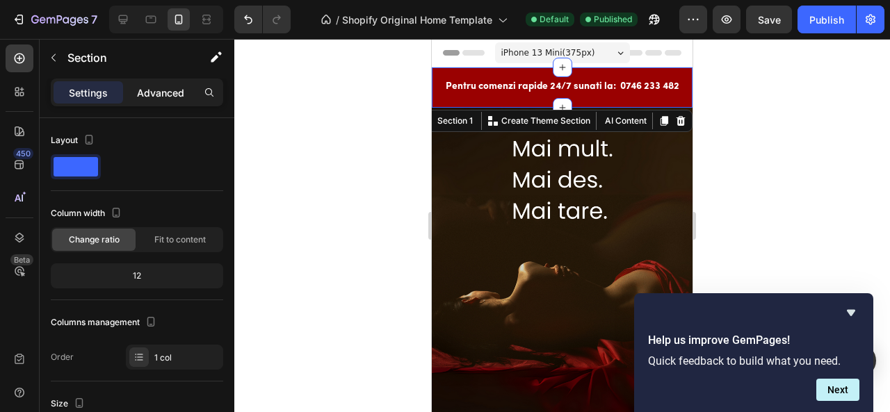
click at [173, 99] on p "Advanced" at bounding box center [160, 93] width 47 height 15
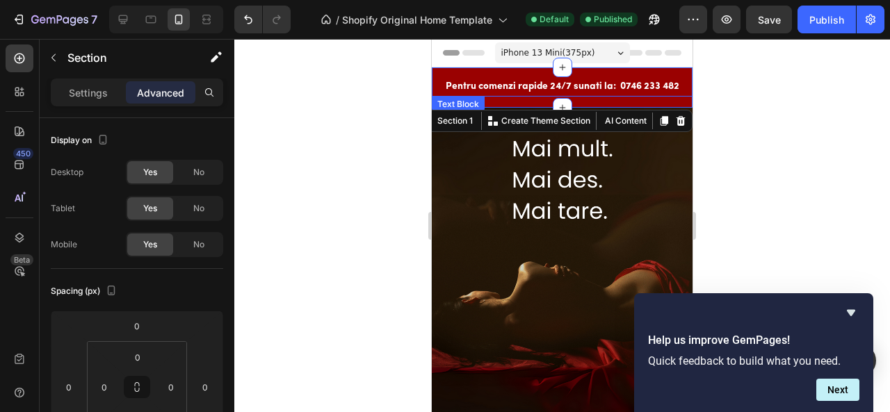
click at [498, 79] on p "Pentru comenzi rapide 24/7 sunati la: 0746 233 482" at bounding box center [563, 86] width 234 height 17
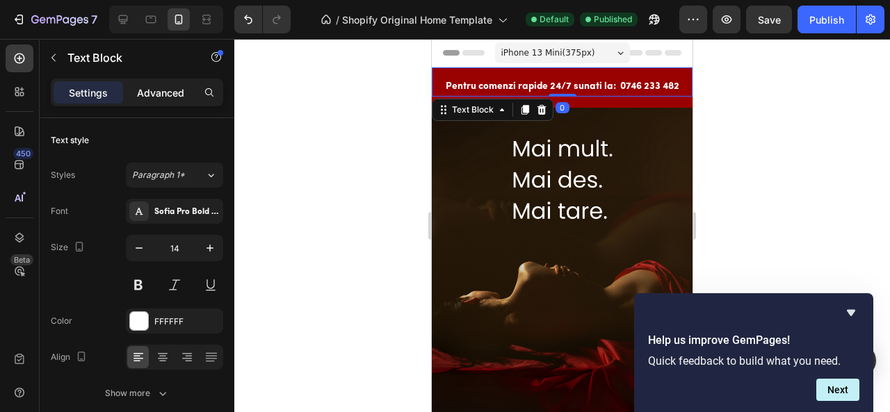
click at [163, 87] on p "Advanced" at bounding box center [160, 93] width 47 height 15
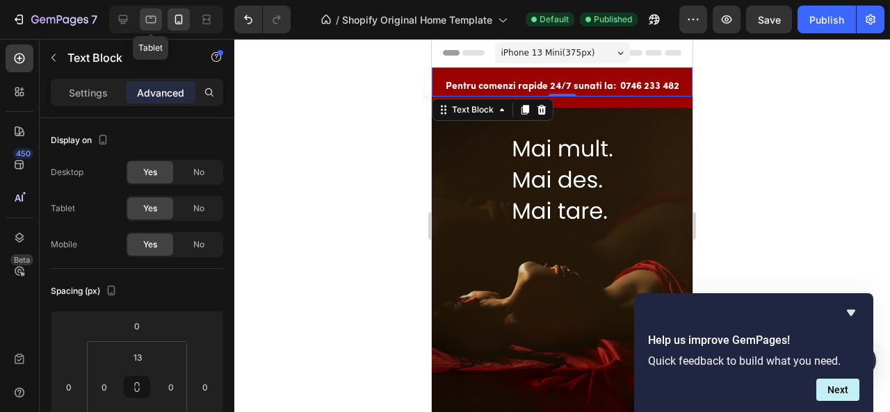
click at [145, 22] on icon at bounding box center [151, 20] width 14 height 14
type input "0"
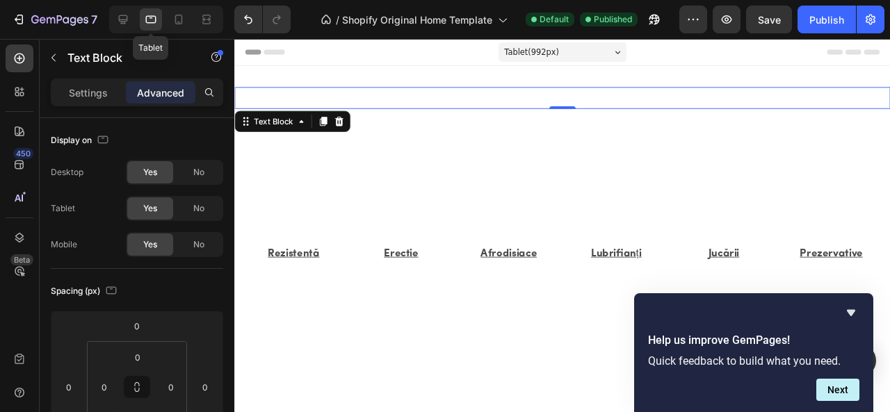
scroll to position [1, 0]
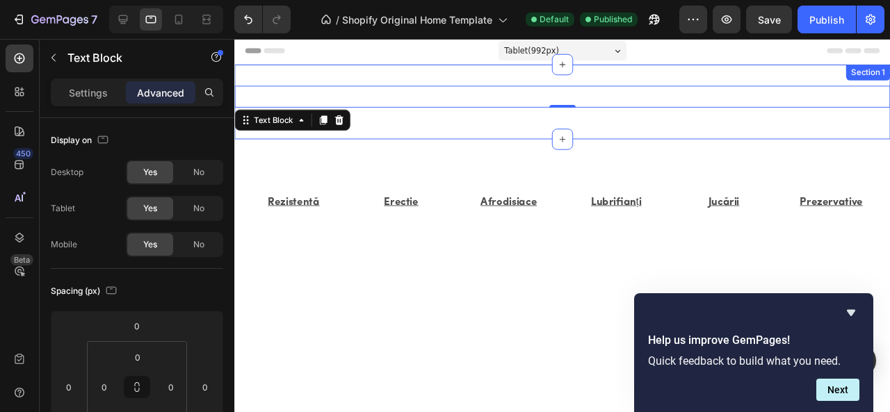
click at [311, 76] on div "Pentru comenzi rapide 24/7 sunati la: 0746 233 482 Text Block 0 Row Section 1" at bounding box center [579, 105] width 690 height 79
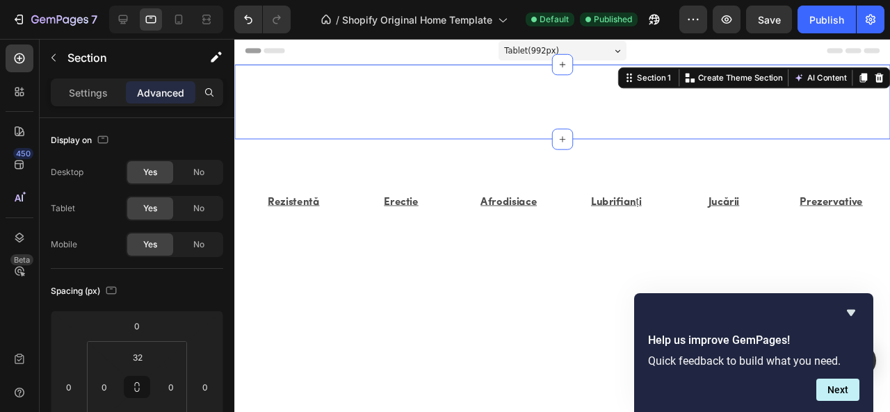
click at [302, 136] on div "Pentru comenzi rapide 24/7 sunati la: 0746 233 482 Text Block Row Section 1 Cre…" at bounding box center [579, 105] width 690 height 79
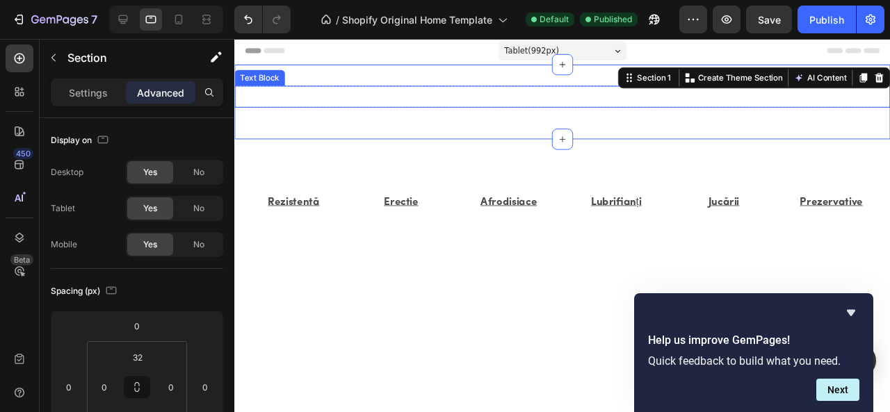
click at [315, 106] on p "Pentru comenzi rapide 24/7 sunati la: 0746 233 482" at bounding box center [579, 100] width 687 height 20
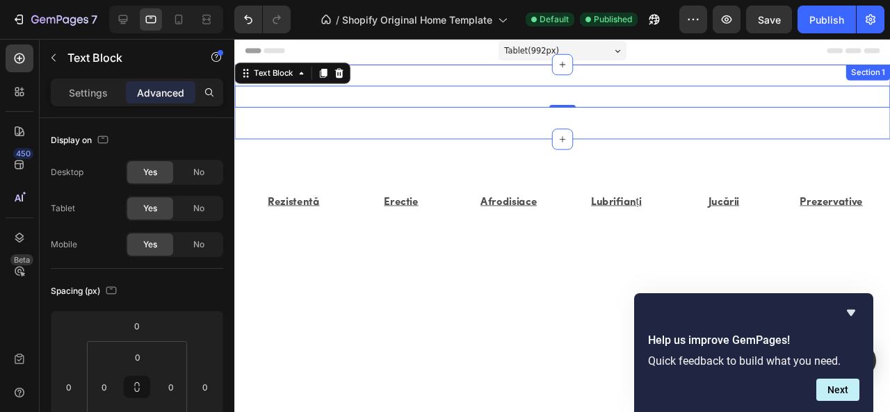
click at [385, 79] on div "Pentru comenzi rapide 24/7 sunati la: 0746 233 482 Text Block 0 Row Section 1" at bounding box center [579, 105] width 690 height 79
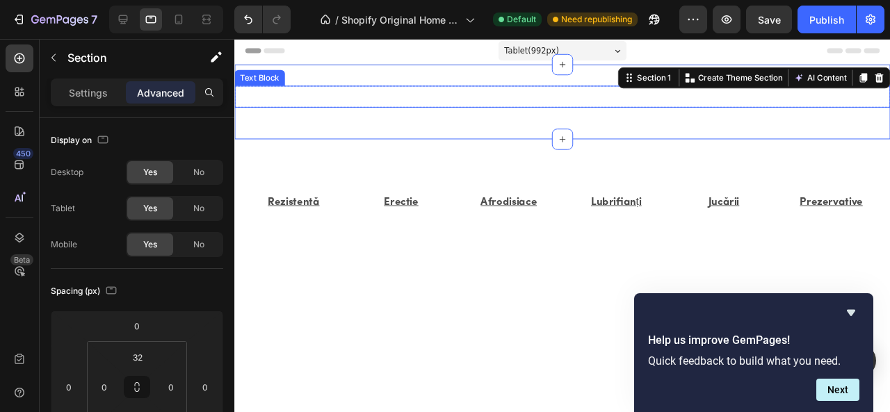
click at [355, 94] on p "Pentru comenzi rapide 24/7 sunati la: 0746 233 482" at bounding box center [579, 100] width 687 height 20
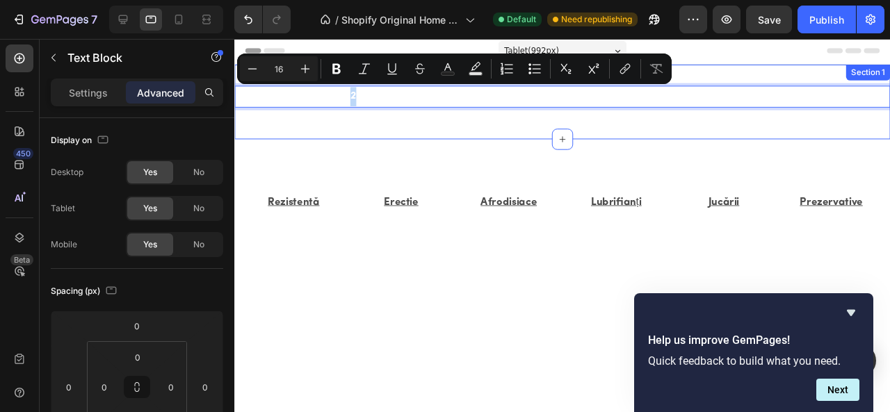
drag, startPoint x: 357, startPoint y: 101, endPoint x: 362, endPoint y: 113, distance: 13.7
click at [414, 87] on div "Pentru comenzi rapide 24/7 sunati la: 0746 233 482 Text Block 0 Row Section 1" at bounding box center [579, 105] width 690 height 79
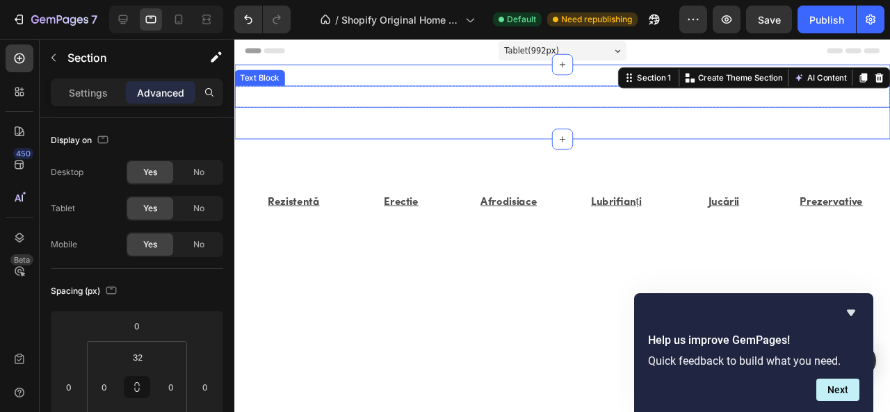
click at [412, 93] on p "Pentru comenzi rapide 24/7 sunati la: 0746 233 482" at bounding box center [579, 100] width 687 height 20
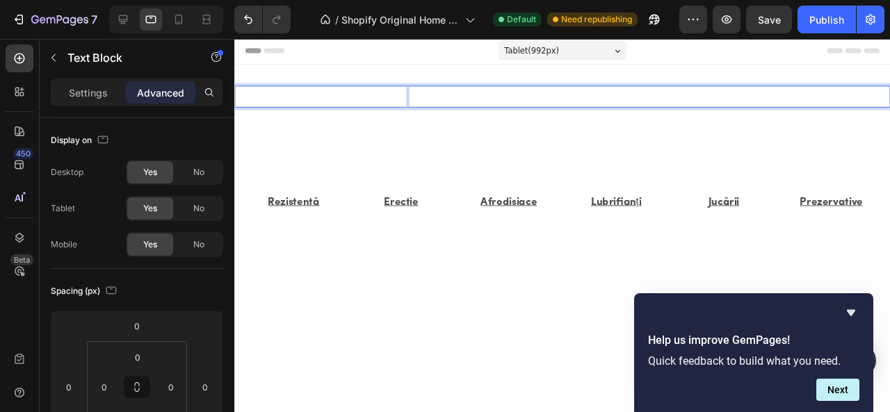
click at [412, 93] on p "Pentru comenzi rapide 24/7 sunati la: 0746 233 482" at bounding box center [579, 100] width 687 height 20
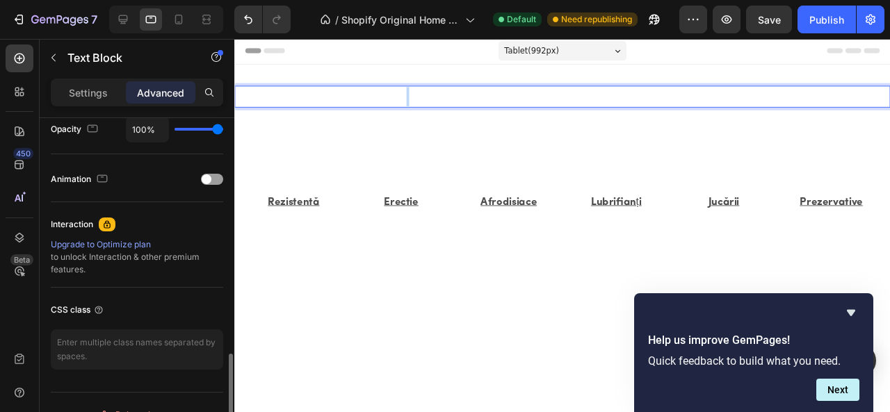
scroll to position [591, 0]
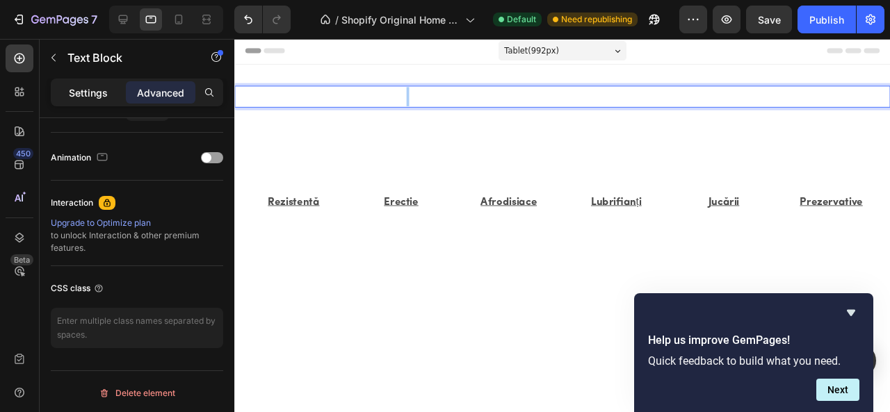
click at [79, 92] on p "Settings" at bounding box center [88, 93] width 39 height 15
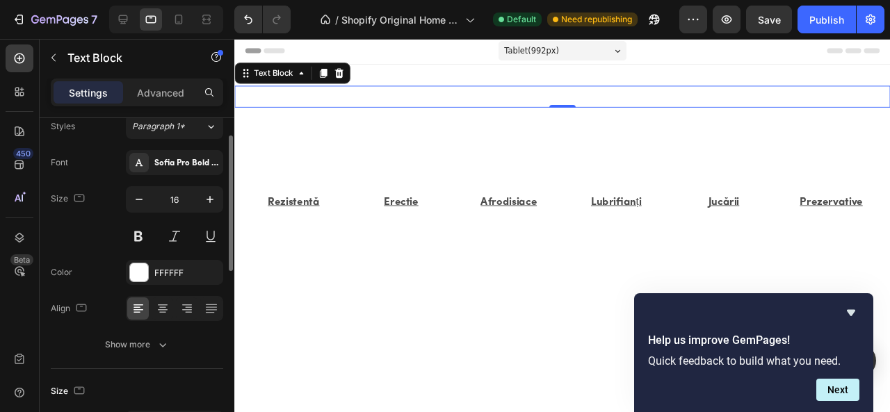
scroll to position [47, 0]
click at [139, 269] on div at bounding box center [139, 274] width 18 height 18
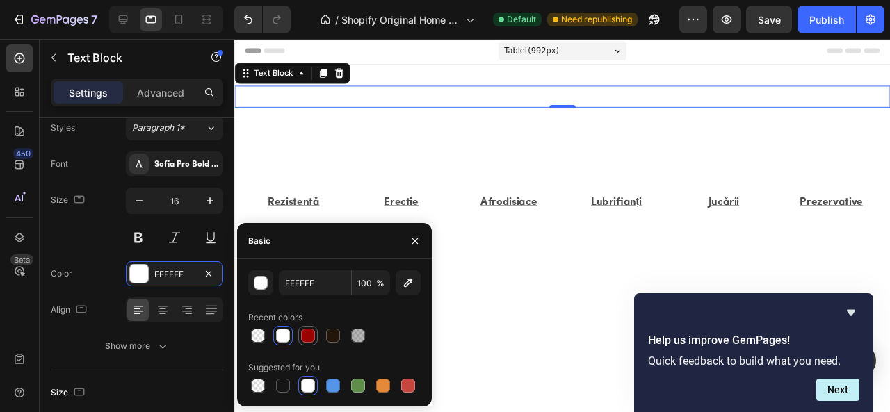
click at [305, 330] on div at bounding box center [308, 336] width 14 height 14
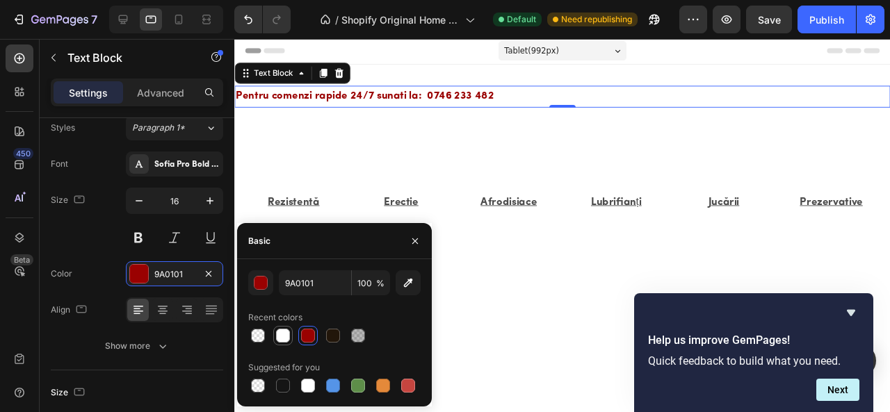
click at [281, 330] on div at bounding box center [283, 336] width 14 height 14
type input "FFFFFF"
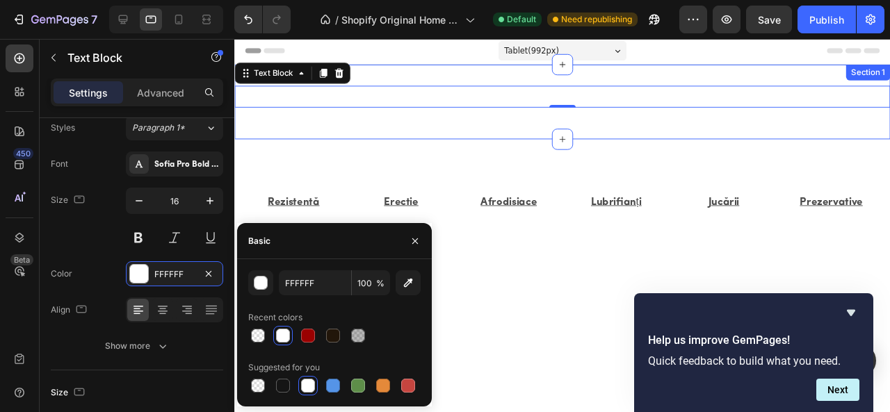
click at [411, 76] on div "Pentru comenzi rapide 24/7 sunati la: 0746 233 482 Text Block 0 Row Section 1" at bounding box center [579, 105] width 690 height 79
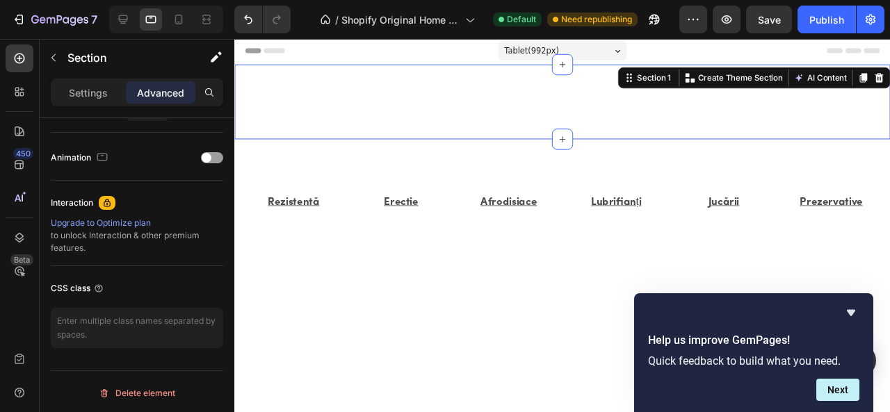
scroll to position [98, 0]
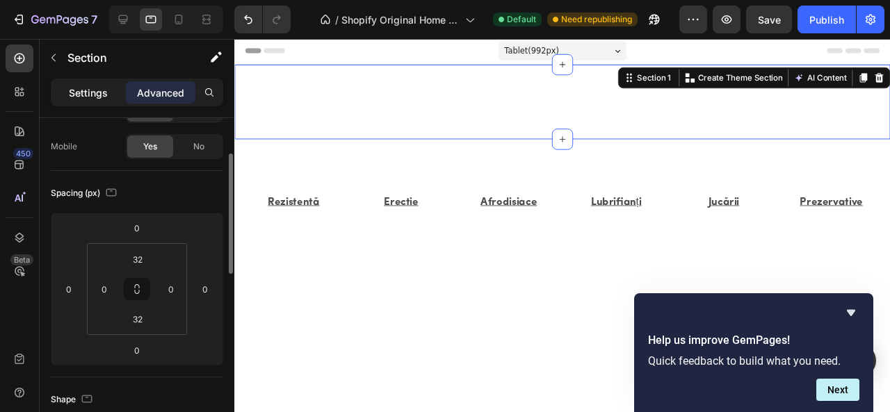
click at [86, 98] on p "Settings" at bounding box center [88, 93] width 39 height 15
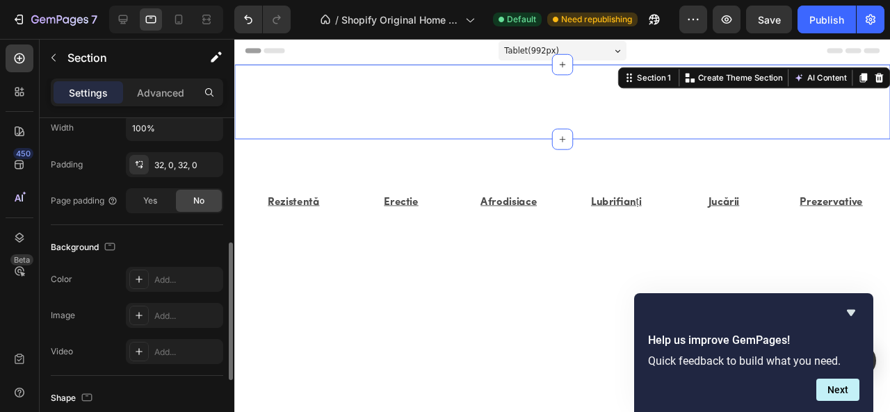
scroll to position [306, 0]
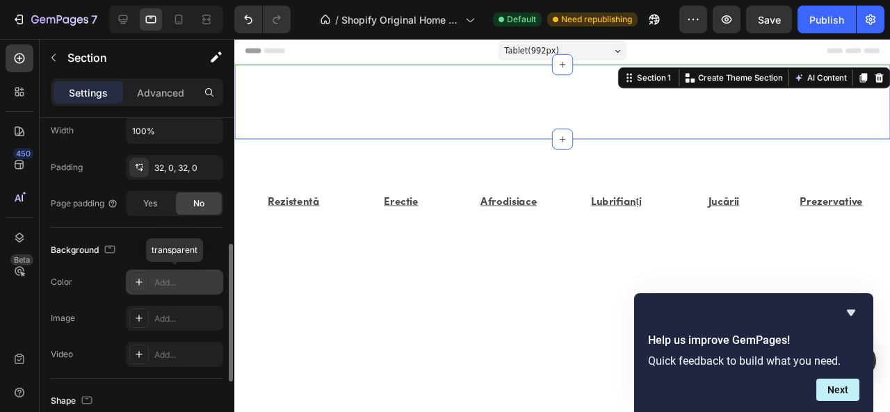
click at [134, 277] on icon at bounding box center [139, 282] width 11 height 11
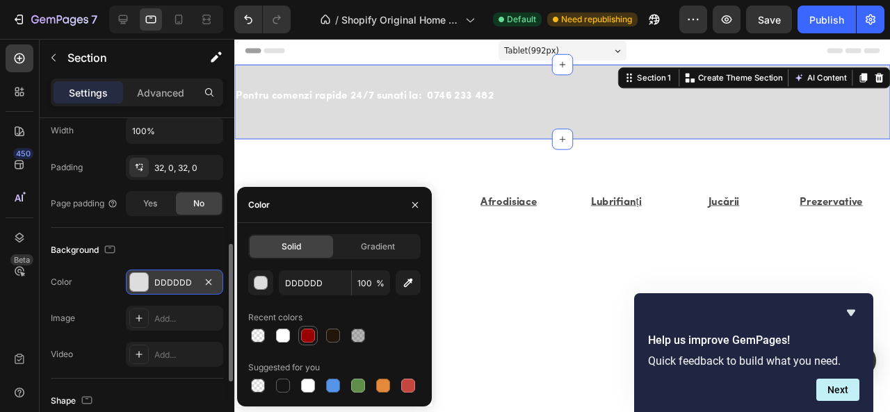
click at [305, 334] on div at bounding box center [308, 336] width 14 height 14
type input "9A0101"
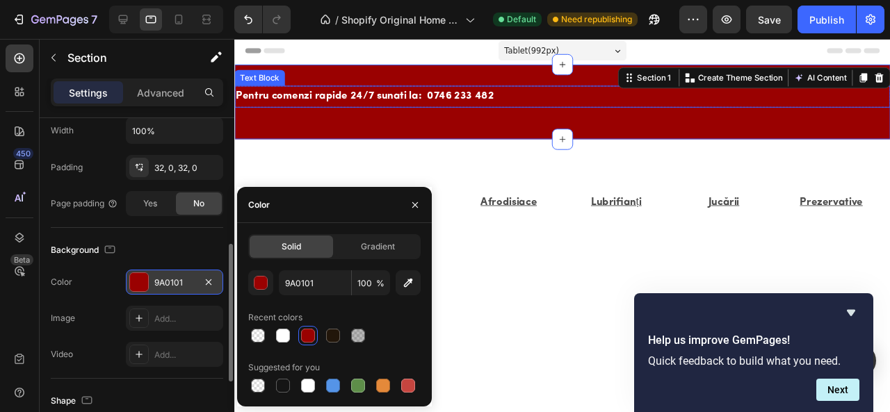
click at [351, 100] on p "Pentru comenzi rapide 24/7 sunati la: 0746 233 482" at bounding box center [579, 100] width 687 height 20
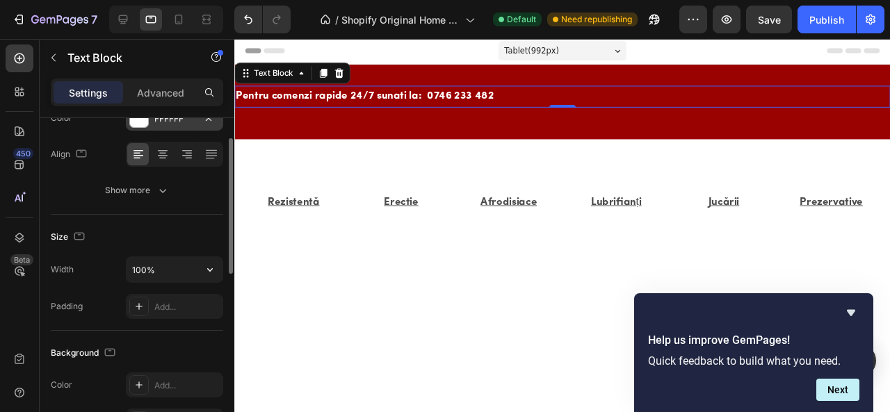
scroll to position [213, 0]
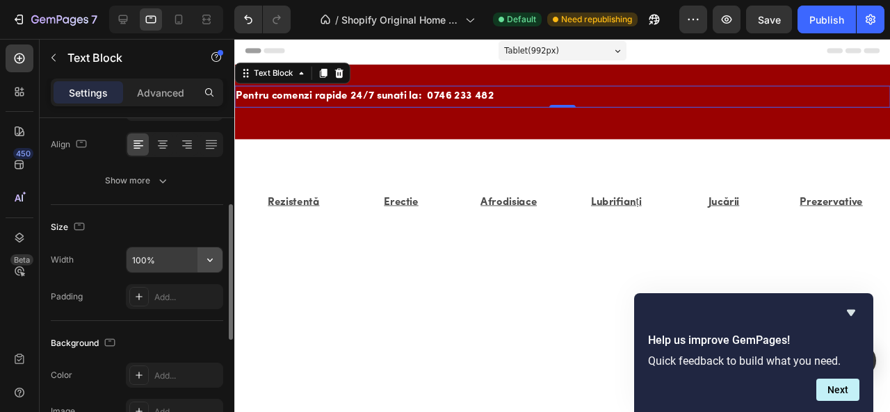
click at [211, 261] on icon "button" at bounding box center [210, 260] width 14 height 14
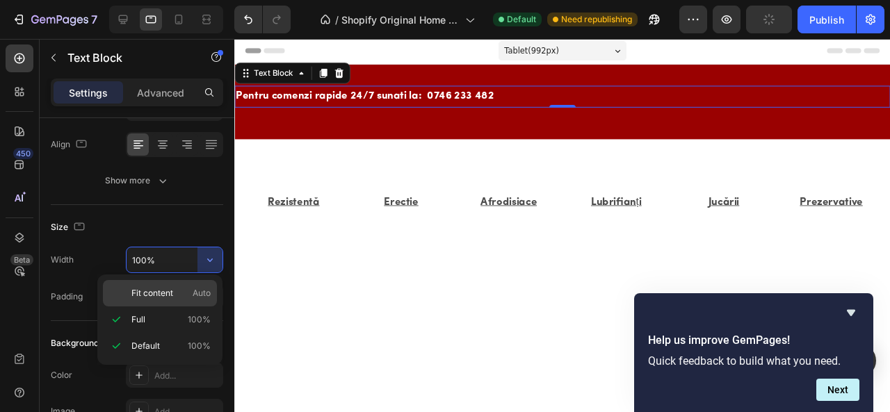
click at [197, 286] on div "Fit content Auto" at bounding box center [160, 293] width 114 height 26
type input "Auto"
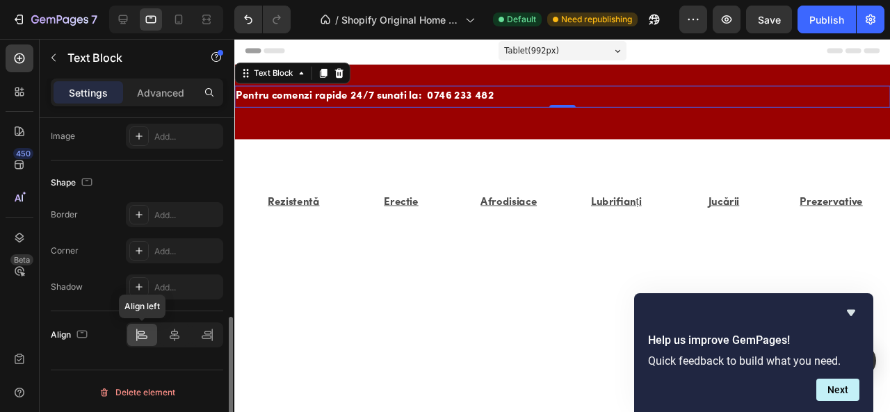
scroll to position [488, 0]
click at [172, 332] on icon at bounding box center [175, 335] width 10 height 13
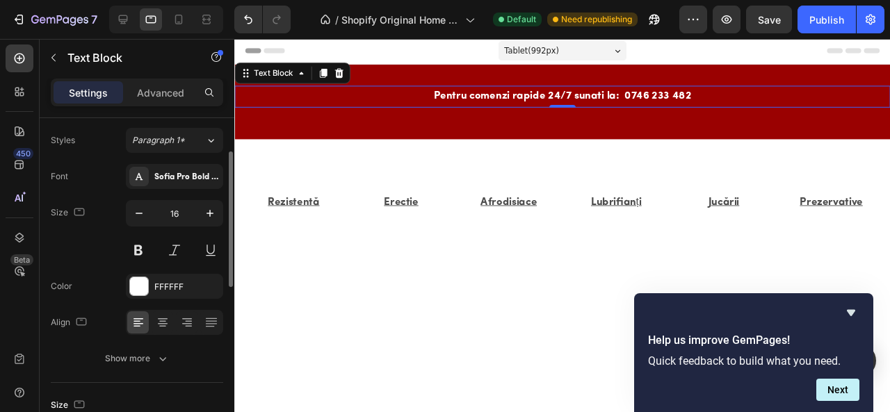
scroll to position [0, 0]
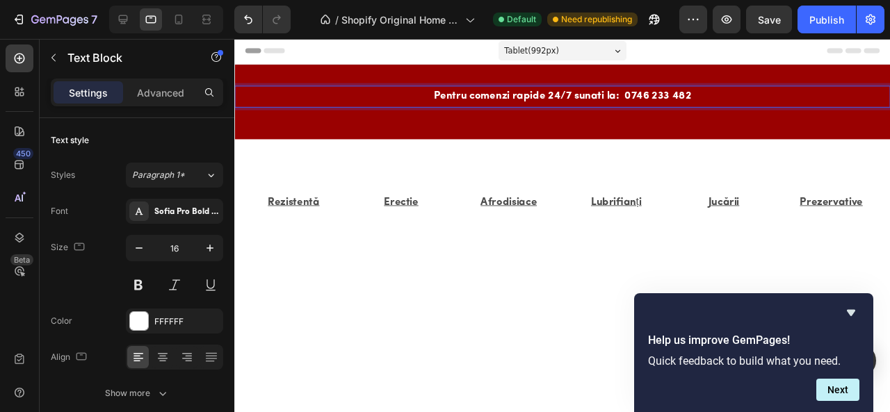
click at [481, 93] on p "Pentru comenzi rapide 24/7 sunati la: 0746 233 482" at bounding box center [579, 100] width 271 height 20
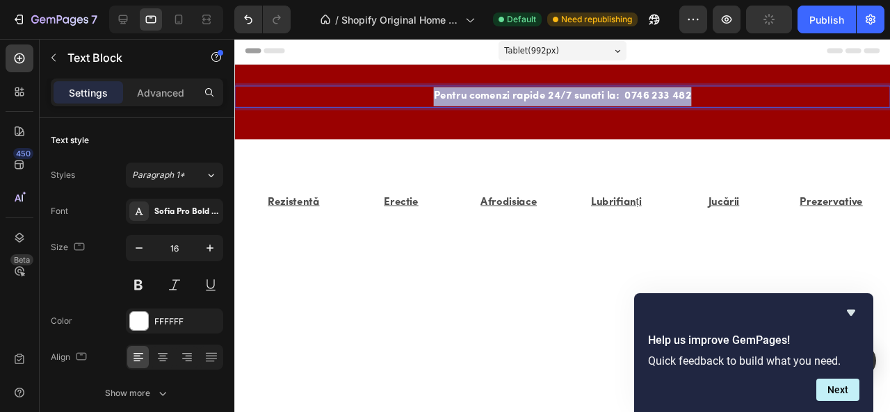
click at [481, 93] on p "Pentru comenzi rapide 24/7 sunati la: 0746 233 482" at bounding box center [579, 100] width 271 height 20
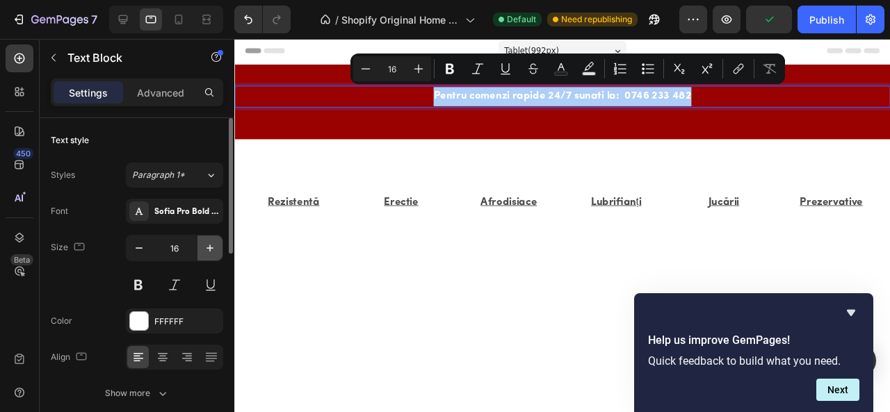
click at [208, 241] on icon "button" at bounding box center [210, 248] width 14 height 14
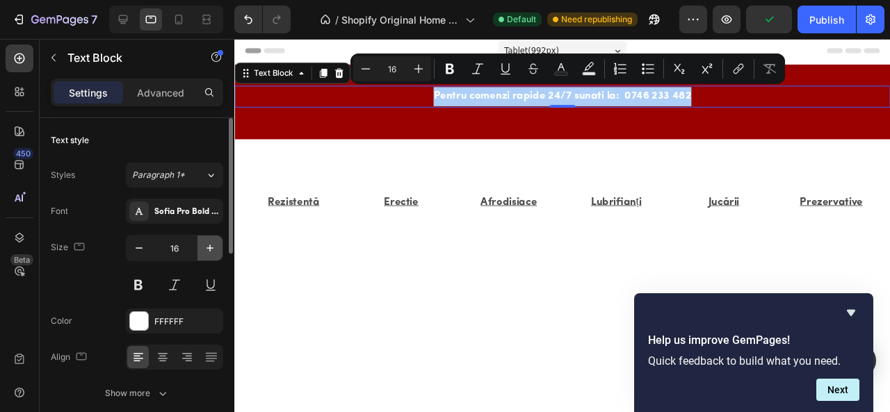
click at [208, 241] on icon "button" at bounding box center [210, 248] width 14 height 14
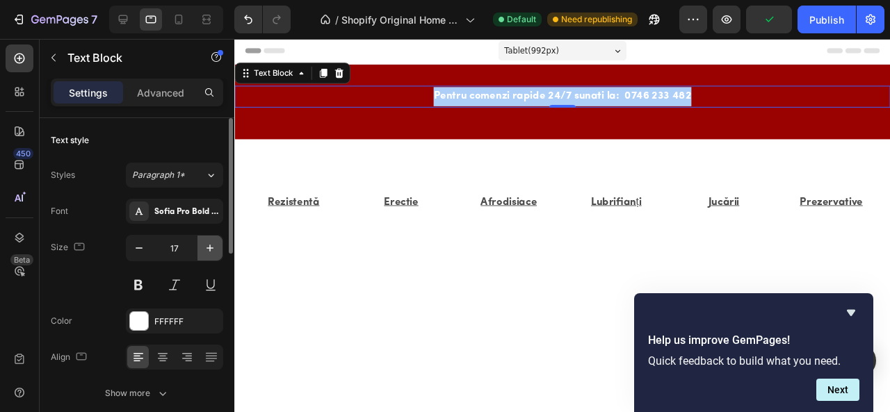
click at [208, 241] on icon "button" at bounding box center [210, 248] width 14 height 14
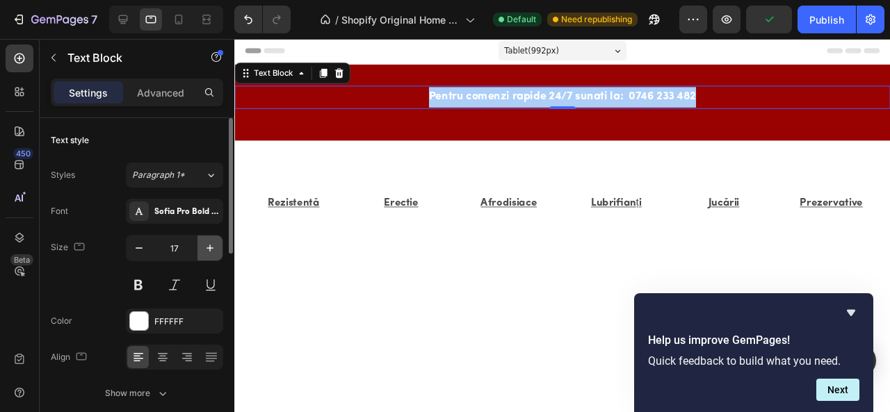
click at [208, 241] on icon "button" at bounding box center [210, 248] width 14 height 14
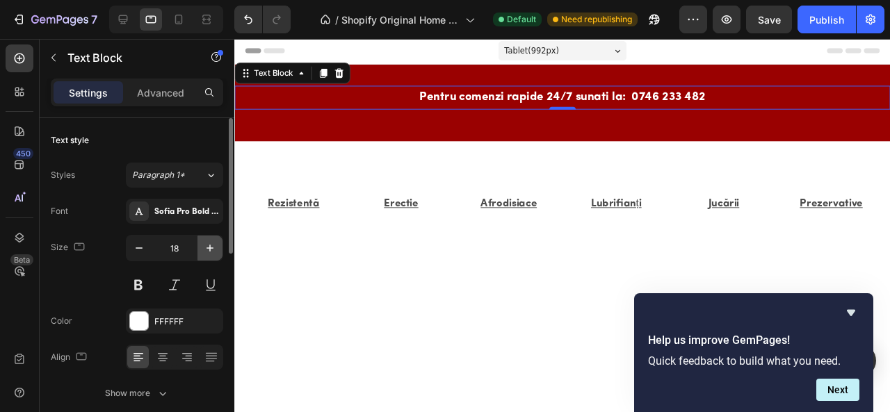
click at [208, 241] on icon "button" at bounding box center [210, 248] width 14 height 14
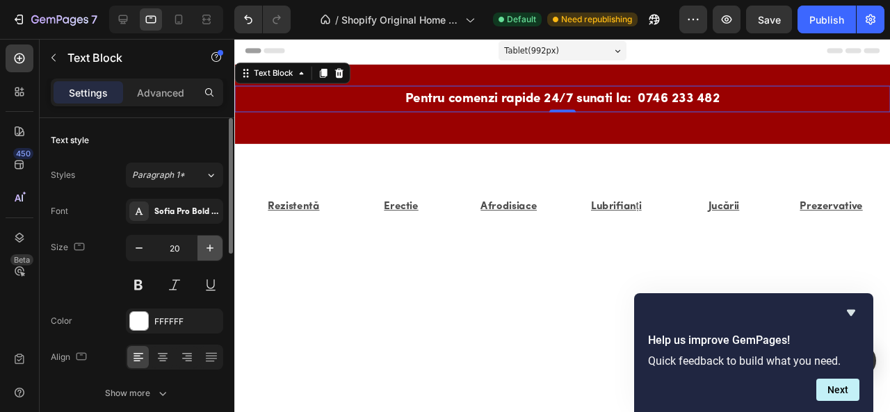
click at [208, 241] on icon "button" at bounding box center [210, 248] width 14 height 14
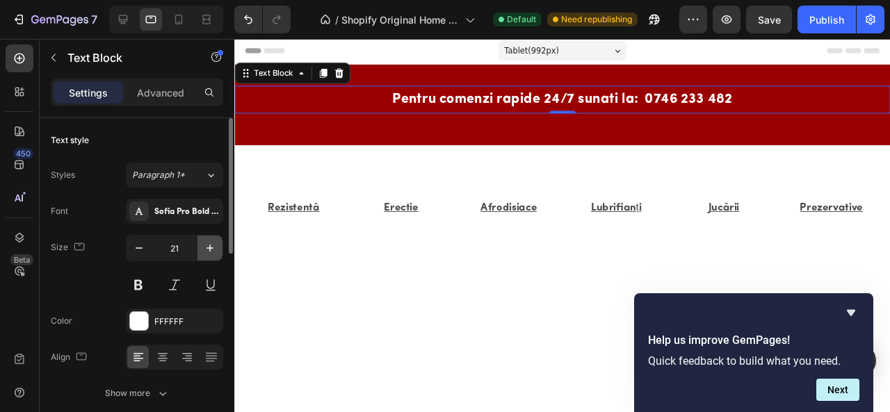
click at [208, 241] on icon "button" at bounding box center [210, 248] width 14 height 14
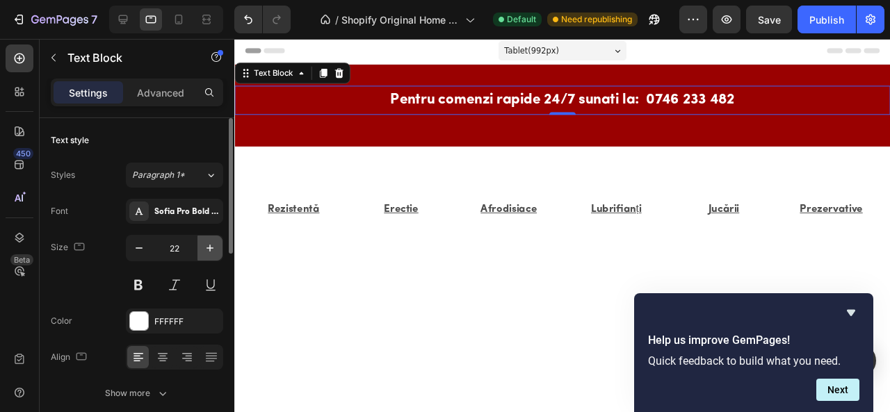
click at [208, 241] on icon "button" at bounding box center [210, 248] width 14 height 14
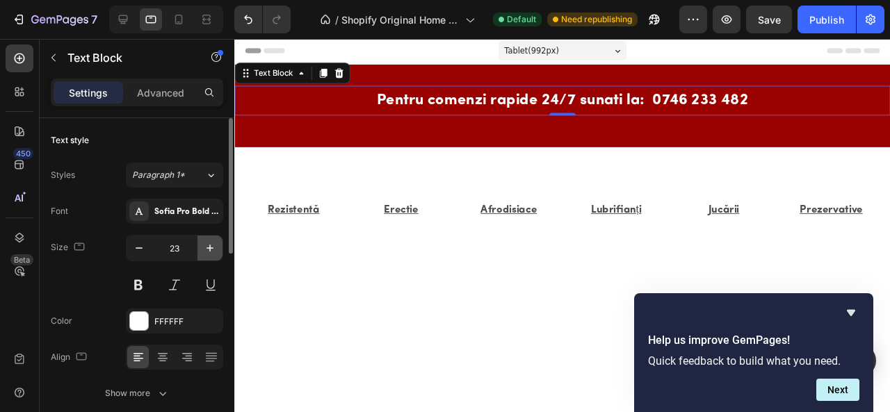
click at [208, 241] on icon "button" at bounding box center [210, 248] width 14 height 14
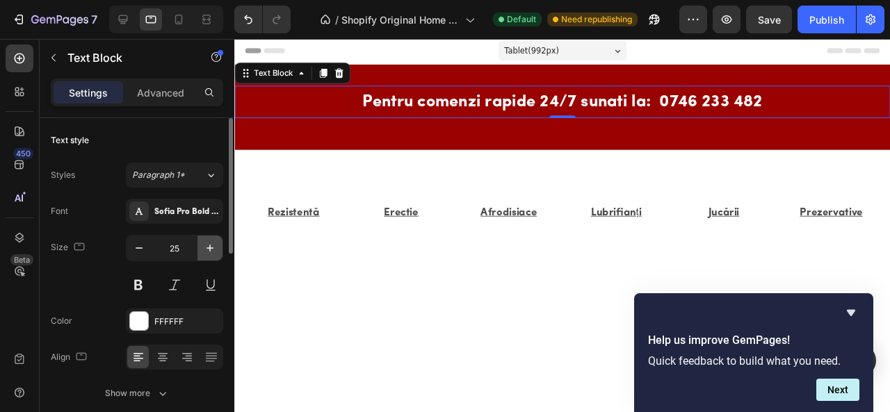
click at [208, 241] on icon "button" at bounding box center [210, 248] width 14 height 14
type input "26"
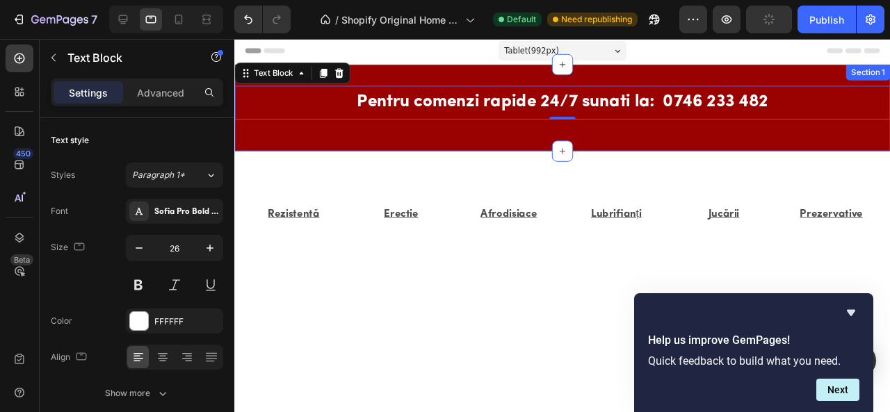
click at [378, 74] on div "Pentru comenzi rapide 24/7 sunati la: 0746 233 482 Text Block 0 Row Section 1" at bounding box center [579, 111] width 690 height 91
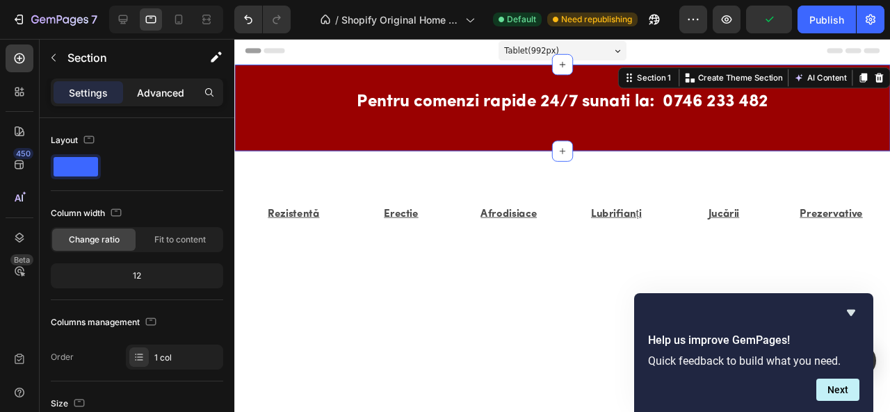
click at [159, 101] on div "Advanced" at bounding box center [161, 92] width 70 height 22
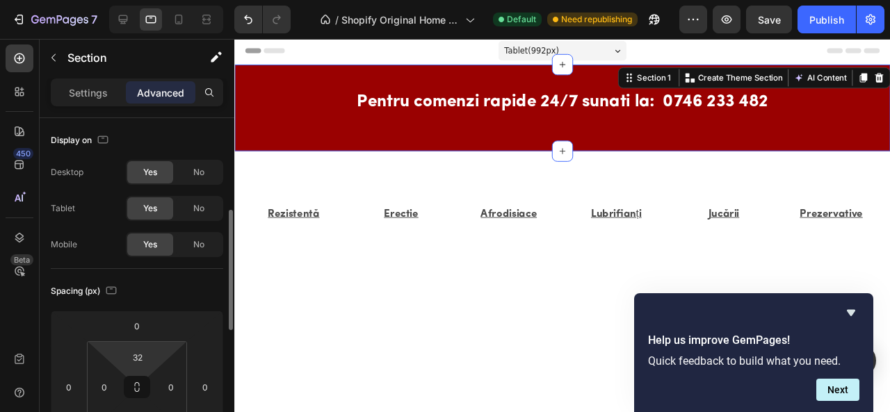
scroll to position [67, 0]
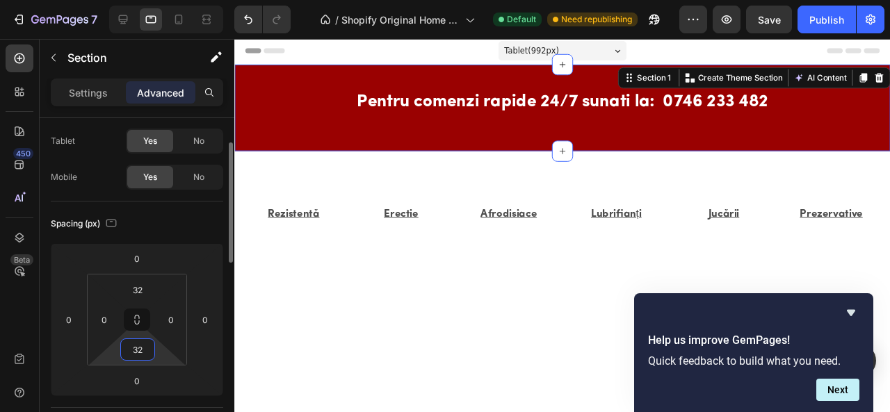
click at [136, 351] on input "32" at bounding box center [138, 349] width 28 height 21
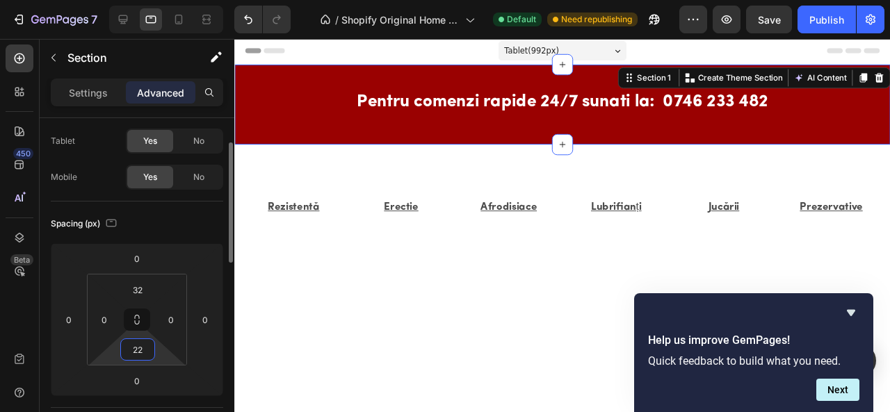
type input "2"
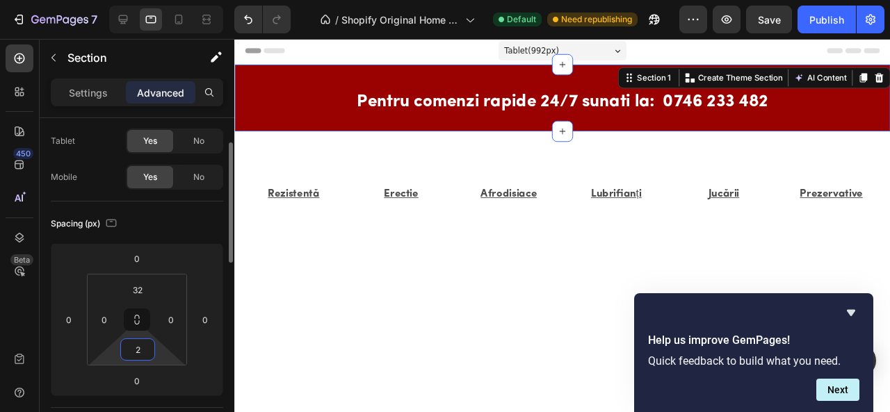
click at [142, 349] on input "2" at bounding box center [138, 349] width 28 height 21
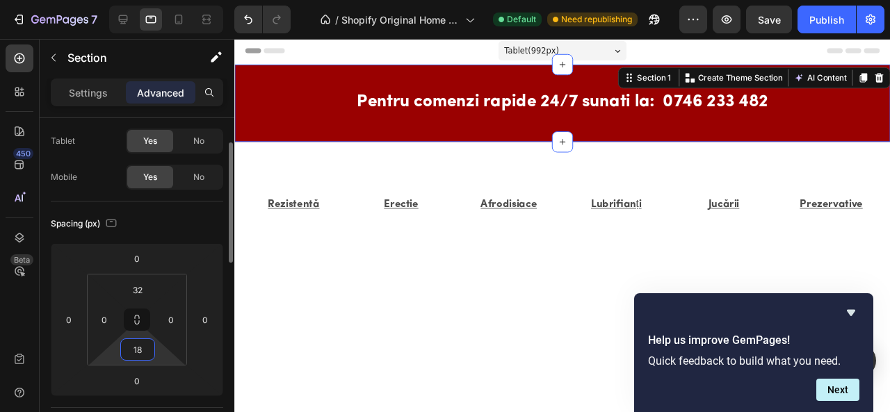
type input "1"
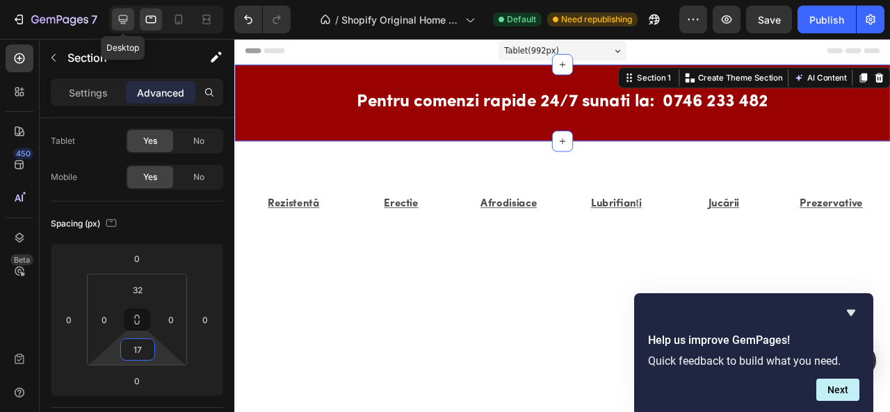
click at [120, 19] on icon at bounding box center [123, 19] width 9 height 9
type input "32"
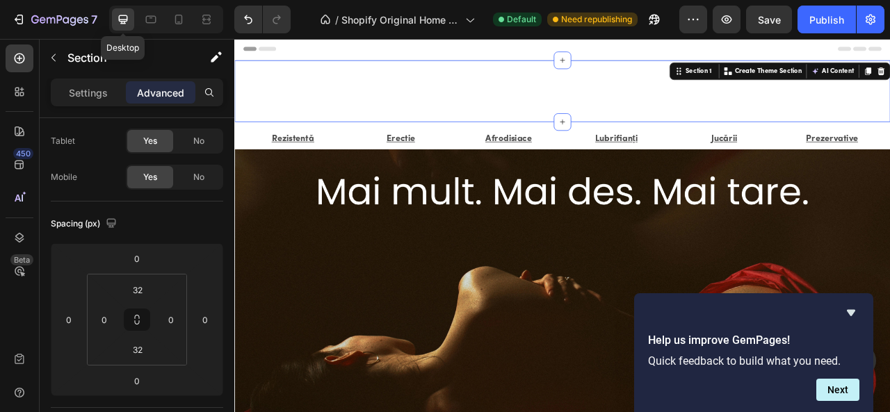
click at [395, 95] on p "Pentru comenzi rapide 24/7 sunati la: 0746 233 482" at bounding box center [652, 100] width 832 height 20
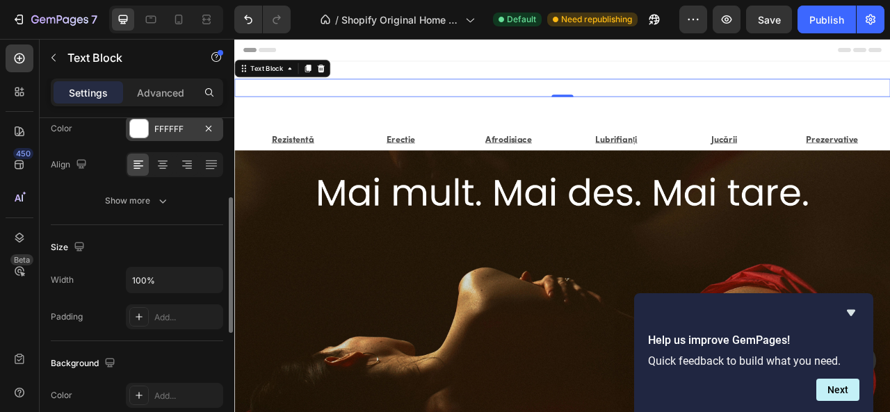
scroll to position [193, 0]
click at [211, 279] on icon "button" at bounding box center [210, 280] width 14 height 14
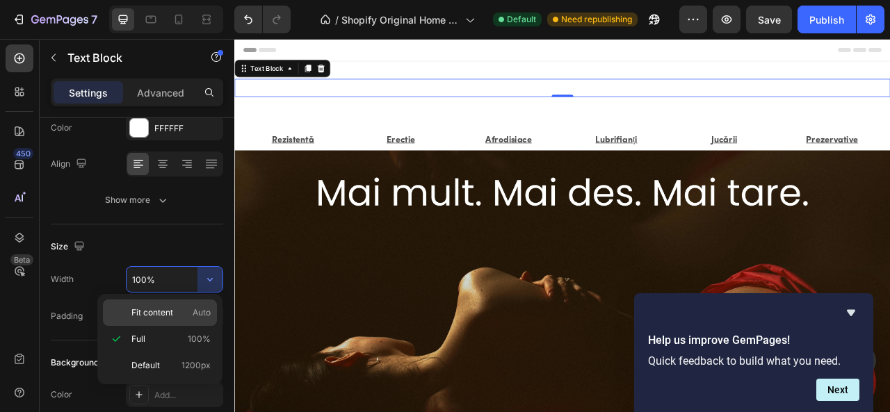
click at [181, 313] on p "Fit content Auto" at bounding box center [170, 313] width 79 height 13
type input "Auto"
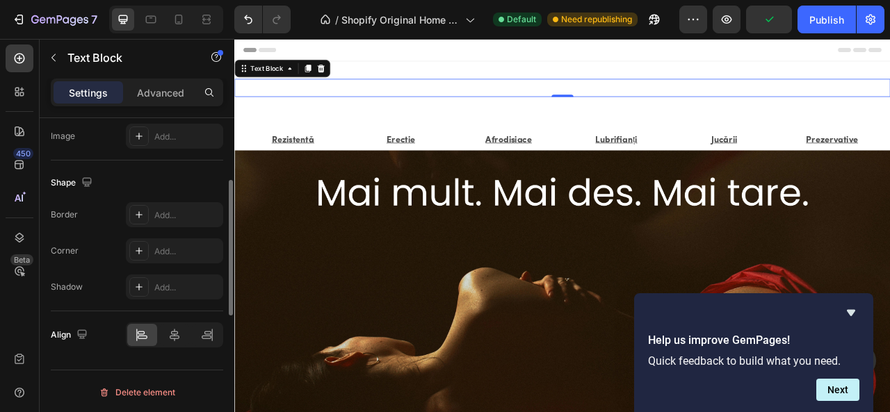
scroll to position [488, 0]
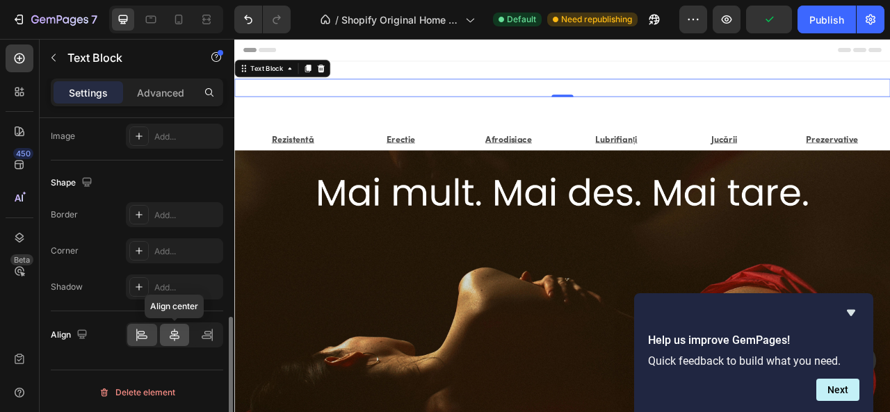
click at [173, 337] on icon at bounding box center [175, 335] width 14 height 14
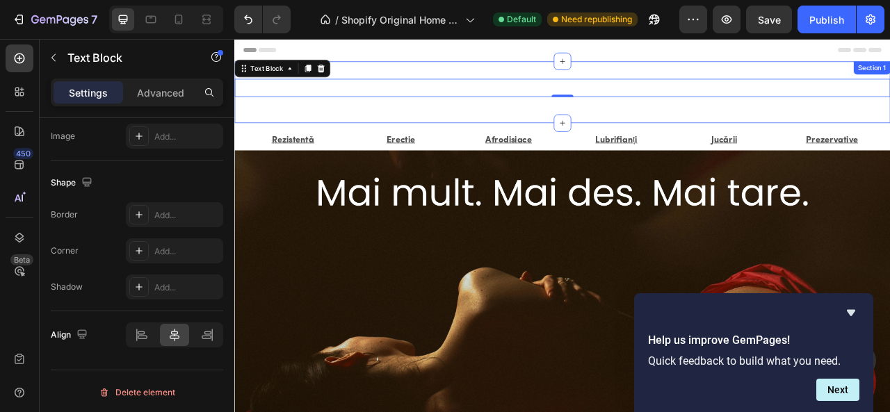
click at [401, 80] on div "Pentru comenzi rapide 24/7 sunati la: 0746 233 482 Text Block 0 Row Section 1" at bounding box center [651, 106] width 834 height 79
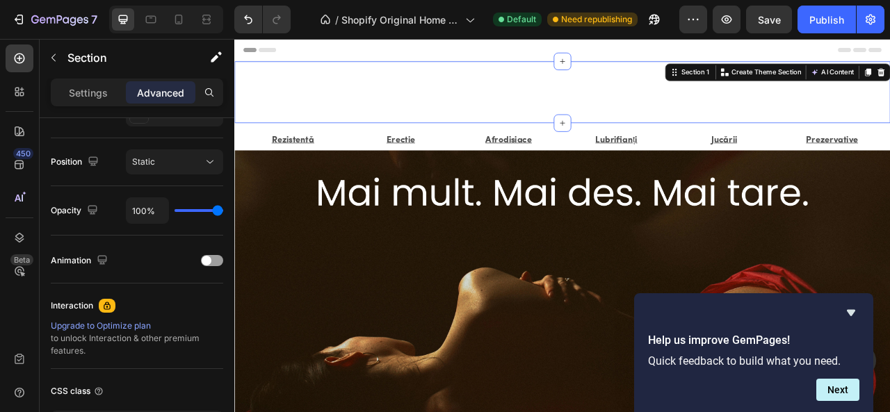
scroll to position [0, 0]
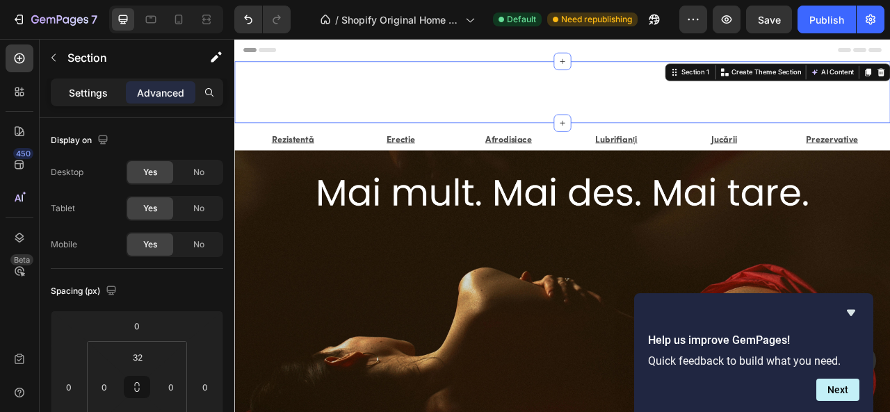
click at [91, 92] on p "Settings" at bounding box center [88, 93] width 39 height 15
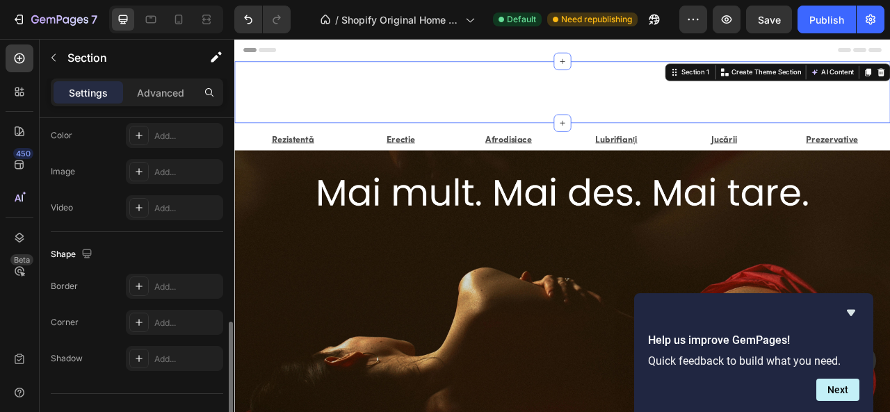
scroll to position [476, 0]
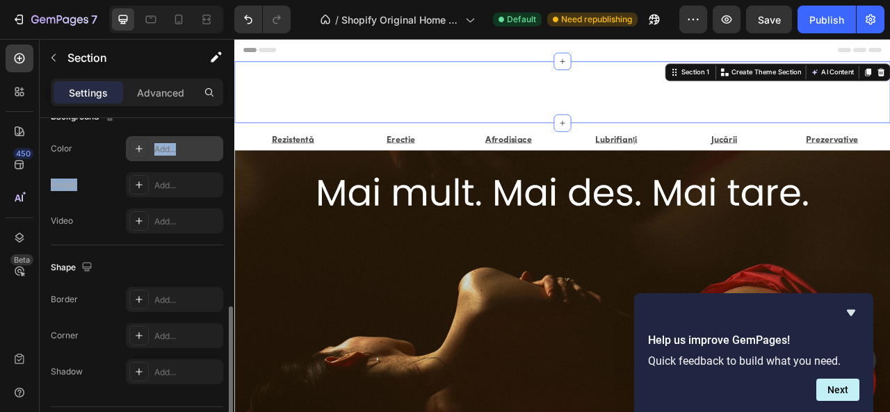
drag, startPoint x: 157, startPoint y: 168, endPoint x: 132, endPoint y: 143, distance: 35.4
click at [132, 143] on div "The changes might be hidden by the video. Color Add... Image Add... Video Add..." at bounding box center [137, 184] width 172 height 97
click at [132, 143] on div at bounding box center [138, 148] width 19 height 19
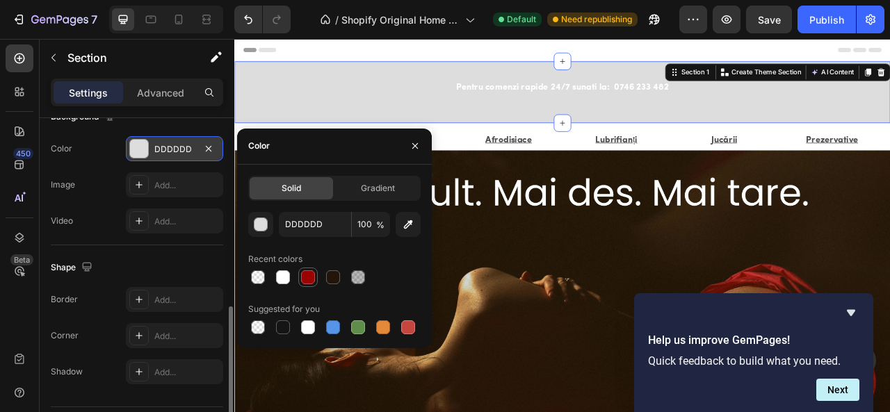
click at [314, 279] on div at bounding box center [308, 278] width 14 height 14
type input "9A0101"
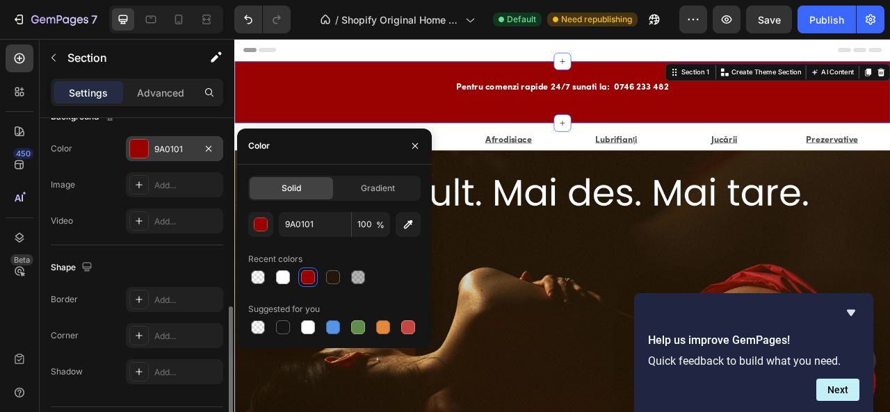
click at [446, 140] on div "Pentru comenzi rapide 24/7 sunati la: 0746 233 482 Text Block Row Section 1 Cre…" at bounding box center [651, 106] width 834 height 79
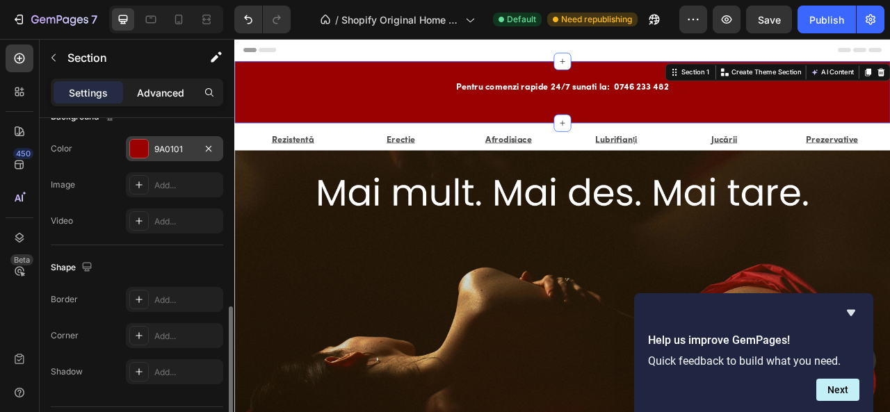
click at [181, 95] on p "Advanced" at bounding box center [160, 93] width 47 height 15
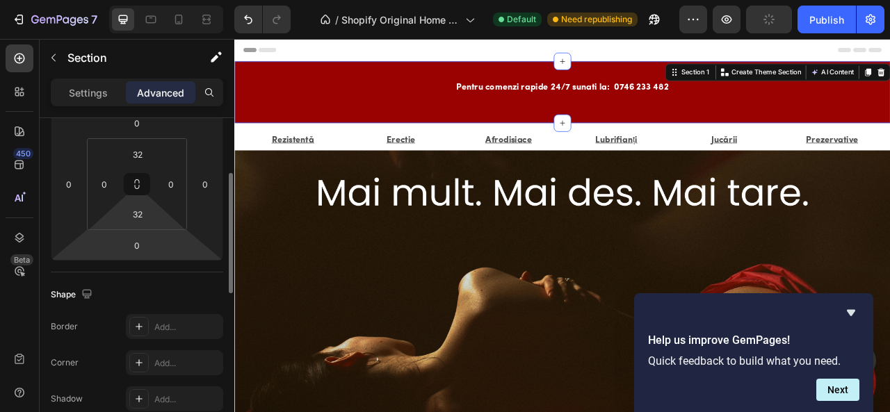
scroll to position [190, 0]
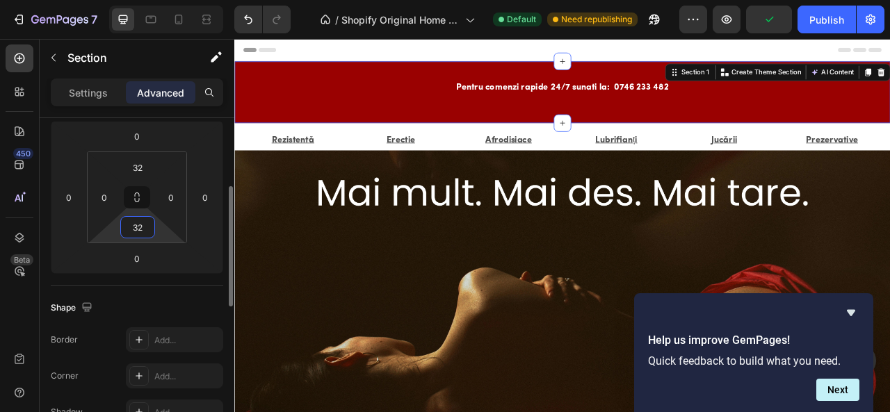
click at [142, 229] on input "32" at bounding box center [138, 227] width 28 height 21
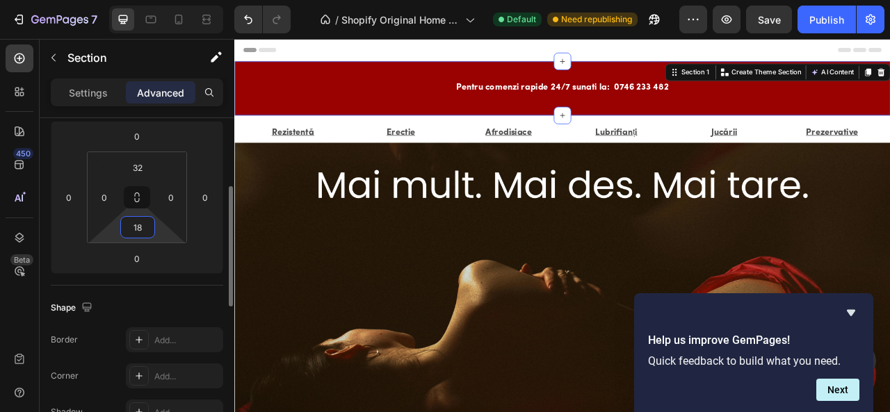
type input "1"
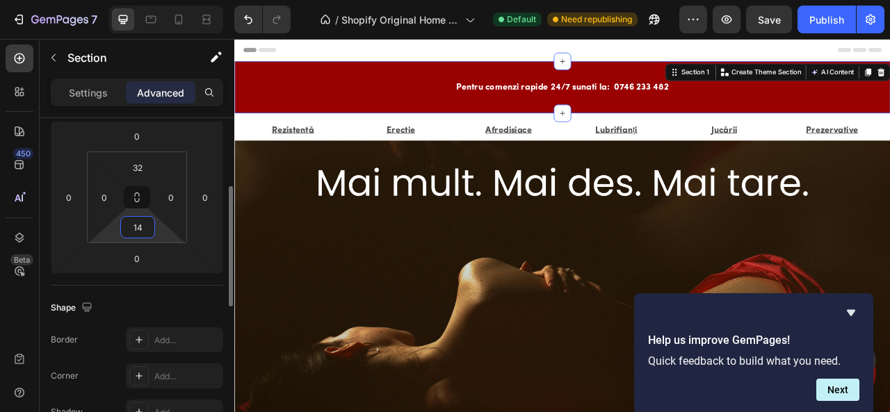
type input "1"
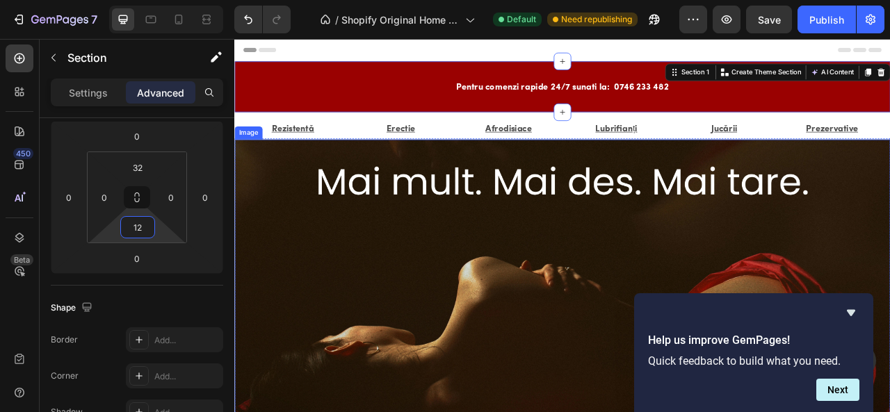
type input "1"
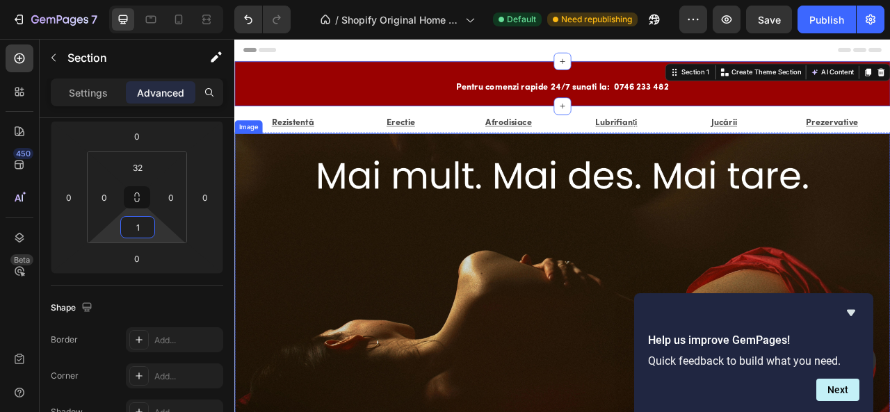
type input "11"
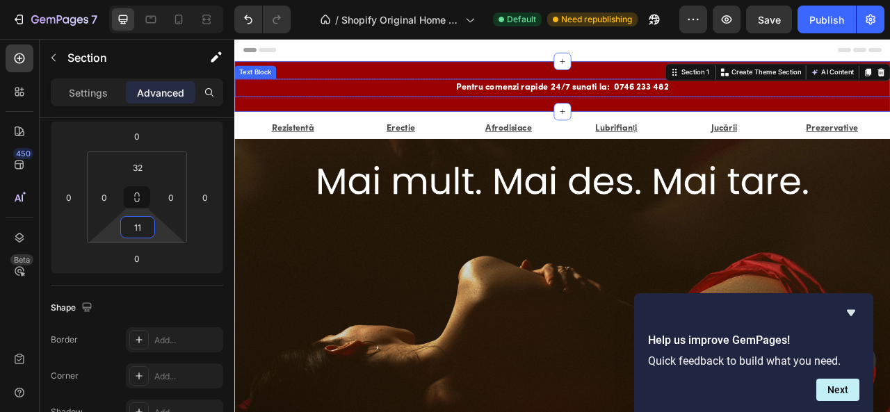
click at [664, 95] on p "Pentru comenzi rapide 24/7 sunati la: 0746 233 482" at bounding box center [651, 101] width 271 height 20
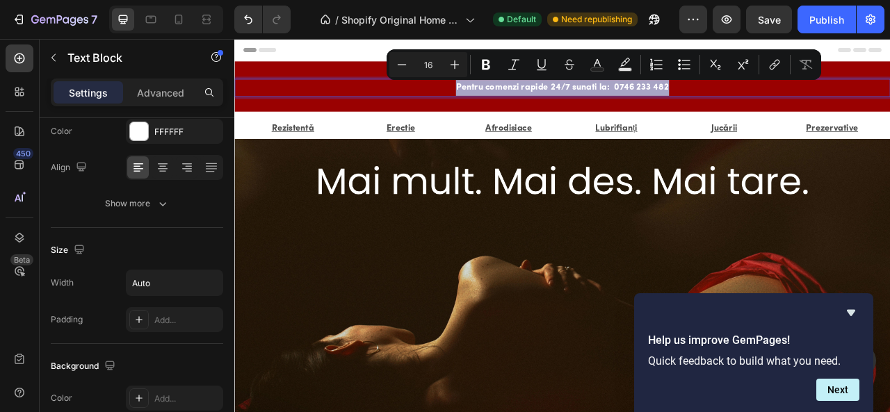
scroll to position [0, 0]
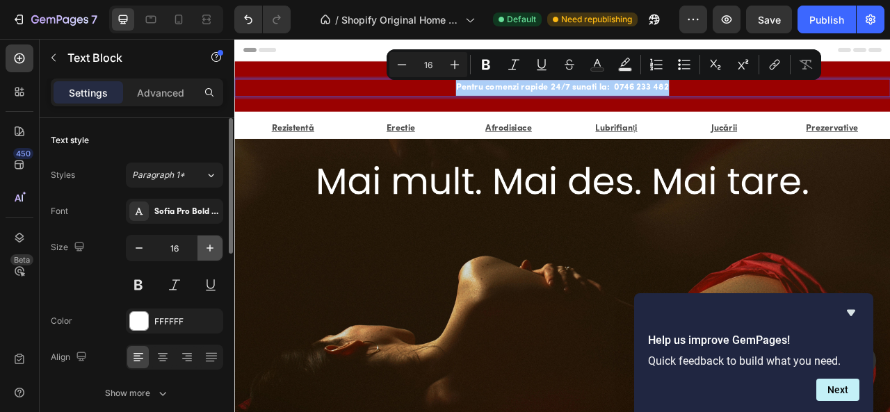
click at [211, 251] on icon "button" at bounding box center [210, 248] width 14 height 14
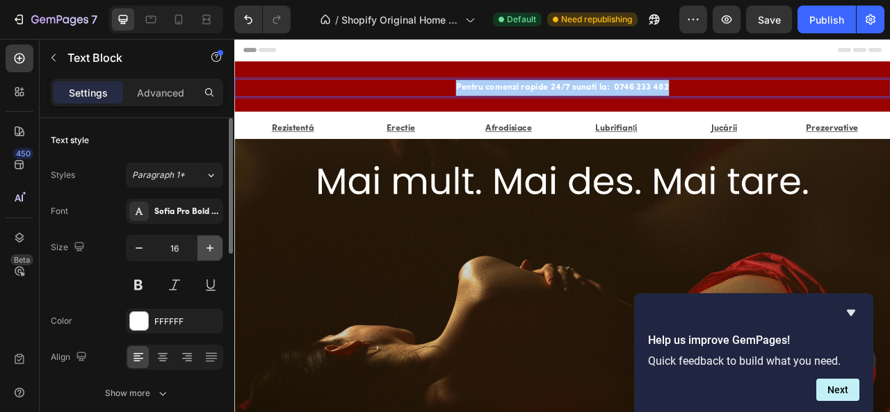
click at [211, 251] on icon "button" at bounding box center [210, 248] width 14 height 14
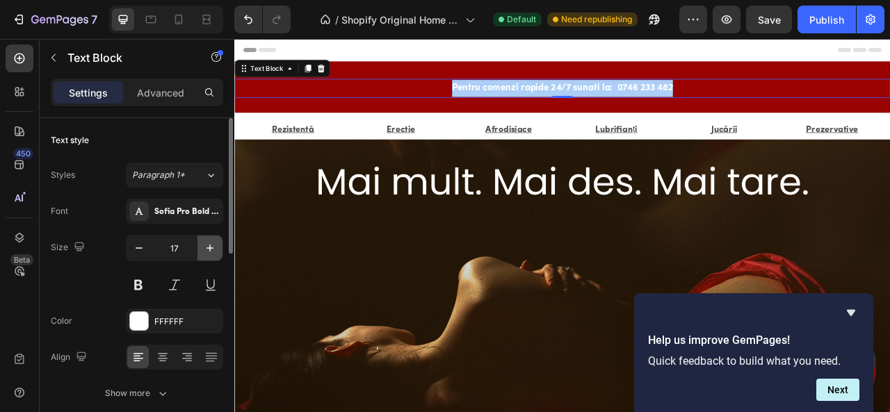
click at [211, 251] on icon "button" at bounding box center [210, 248] width 14 height 14
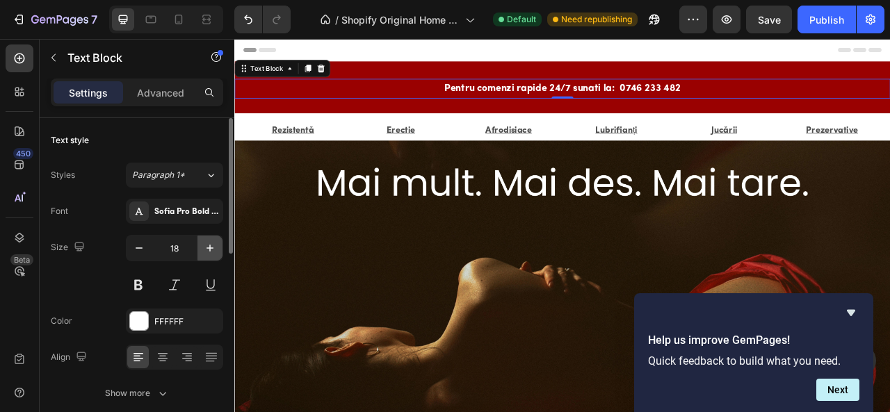
click at [211, 251] on icon "button" at bounding box center [210, 248] width 14 height 14
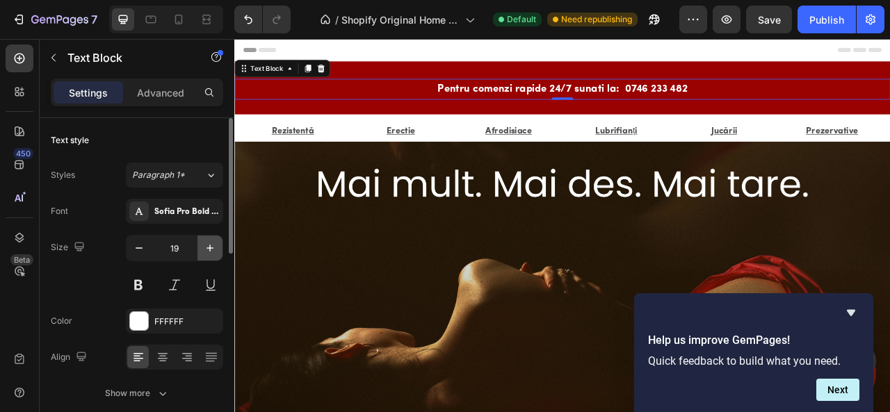
click at [211, 251] on icon "button" at bounding box center [210, 248] width 14 height 14
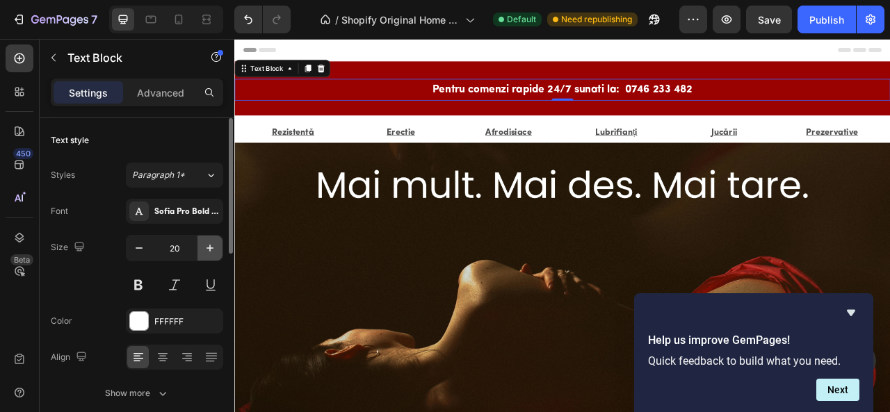
click at [211, 251] on icon "button" at bounding box center [210, 248] width 14 height 14
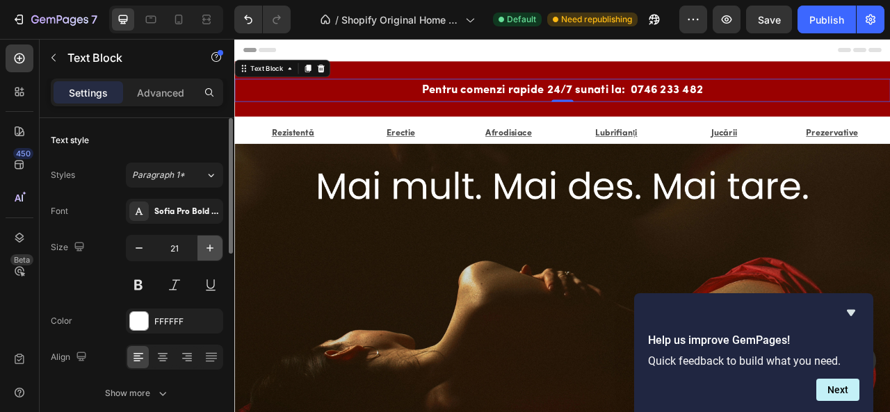
click at [211, 251] on icon "button" at bounding box center [210, 248] width 14 height 14
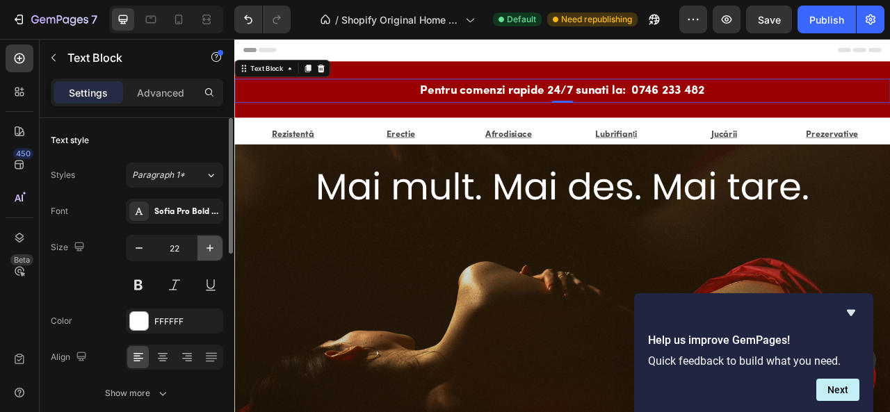
click at [211, 251] on icon "button" at bounding box center [210, 248] width 14 height 14
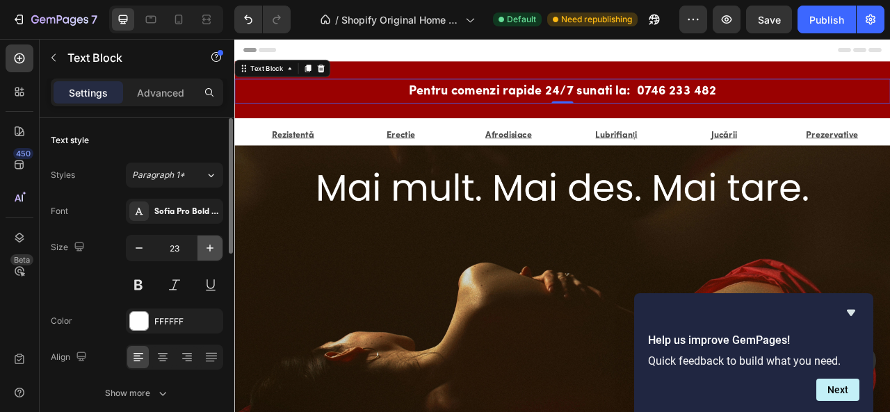
click at [211, 251] on icon "button" at bounding box center [210, 248] width 14 height 14
type input "24"
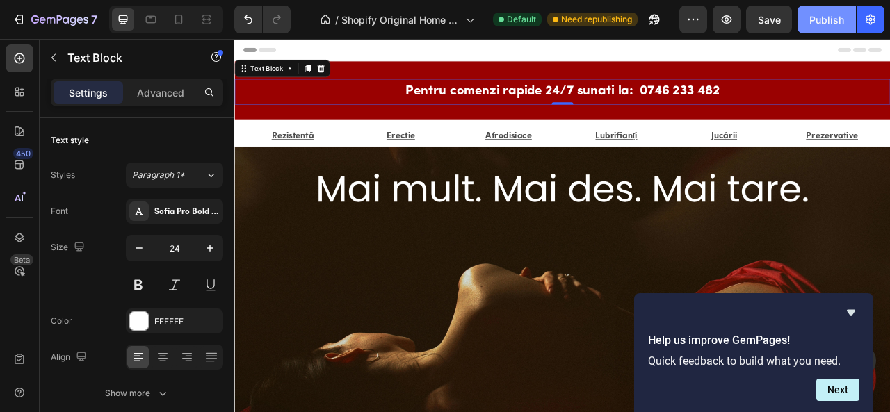
click at [809, 19] on div "Publish" at bounding box center [826, 20] width 35 height 15
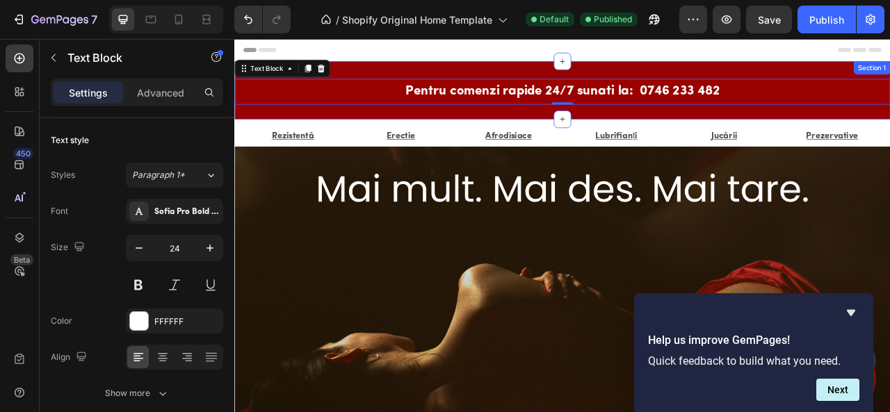
click at [380, 78] on div "Pentru comenzi rapide 24/7 sunati la: 0746 233 482 Text Block 0 Row Section 1" at bounding box center [651, 104] width 834 height 74
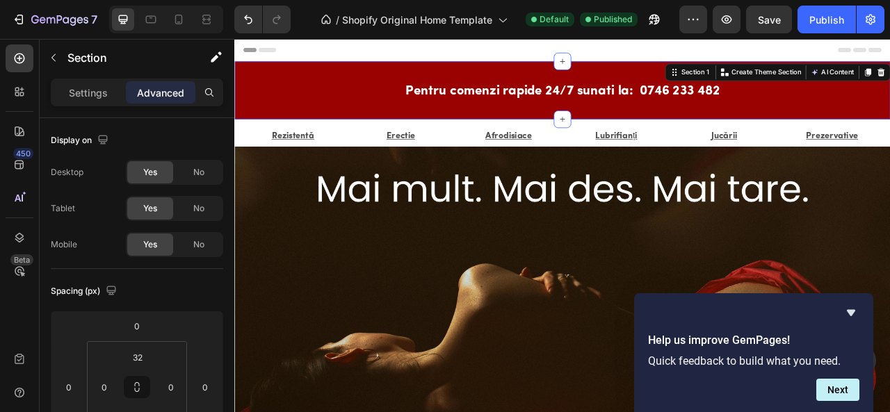
click at [380, 78] on div "Pentru comenzi rapide 24/7 sunati la: 0746 233 482 Text Block Row Section 1 Cre…" at bounding box center [651, 104] width 834 height 74
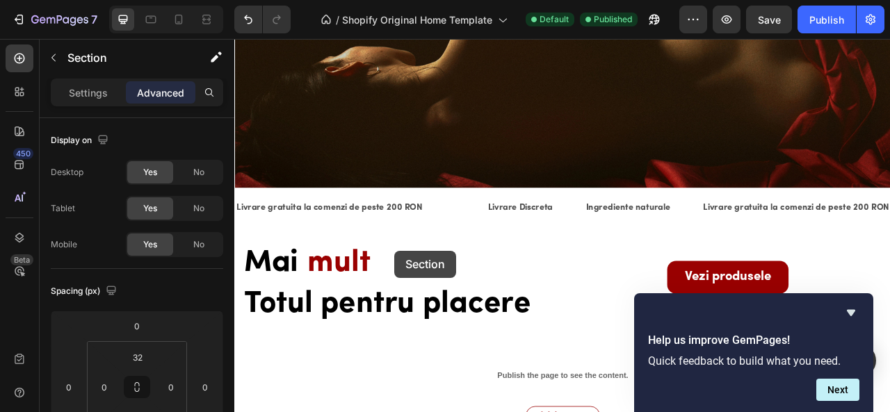
scroll to position [795, 0]
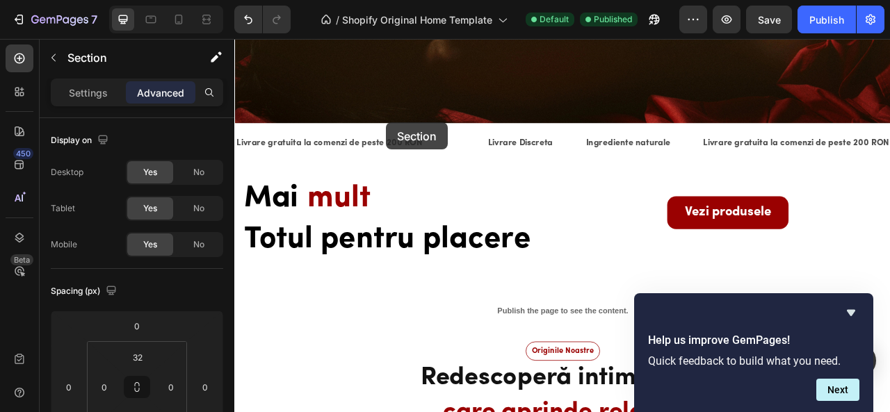
drag, startPoint x: 380, startPoint y: 78, endPoint x: 427, endPoint y: 145, distance: 82.4
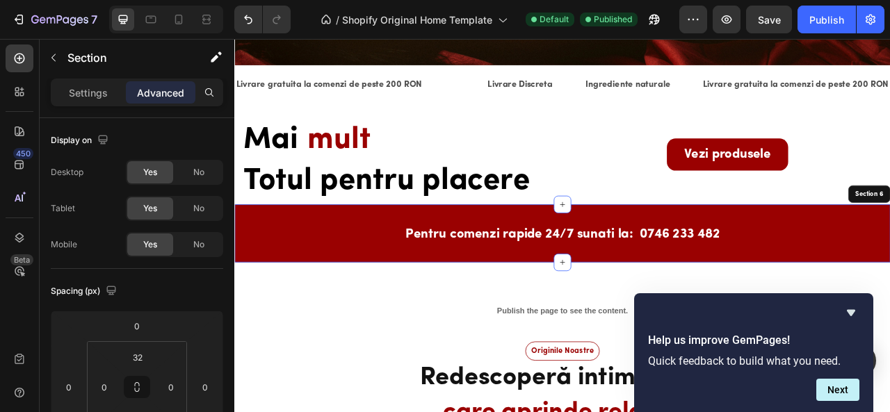
scroll to position [721, 0]
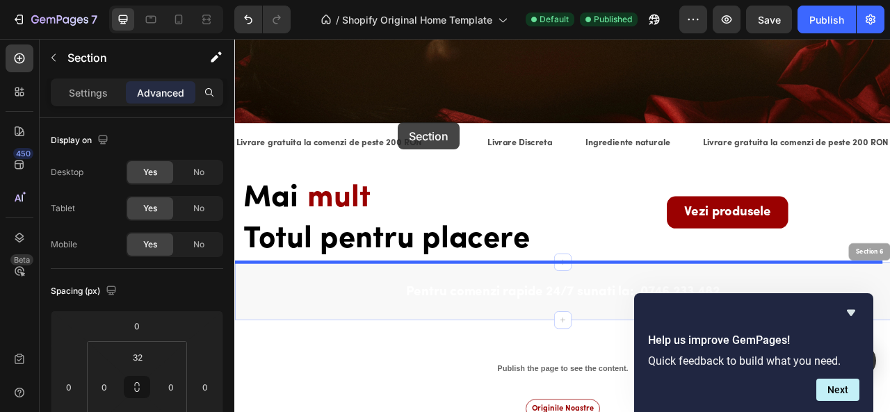
drag, startPoint x: 416, startPoint y: 343, endPoint x: 436, endPoint y: 145, distance: 198.5
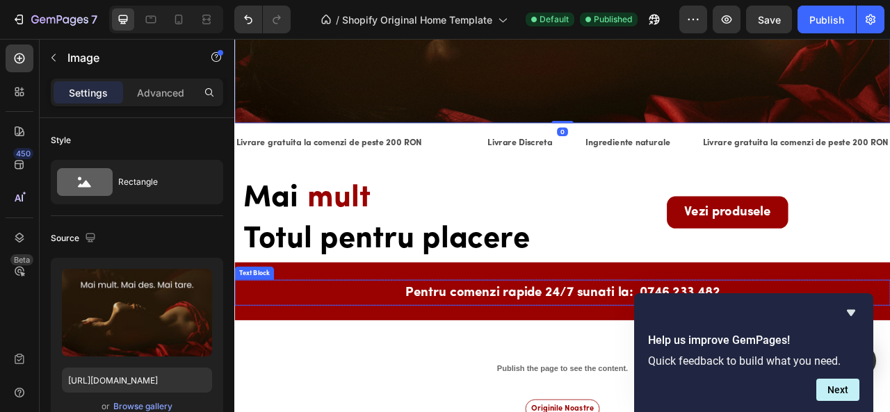
click at [407, 354] on div "Pentru comenzi rapide 24/7 sunati la: 0746 233 482" at bounding box center [651, 362] width 834 height 33
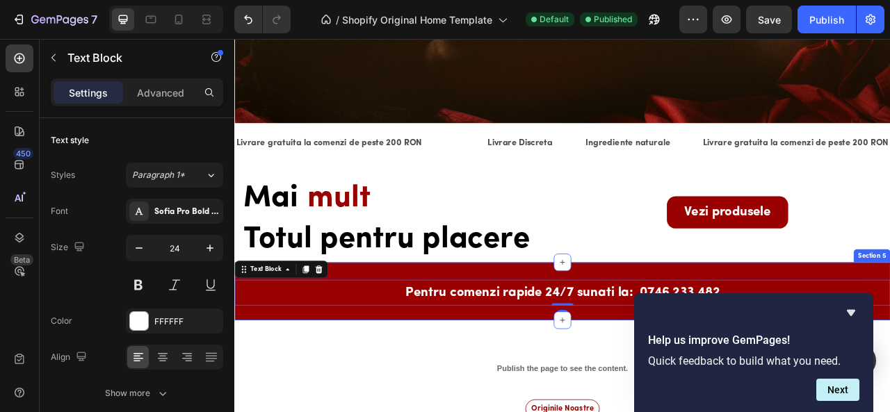
click at [436, 331] on div "Pentru comenzi rapide 24/7 sunati la: 0746 233 482 Text Block 0 Row Section 5" at bounding box center [651, 360] width 834 height 74
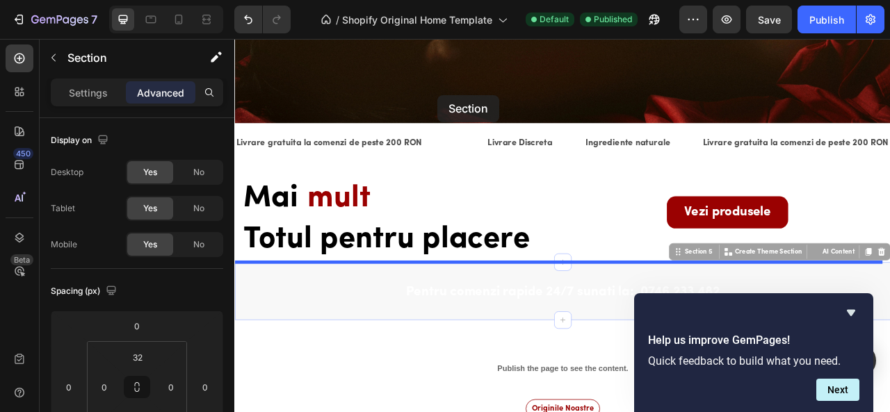
drag, startPoint x: 436, startPoint y: 331, endPoint x: 493, endPoint y: 111, distance: 227.7
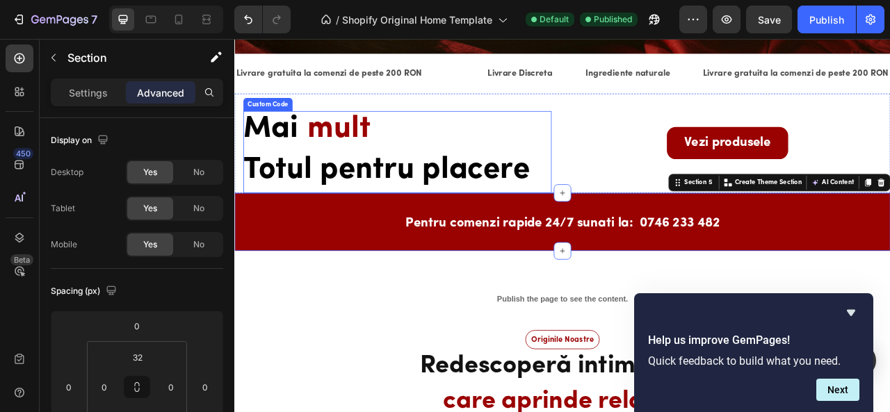
scroll to position [810, 0]
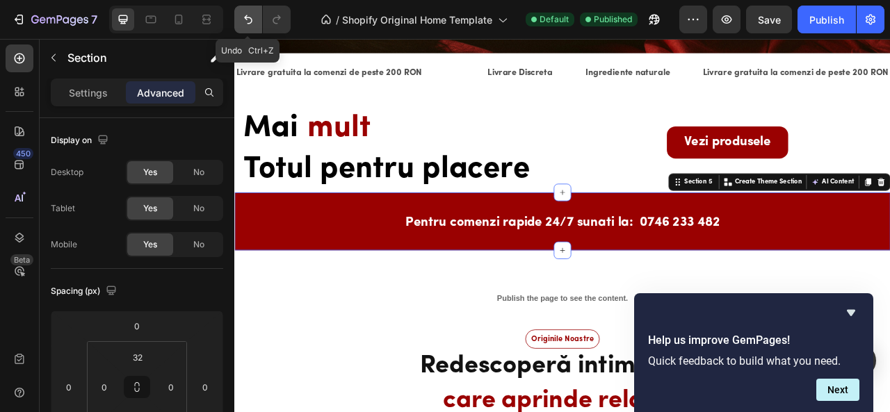
click at [250, 10] on button "Undo/Redo" at bounding box center [248, 20] width 28 height 28
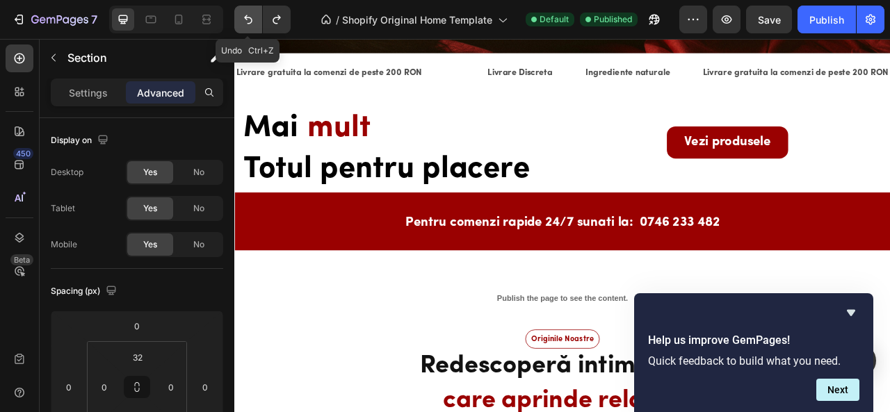
click at [250, 10] on button "Undo/Redo" at bounding box center [248, 20] width 28 height 28
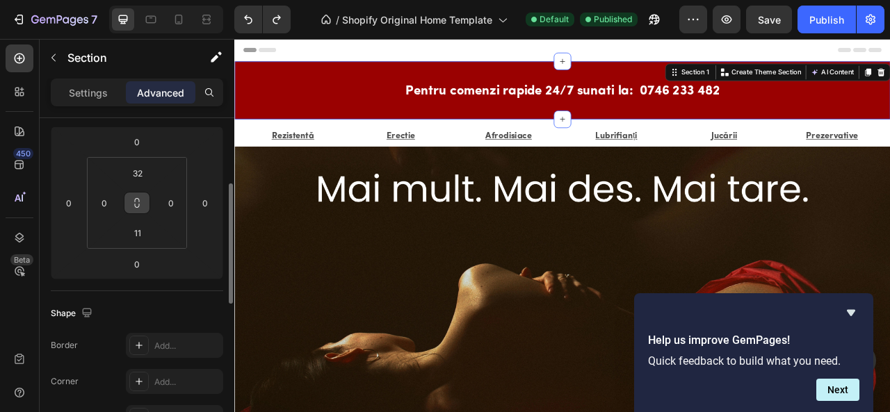
scroll to position [183, 0]
click at [144, 169] on input "32" at bounding box center [138, 174] width 28 height 21
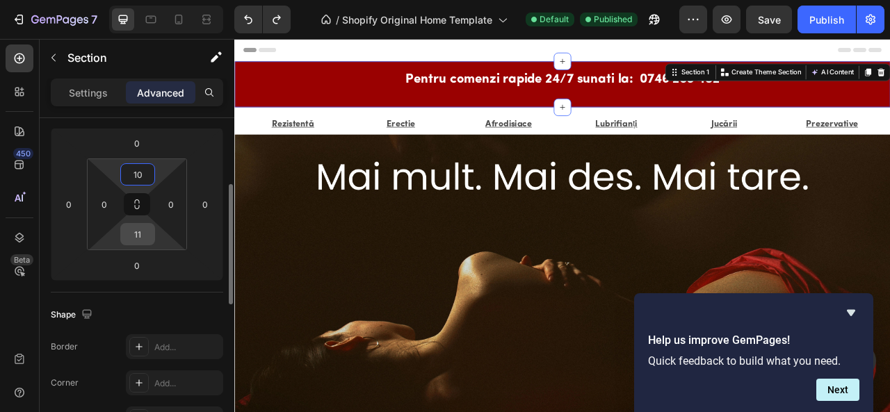
type input "10"
click at [146, 240] on input "11" at bounding box center [138, 234] width 28 height 21
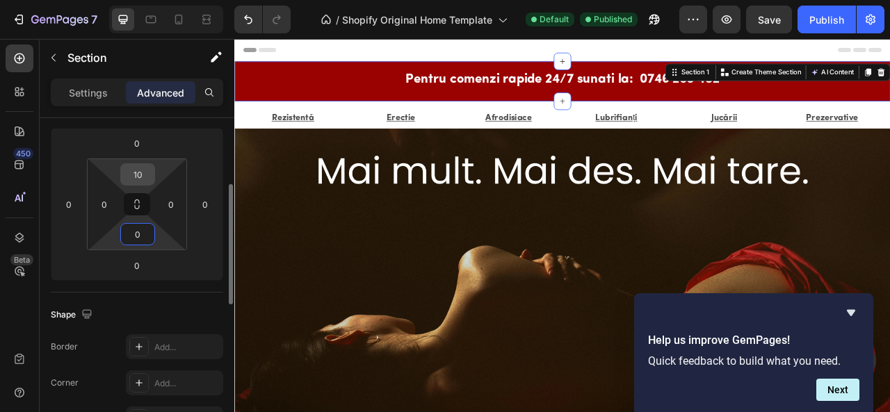
type input "0"
click at [144, 173] on input "10" at bounding box center [138, 174] width 28 height 21
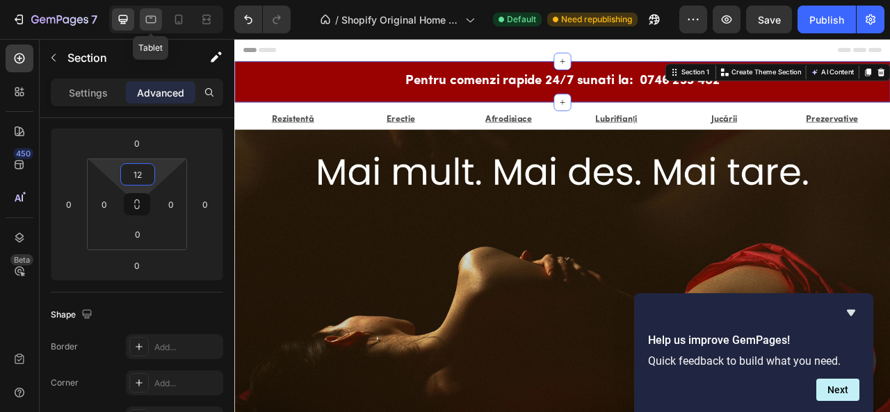
click at [153, 13] on icon at bounding box center [151, 20] width 14 height 14
type input "32"
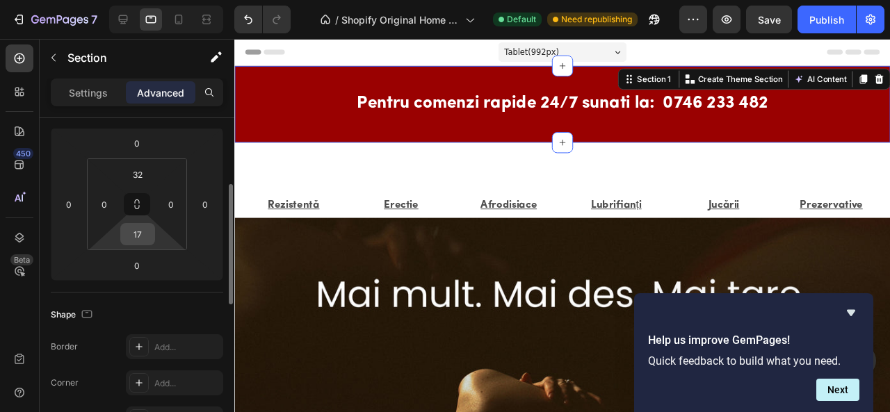
click at [144, 240] on input "17" at bounding box center [138, 234] width 28 height 21
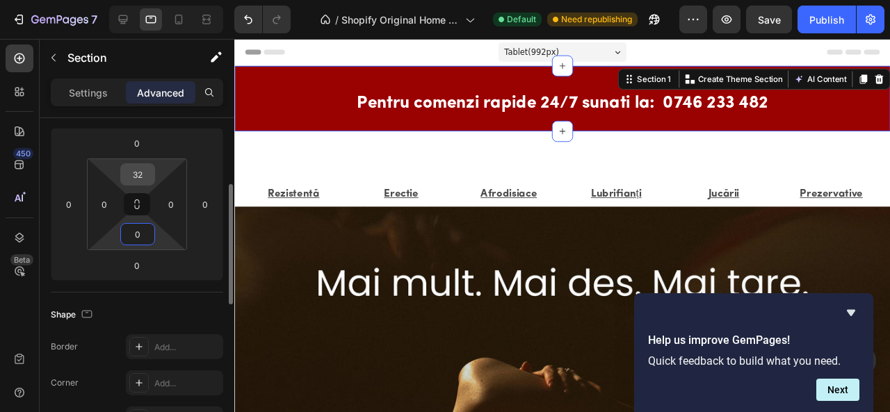
type input "0"
click at [143, 171] on input "32" at bounding box center [138, 174] width 28 height 21
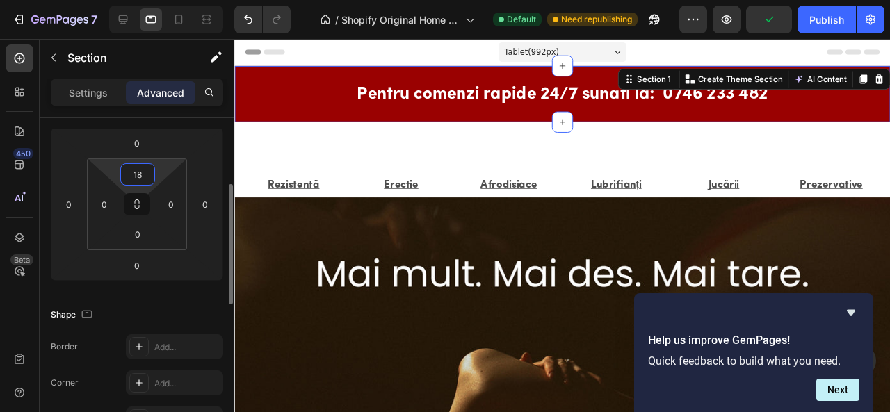
type input "1"
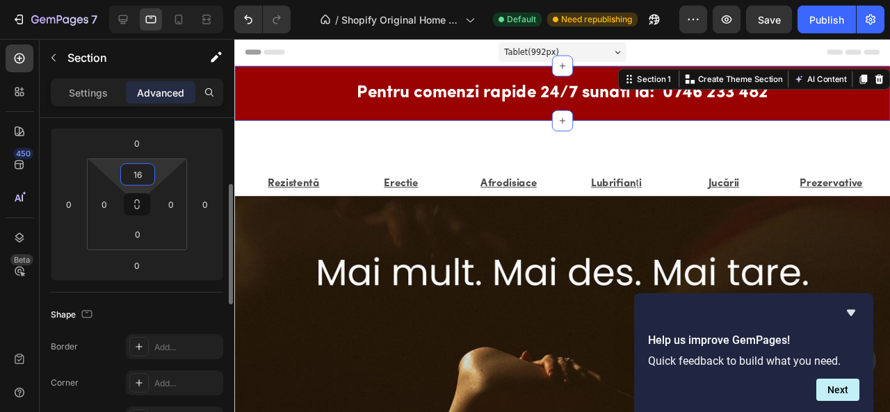
type input "1"
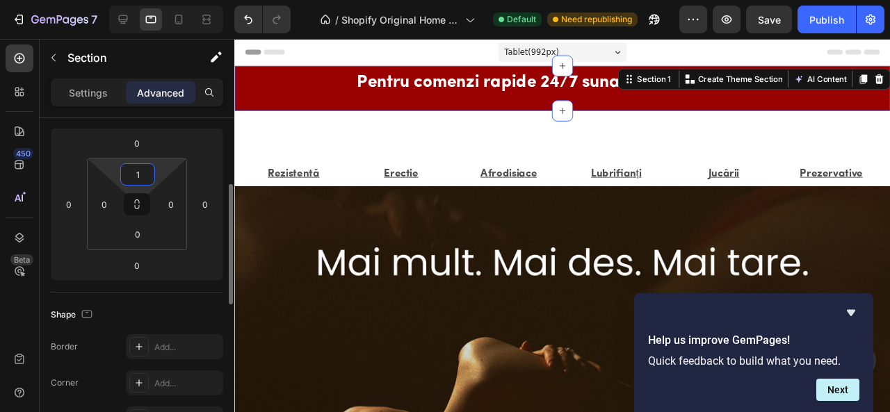
type input "14"
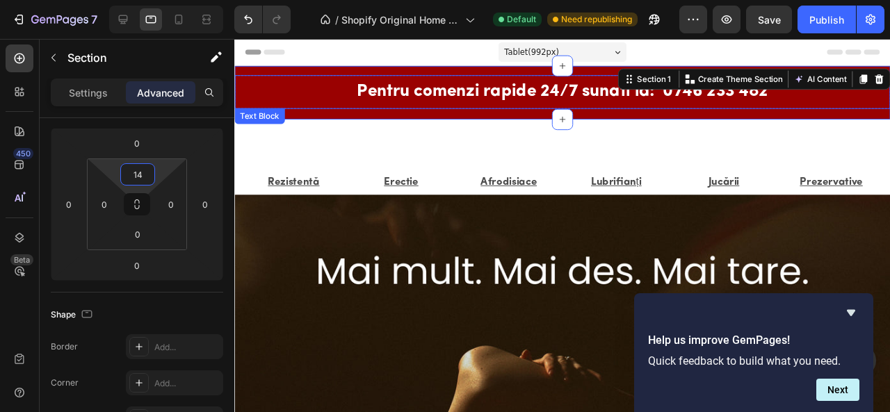
click at [557, 86] on p "Pentru comenzi rapide 24/7 sunati la: 0746 233 482" at bounding box center [579, 95] width 433 height 33
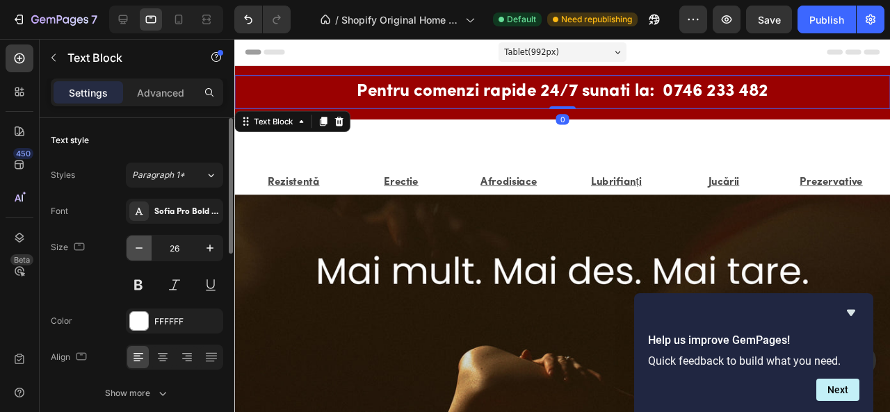
click at [134, 247] on icon "button" at bounding box center [139, 248] width 14 height 14
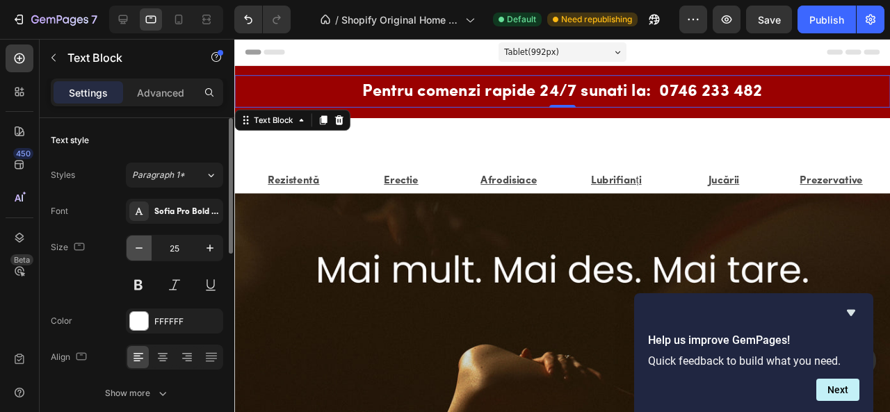
click at [134, 247] on icon "button" at bounding box center [139, 248] width 14 height 14
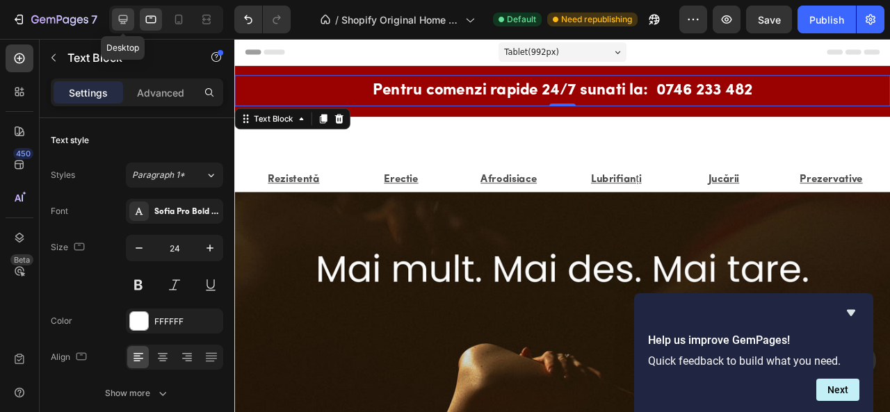
click at [124, 22] on icon at bounding box center [123, 19] width 9 height 9
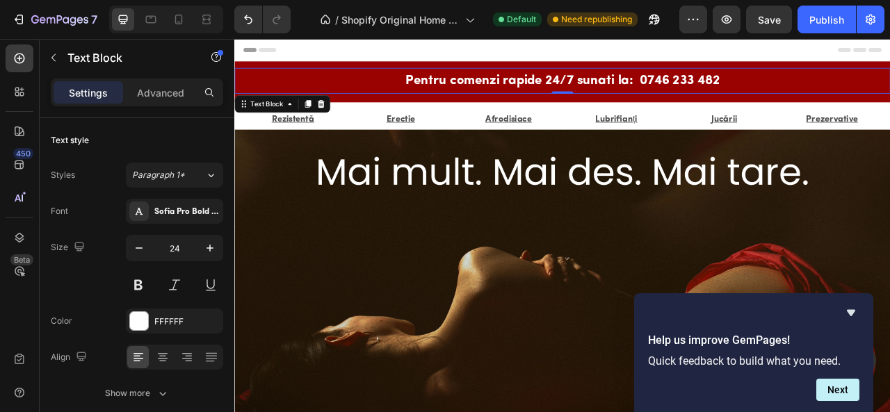
click at [710, 95] on p "Pentru comenzi rapide 24/7 sunati la: 0746 233 482" at bounding box center [652, 92] width 400 height 30
click at [150, 17] on icon at bounding box center [151, 17] width 3 height 1
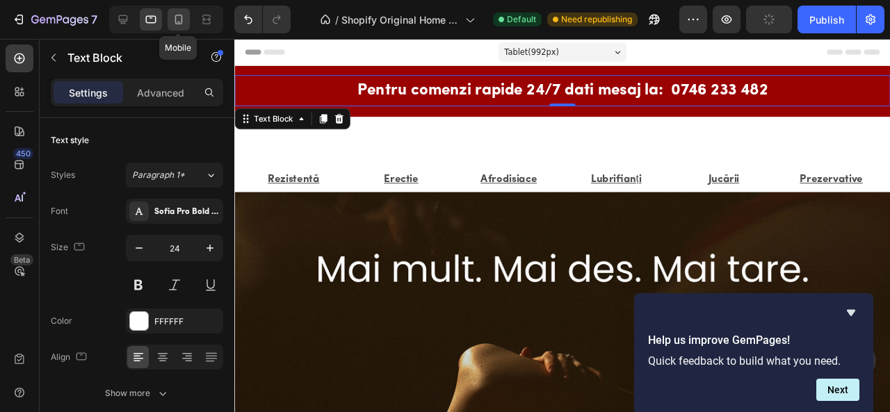
click at [172, 21] on icon at bounding box center [179, 20] width 14 height 14
type input "14"
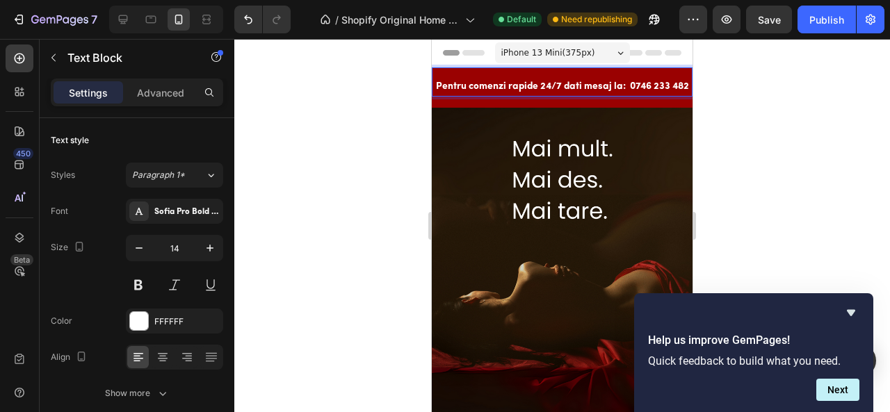
click at [579, 87] on p "Pentru comenzi rapide 24/7 dati mesaj la: 0746 233 482" at bounding box center [562, 86] width 253 height 17
click at [502, 88] on p "Comandă rapid prin mesaj la: 0746 233 482" at bounding box center [562, 86] width 198 height 17
click at [531, 87] on p "Comandă rapid prin mesaj la: 0746 233 482" at bounding box center [562, 86] width 198 height 17
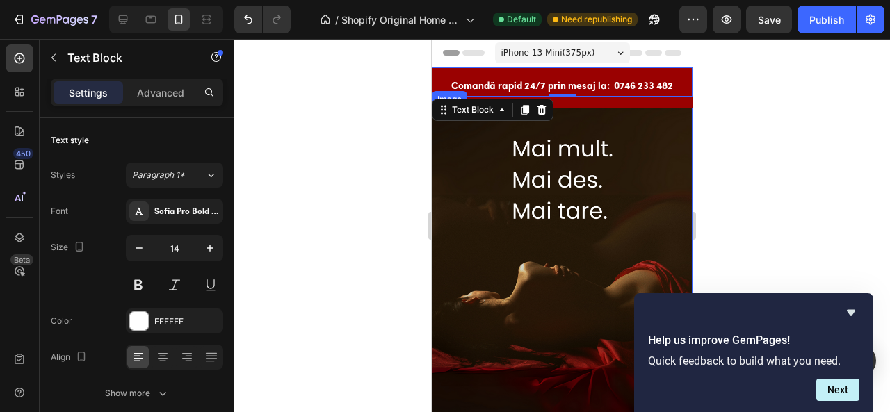
click at [366, 102] on div at bounding box center [562, 225] width 656 height 373
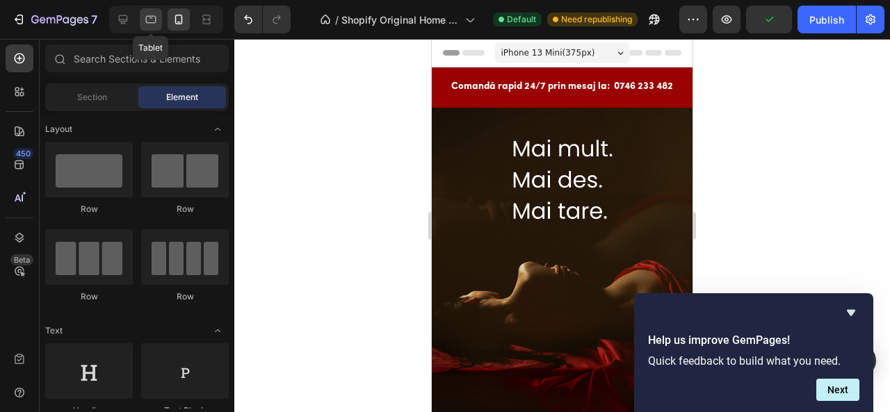
click at [150, 19] on icon at bounding box center [151, 20] width 14 height 14
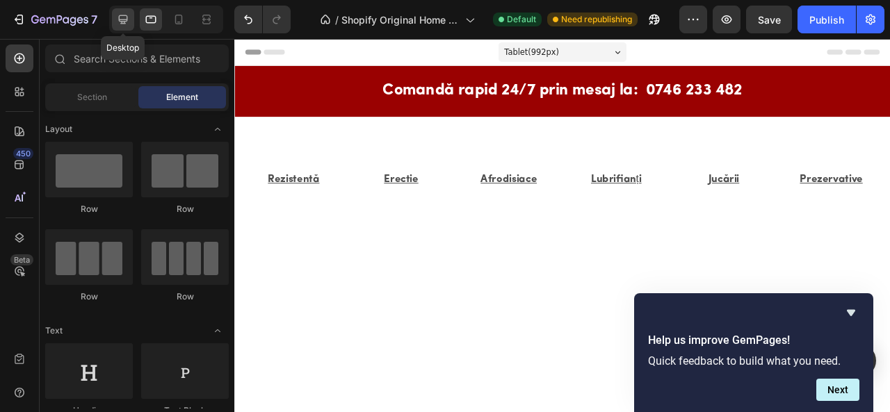
click at [127, 16] on icon at bounding box center [123, 20] width 14 height 14
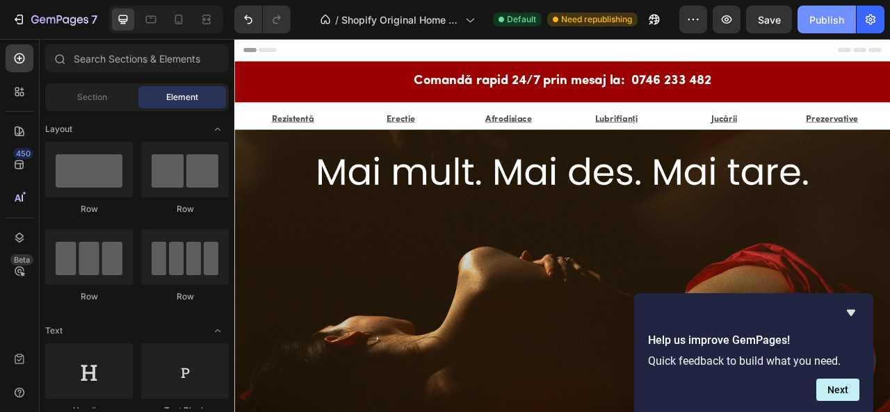
click at [826, 22] on div "Publish" at bounding box center [826, 20] width 35 height 15
